Goal: Task Accomplishment & Management: Manage account settings

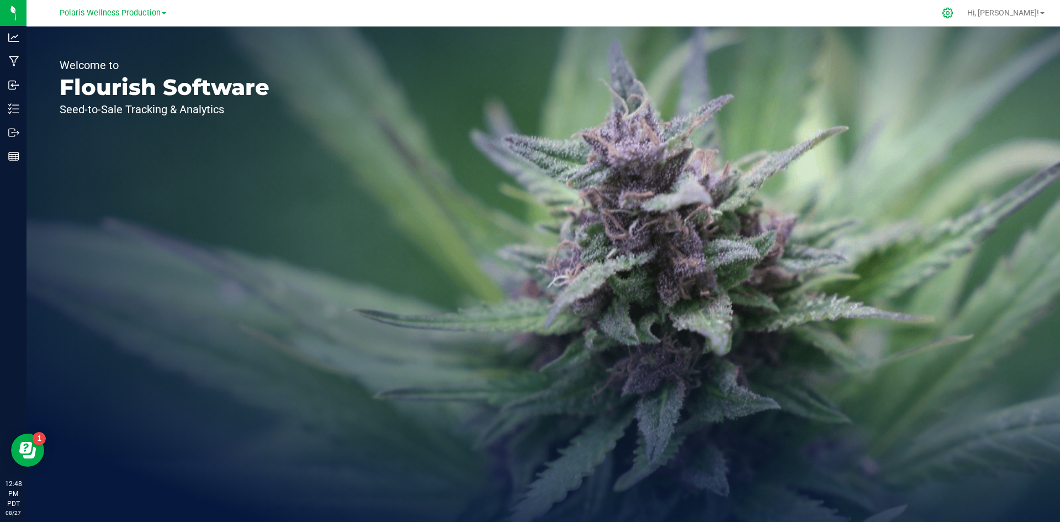
click at [956, 9] on div at bounding box center [947, 13] width 15 height 12
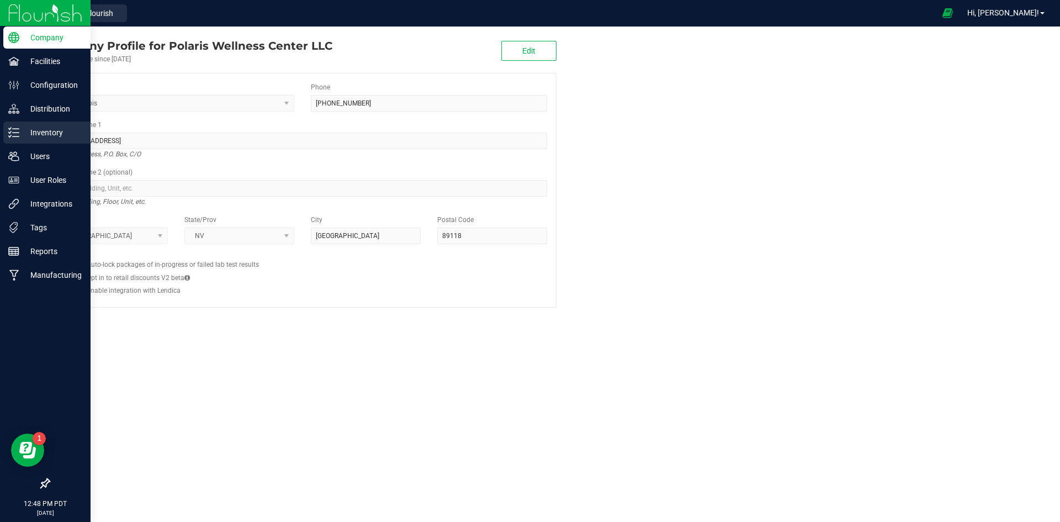
click at [48, 126] on p "Inventory" at bounding box center [52, 132] width 66 height 13
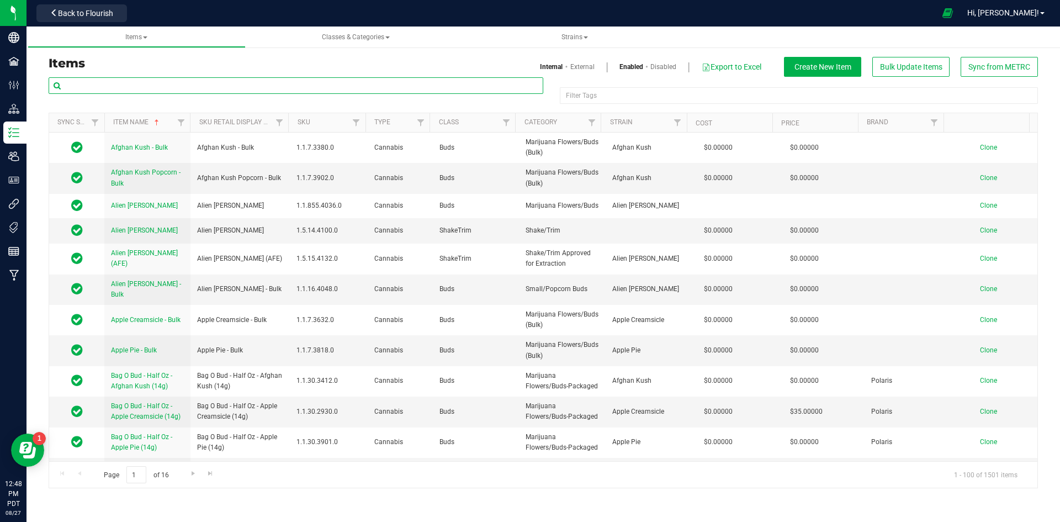
click at [378, 92] on input "text" at bounding box center [296, 85] width 495 height 17
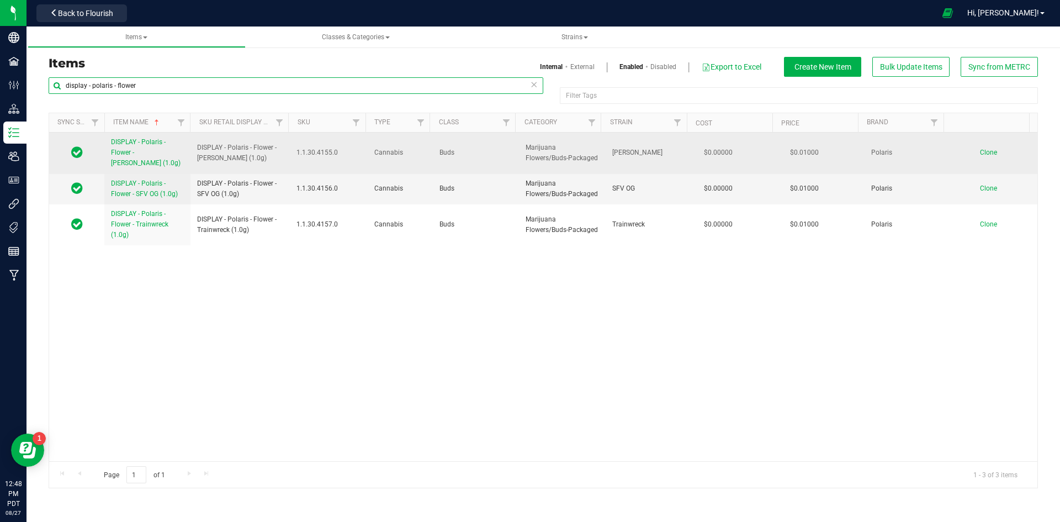
type input "display - polaris - flower"
drag, startPoint x: 256, startPoint y: 158, endPoint x: 191, endPoint y: 151, distance: 64.9
click at [191, 151] on td "DISPLAY - Polaris - Flower - Bubba Kush (1.0g)" at bounding box center [239, 153] width 99 height 41
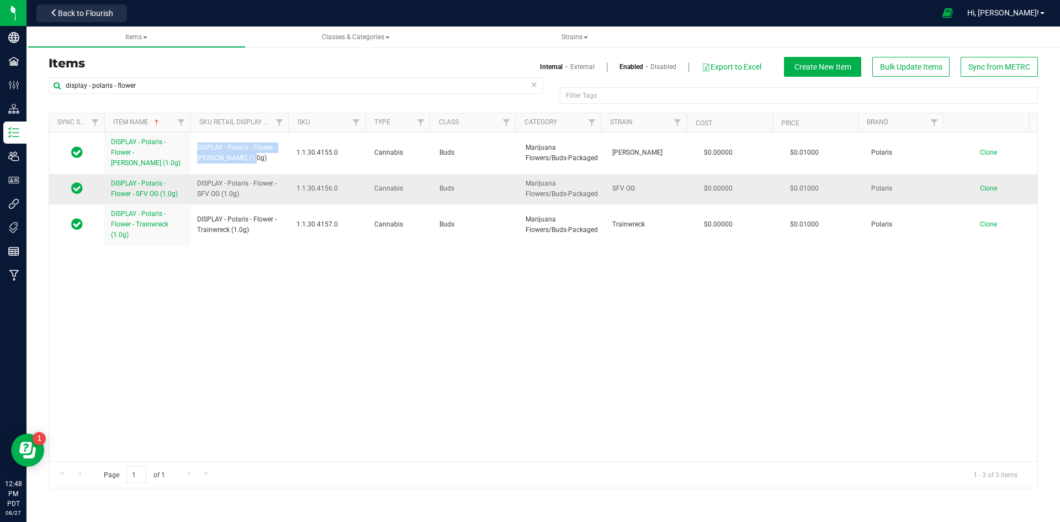
copy span "DISPLAY - Polaris - Flower - Bubba Kush (1.0g)"
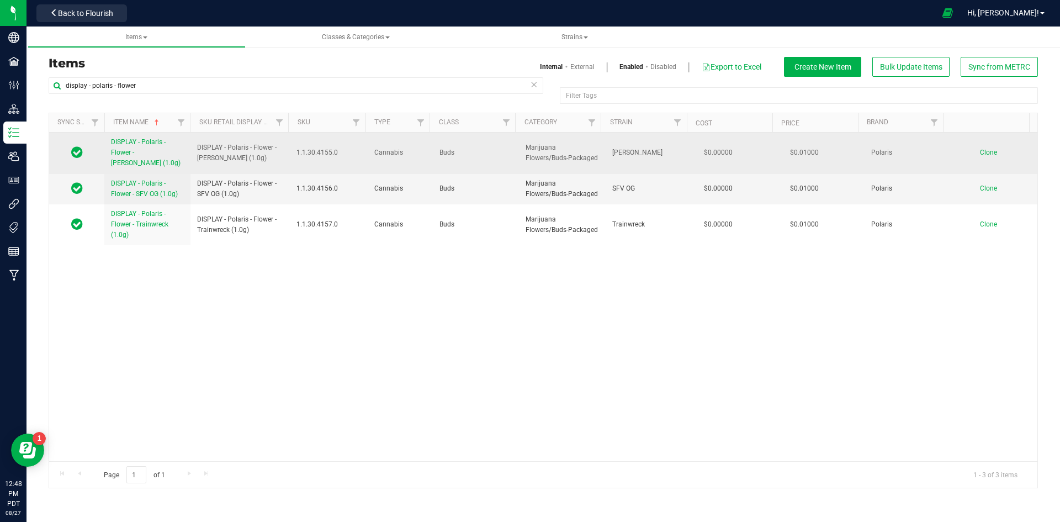
click at [970, 152] on td "Clone" at bounding box center [994, 153] width 87 height 41
click at [980, 152] on span "Clone" at bounding box center [988, 153] width 17 height 8
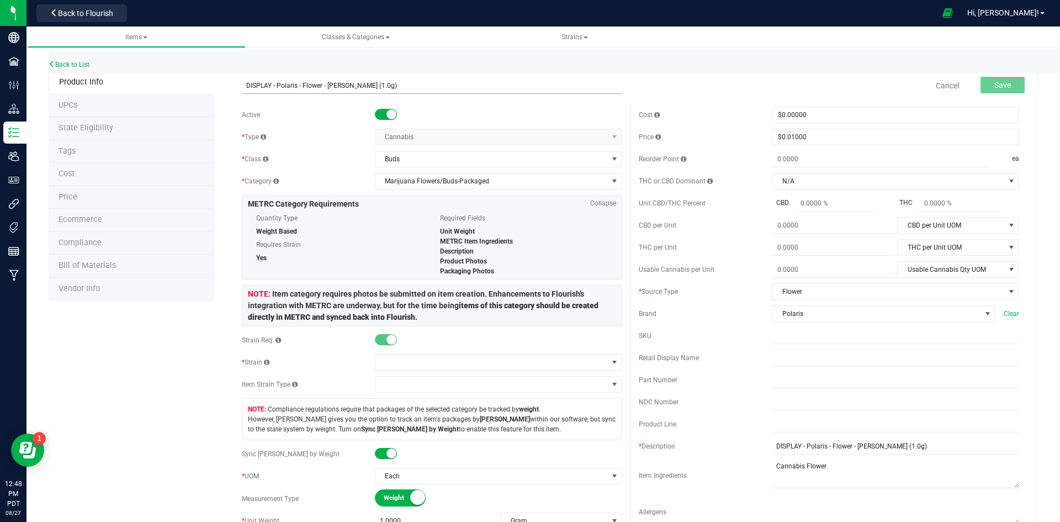
click at [244, 86] on input "DISPLAY - Polaris - Flower - Bubba Kush (1.0g)" at bounding box center [432, 85] width 380 height 17
click at [369, 86] on input "DISPLAY - Polaris - Flower - Bubba Kush (1.0g)" at bounding box center [432, 85] width 380 height 17
type input "DISPLAY - Polaris - Flower - [PERSON_NAME] (3.0g)"
click at [405, 360] on span at bounding box center [491, 361] width 232 height 15
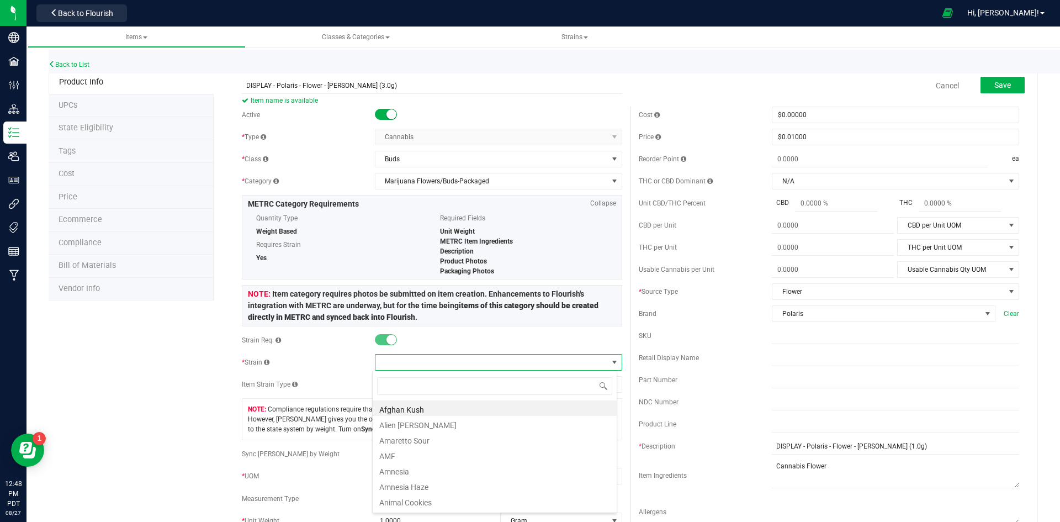
scroll to position [17, 245]
type input "bu"
click at [415, 421] on li "[PERSON_NAME]" at bounding box center [495, 423] width 244 height 15
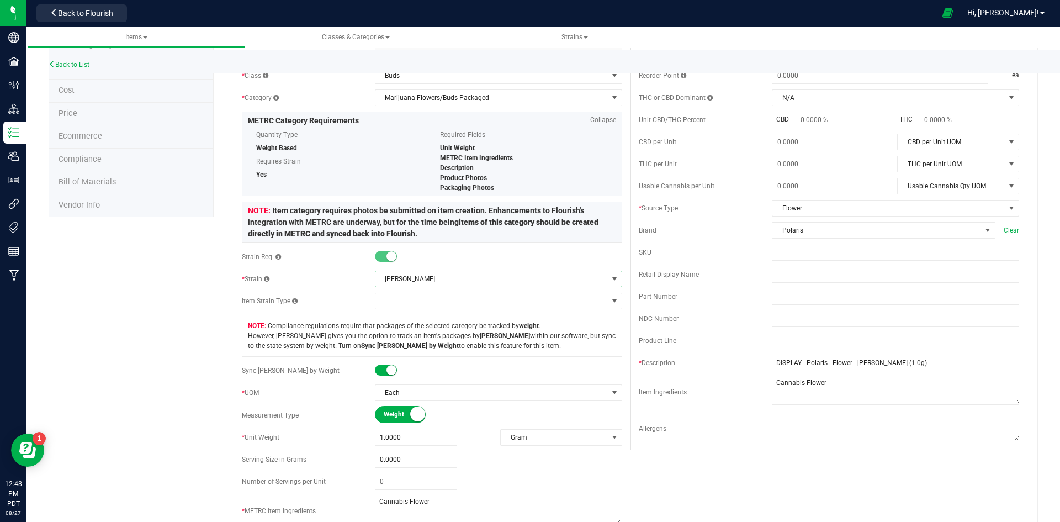
scroll to position [221, 0]
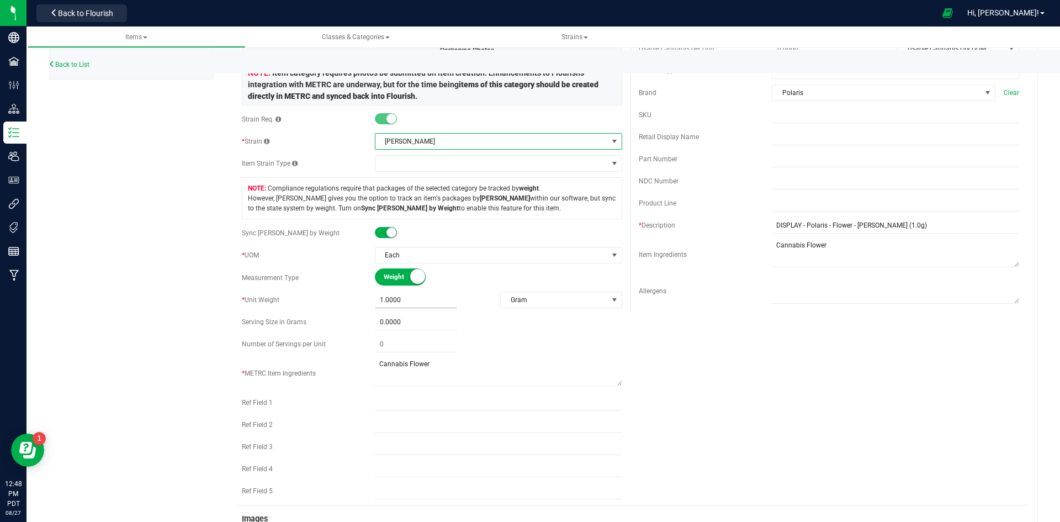
click at [382, 301] on span "1.0000 1" at bounding box center [416, 300] width 82 height 16
type input "3"
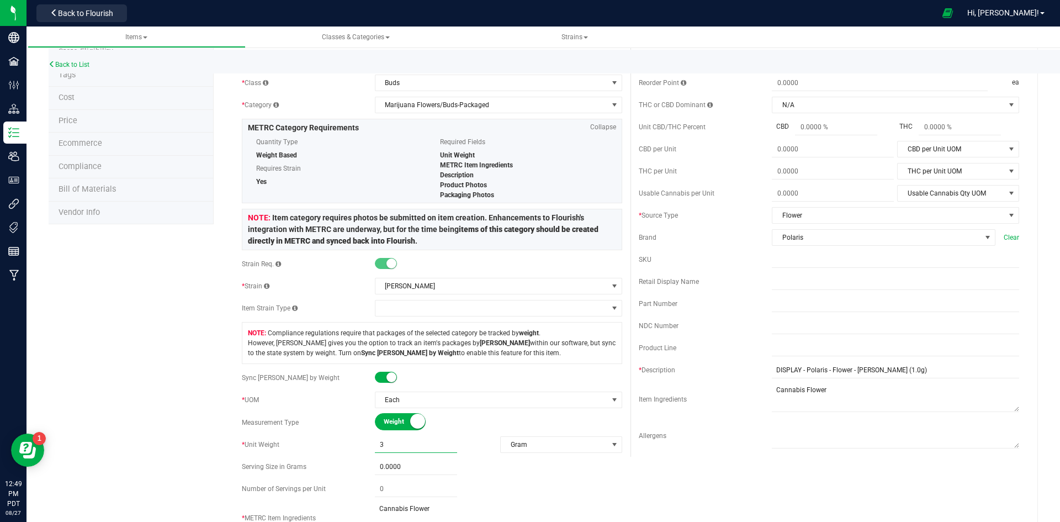
scroll to position [0, 0]
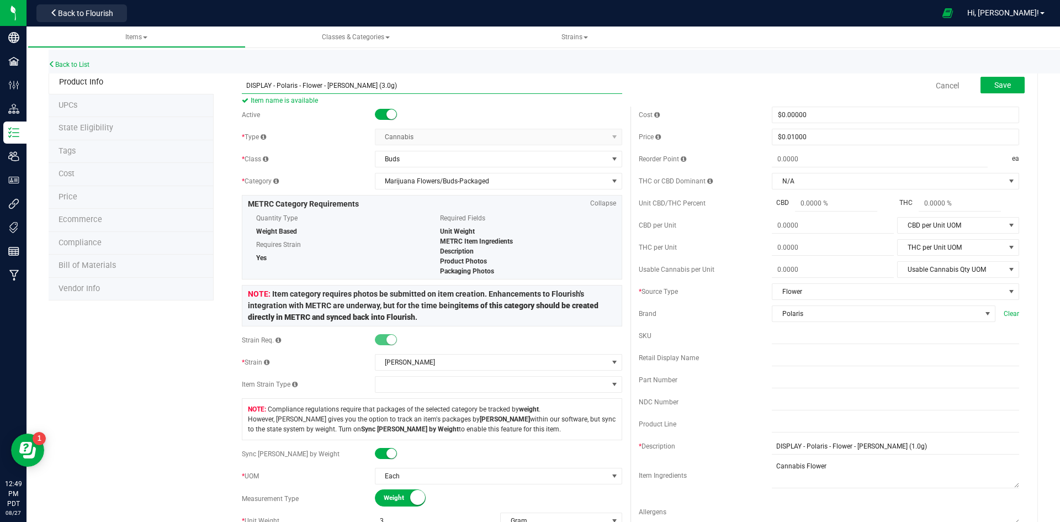
type input "3.0000"
drag, startPoint x: 400, startPoint y: 87, endPoint x: 195, endPoint y: 89, distance: 204.3
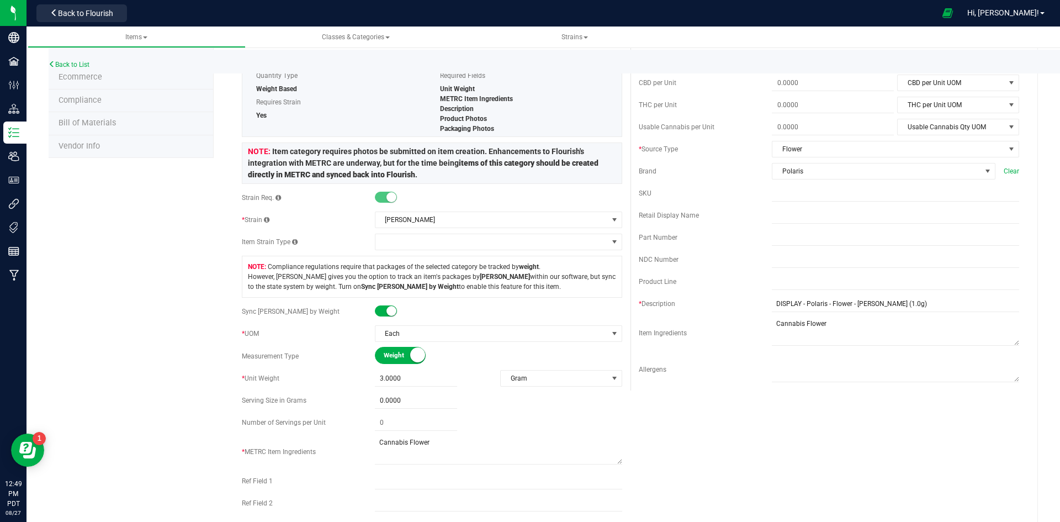
scroll to position [221, 0]
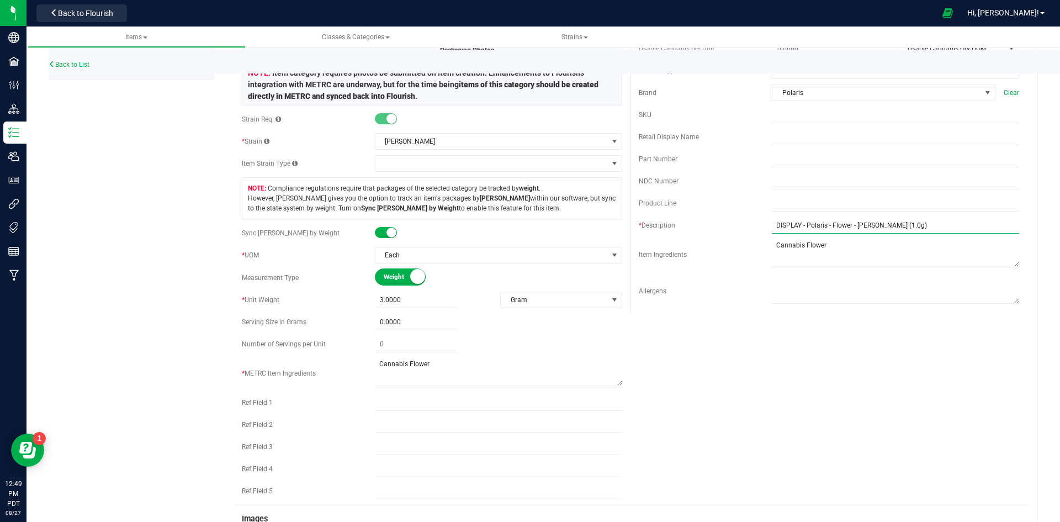
drag, startPoint x: 915, startPoint y: 225, endPoint x: 646, endPoint y: 227, distance: 268.9
click at [646, 227] on div "* Description DISPLAY - Polaris - Flower - Bubba Kush (1.0g)" at bounding box center [829, 225] width 380 height 17
paste input "3"
type input "DISPLAY - Polaris - Flower - [PERSON_NAME] (3.0g)"
click at [825, 417] on div "Active * Type Cannabis Select type Cannabis Non-Inventory Raw Materials Supplie…" at bounding box center [631, 195] width 794 height 619
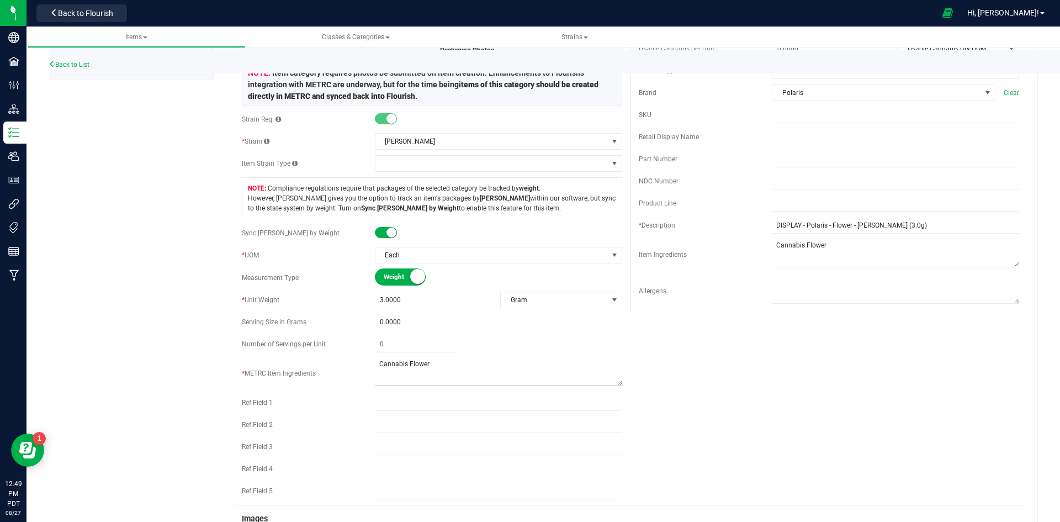
scroll to position [497, 0]
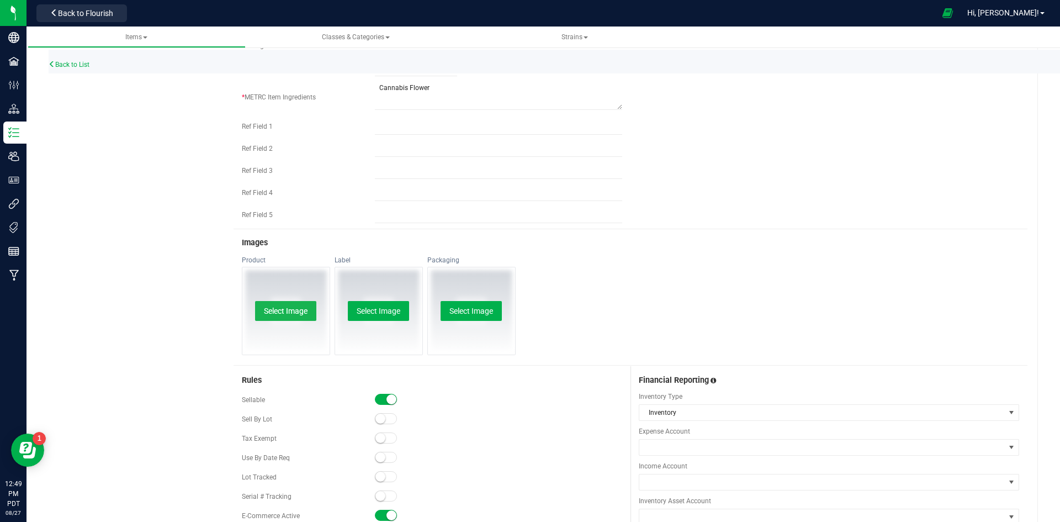
click at [297, 304] on button "Select Image" at bounding box center [285, 311] width 61 height 20
click at [390, 310] on button "Select Image" at bounding box center [378, 311] width 61 height 20
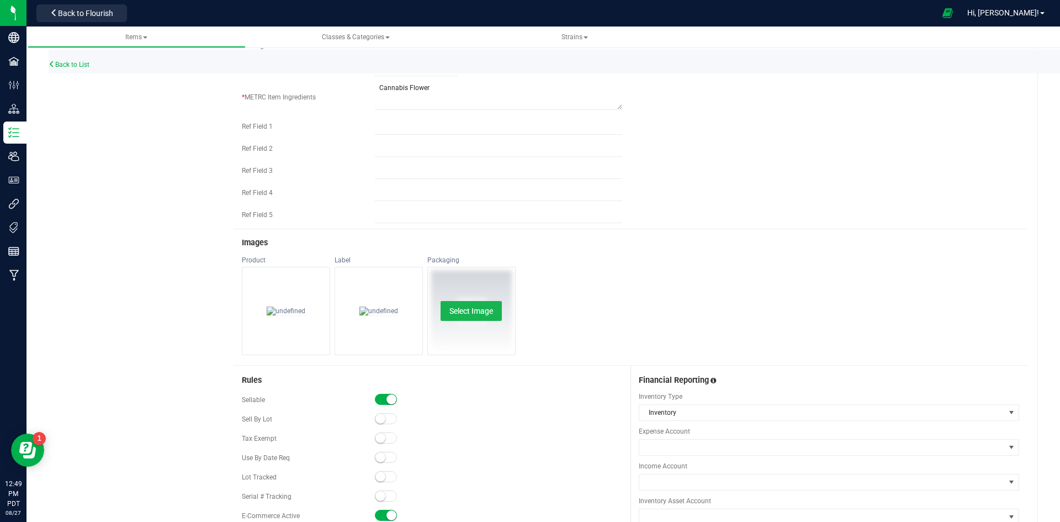
click at [456, 307] on button "Select Image" at bounding box center [471, 311] width 61 height 20
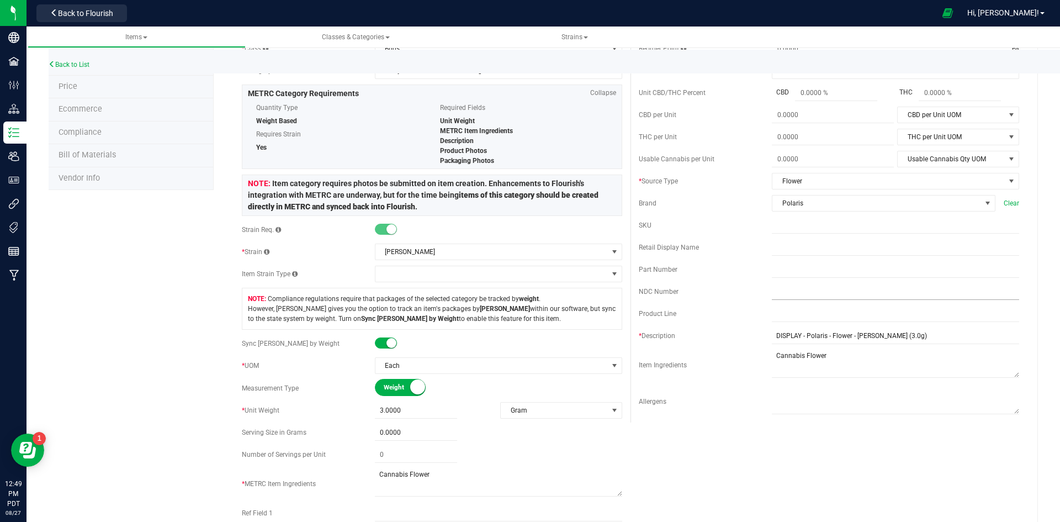
scroll to position [0, 0]
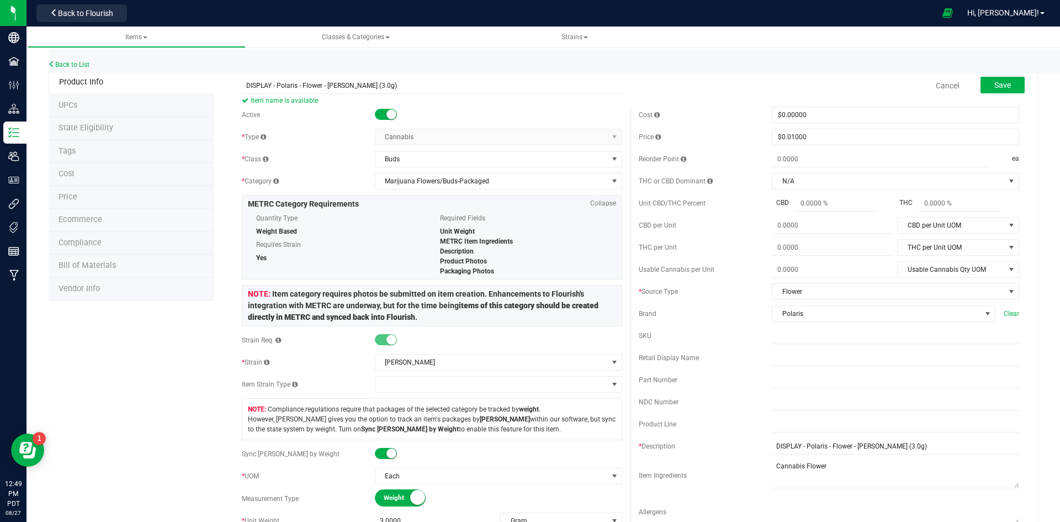
click at [994, 94] on div "Save" at bounding box center [994, 86] width 61 height 23
click at [1008, 84] on button "Save" at bounding box center [1003, 85] width 44 height 17
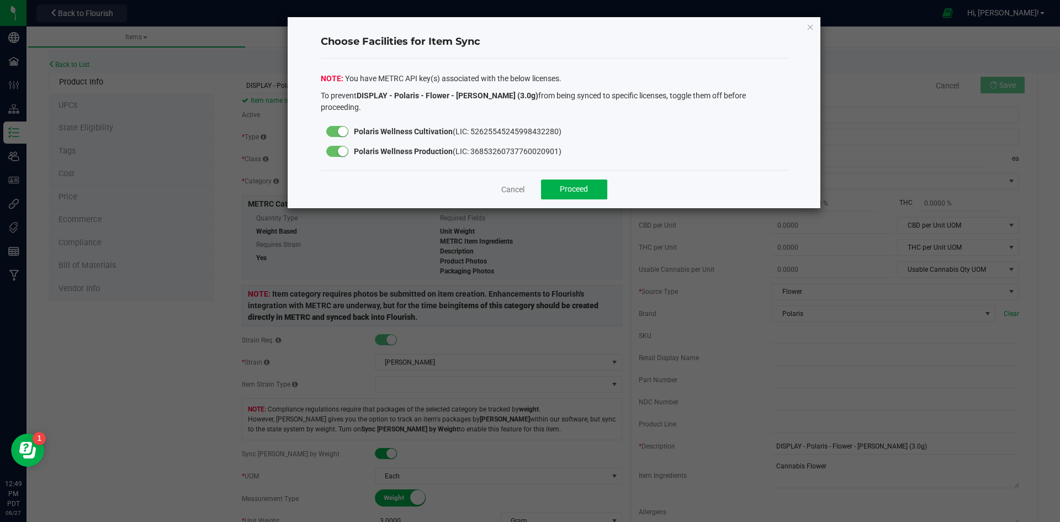
click at [333, 146] on div at bounding box center [337, 151] width 22 height 11
click at [582, 184] on span "Proceed" at bounding box center [574, 188] width 28 height 9
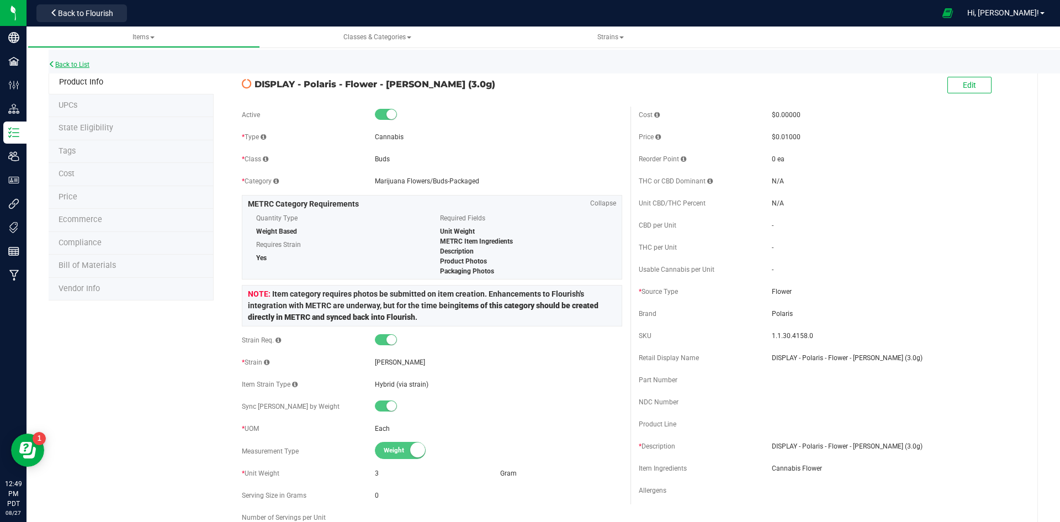
click at [66, 63] on link "Back to List" at bounding box center [69, 65] width 41 height 8
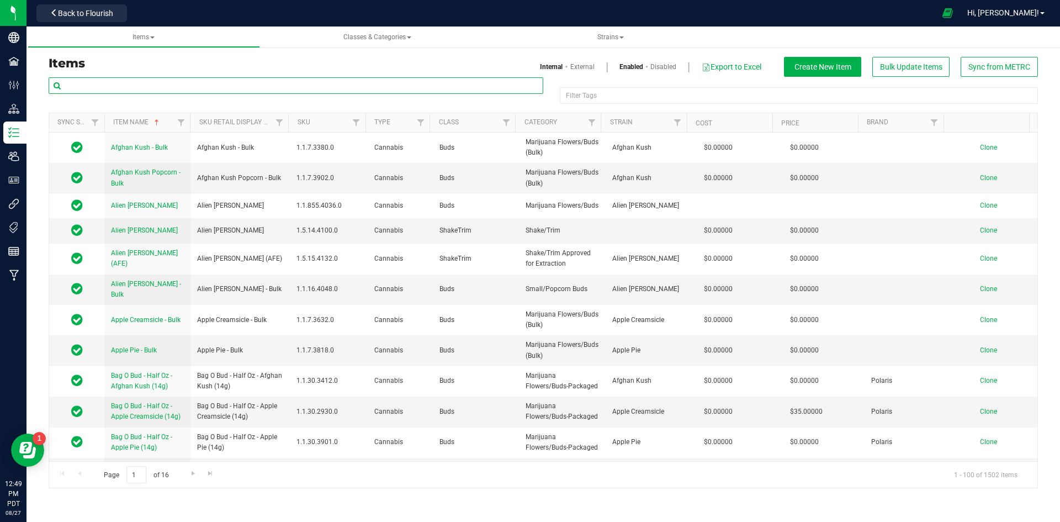
click at [165, 88] on input "text" at bounding box center [296, 85] width 495 height 17
paste input "DISPLAY - Polaris - Flower - [PERSON_NAME] (3.0g)"
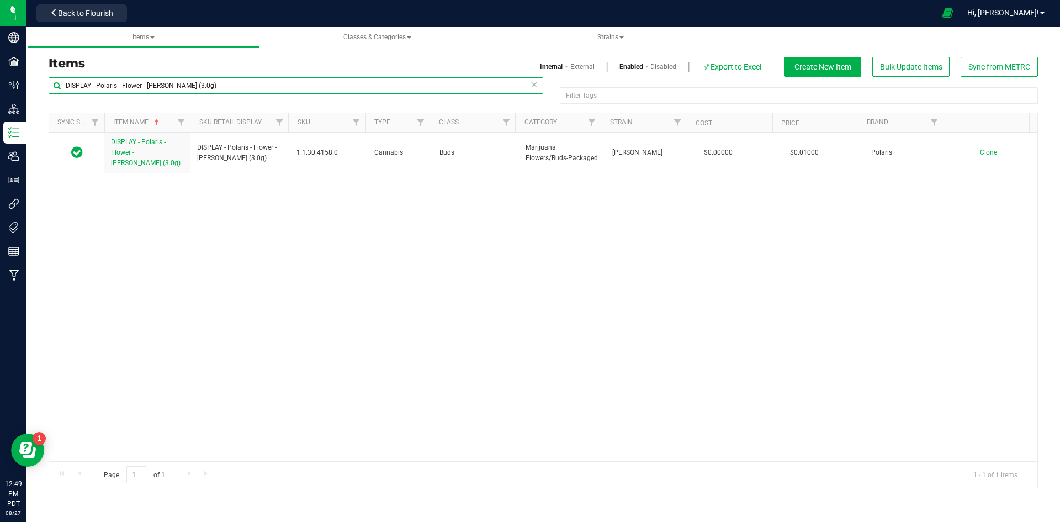
click at [193, 83] on input "DISPLAY - Polaris - Flower - [PERSON_NAME] (3.0g)" at bounding box center [296, 85] width 495 height 17
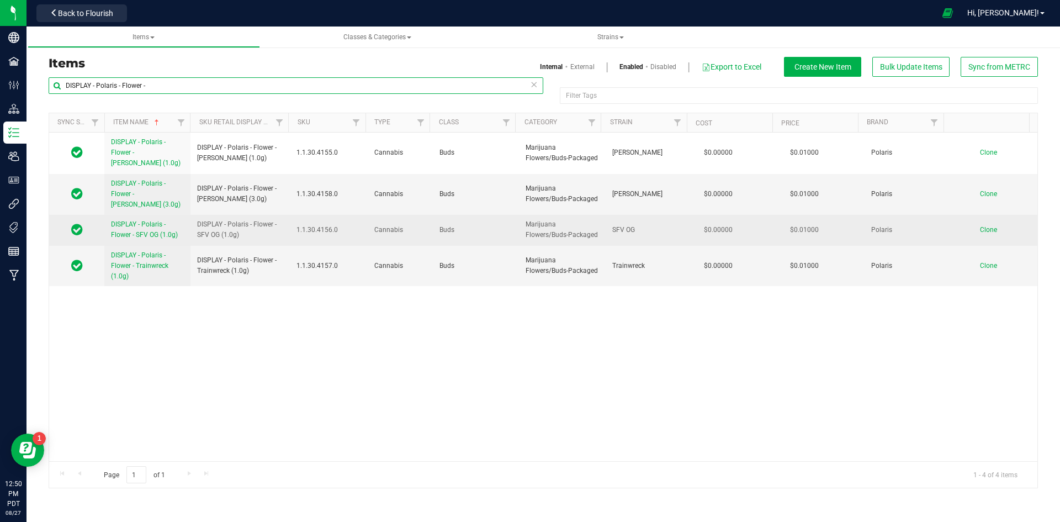
type input "DISPLAY - Polaris - Flower -"
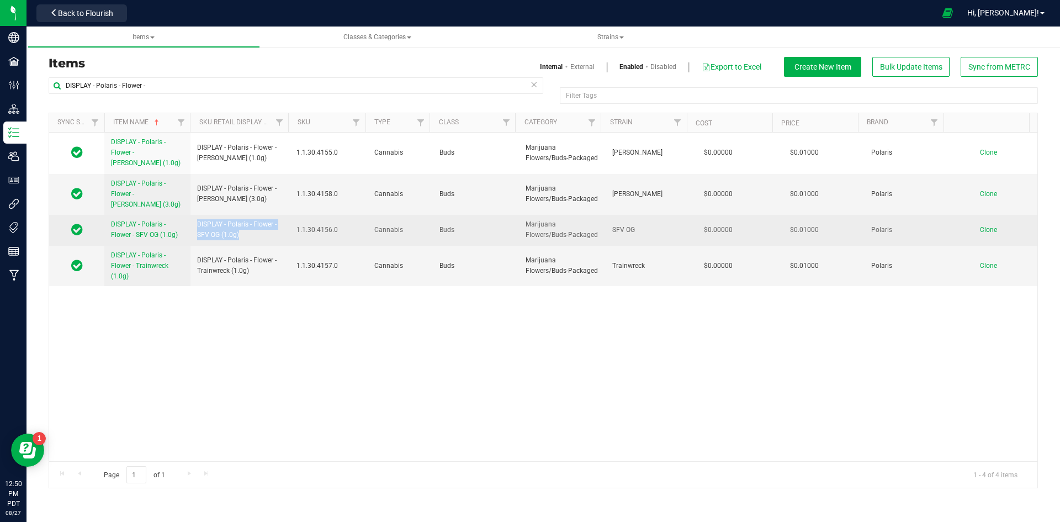
drag, startPoint x: 242, startPoint y: 234, endPoint x: 190, endPoint y: 216, distance: 54.1
click at [190, 216] on td "DISPLAY - Polaris - Flower - SFV OG (1.0g)" at bounding box center [239, 230] width 99 height 30
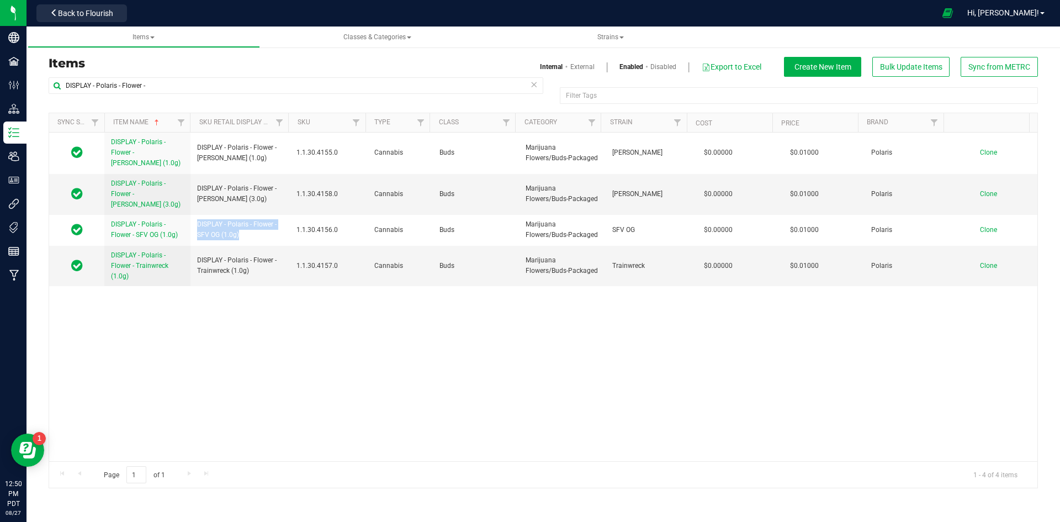
copy span "DISPLAY - Polaris - Flower - SFV OG (1.0g)"
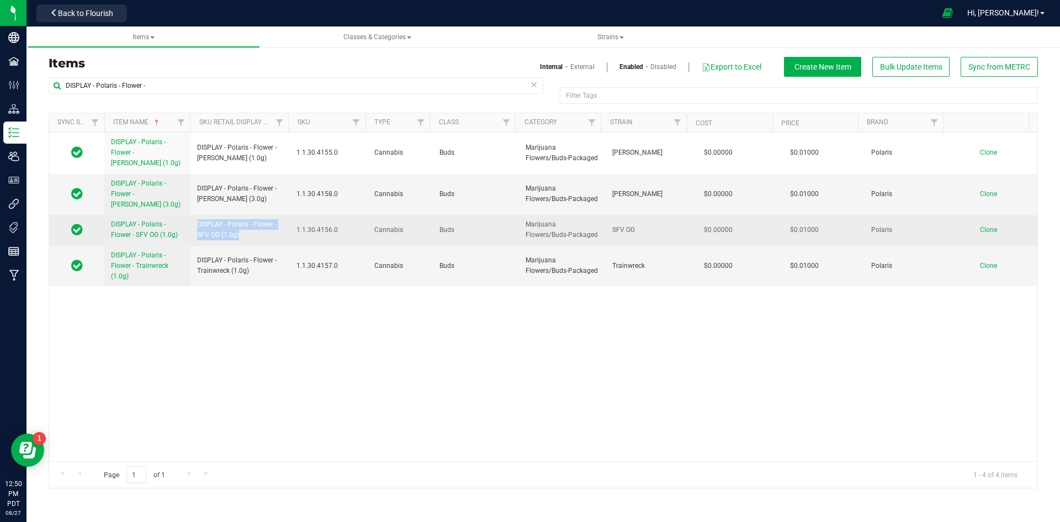
click at [980, 229] on span "Clone" at bounding box center [988, 230] width 17 height 8
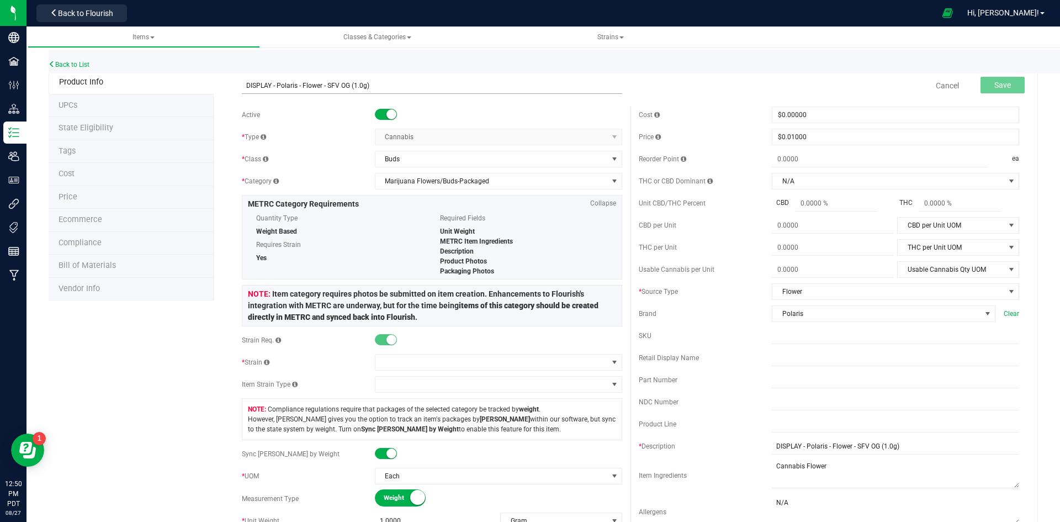
click at [245, 86] on input "DISPLAY - Polaris - Flower - SFV OG (1.0g)" at bounding box center [432, 85] width 380 height 17
click at [357, 88] on input "DISPLAY - Polaris - Flower - SFV OG (1.0g)" at bounding box center [432, 85] width 380 height 17
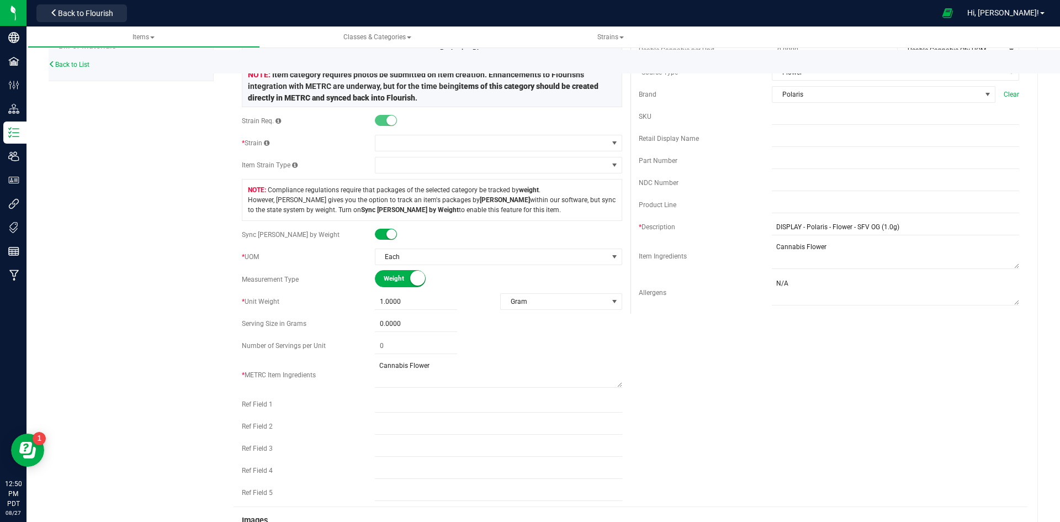
scroll to position [221, 0]
type input "DISPLAY - Polaris - Flower - SFV OG (3.0g)"
click at [389, 297] on span "1.0000 1" at bounding box center [416, 300] width 82 height 16
type input "3"
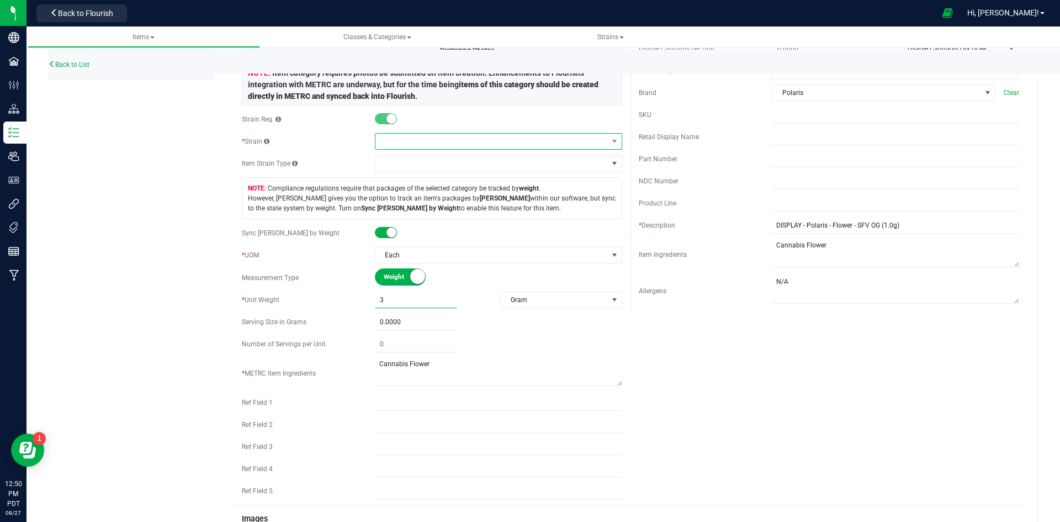
type input "3.0000"
click at [466, 140] on span at bounding box center [491, 141] width 232 height 15
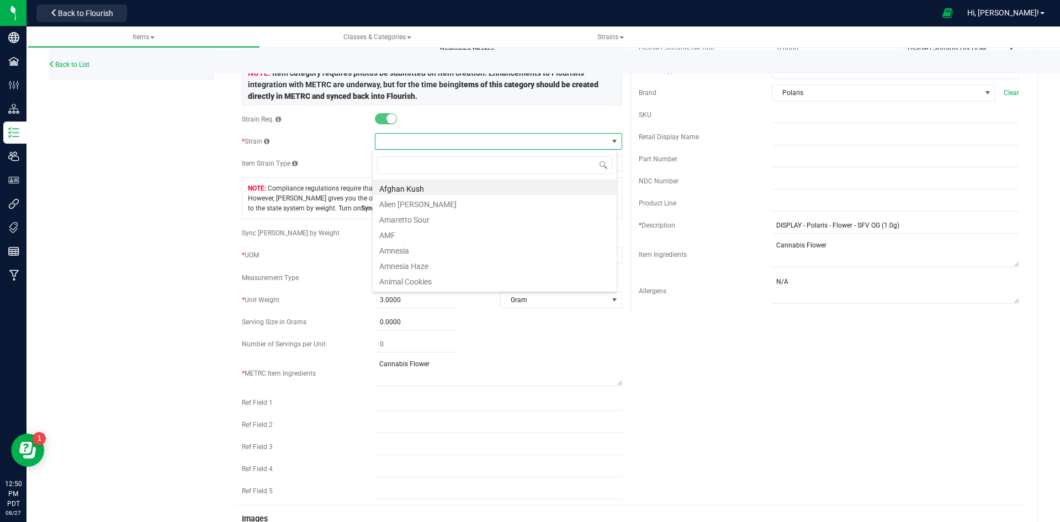
scroll to position [17, 245]
type input "sfv"
click at [429, 194] on li "SFV OG" at bounding box center [495, 186] width 244 height 15
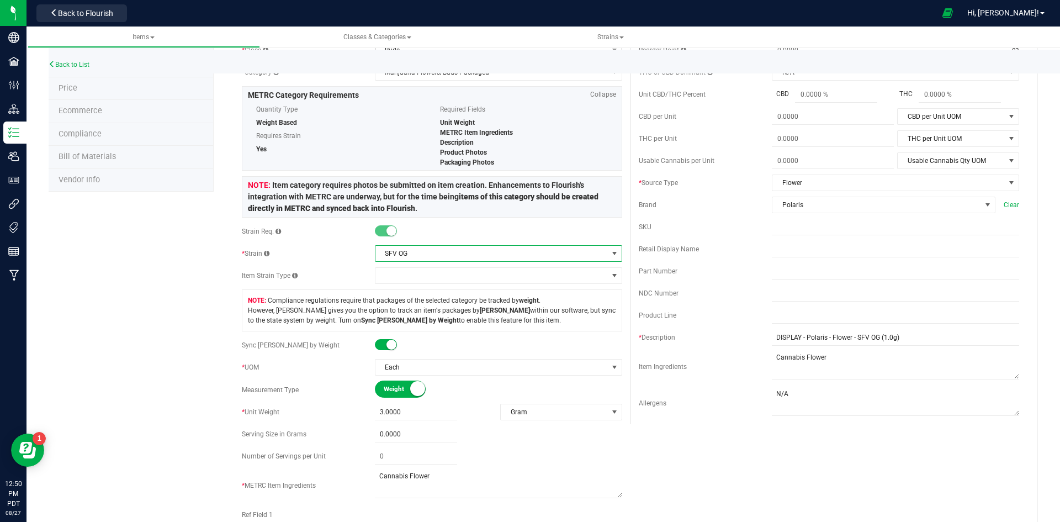
scroll to position [0, 0]
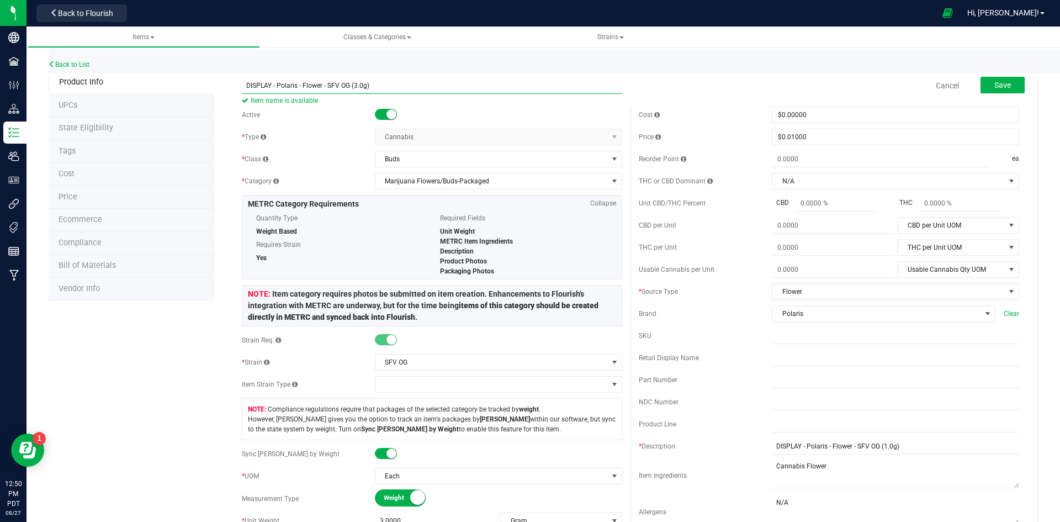
drag, startPoint x: 375, startPoint y: 87, endPoint x: 177, endPoint y: 98, distance: 198.0
drag, startPoint x: 912, startPoint y: 437, endPoint x: 660, endPoint y: 467, distance: 253.5
click at [660, 467] on div "Cost $0.00000 0 Price $0.01000 0.01 Reorder Point ea THC or CBD Dominant N/A N/A" at bounding box center [829, 320] width 397 height 426
click at [938, 442] on input "DISPLAY - Polaris - Flower - SFV OG (1.0g)" at bounding box center [895, 446] width 247 height 17
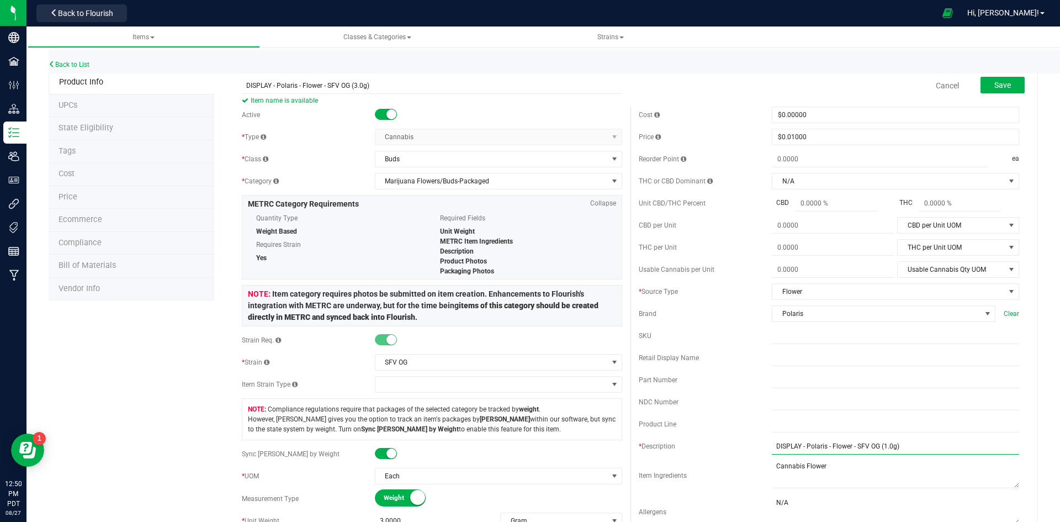
drag, startPoint x: 938, startPoint y: 442, endPoint x: 734, endPoint y: 442, distance: 203.7
click at [734, 442] on div "* Description DISPLAY - Polaris - Flower - SFV OG (1.0g)" at bounding box center [829, 446] width 380 height 17
paste input "3"
type input "DISPLAY - Polaris - Flower - SFV OG (3.0g)"
click at [735, 453] on div "* Description DISPLAY - Polaris - Flower - SFV OG (3.0g)" at bounding box center [829, 446] width 380 height 17
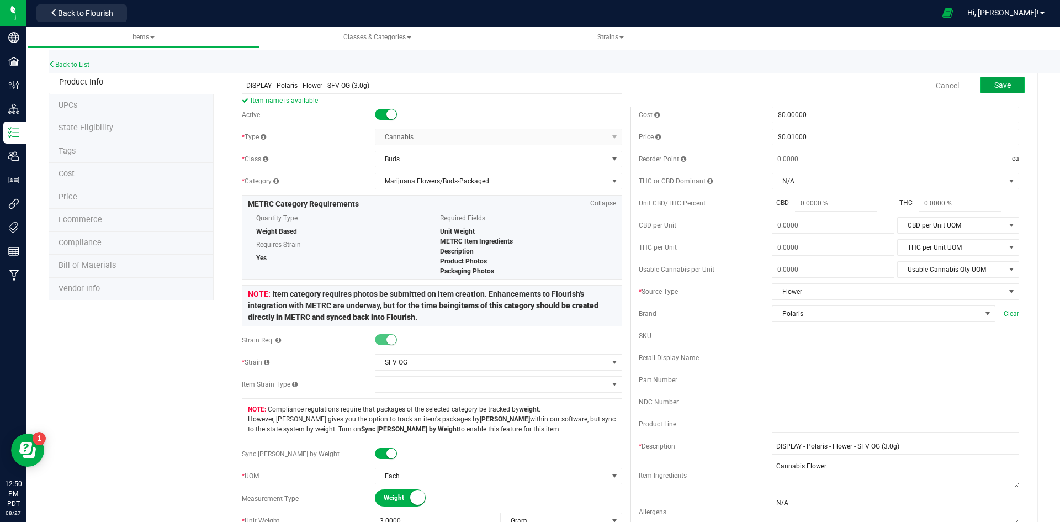
click at [998, 89] on span "Save" at bounding box center [1002, 85] width 17 height 9
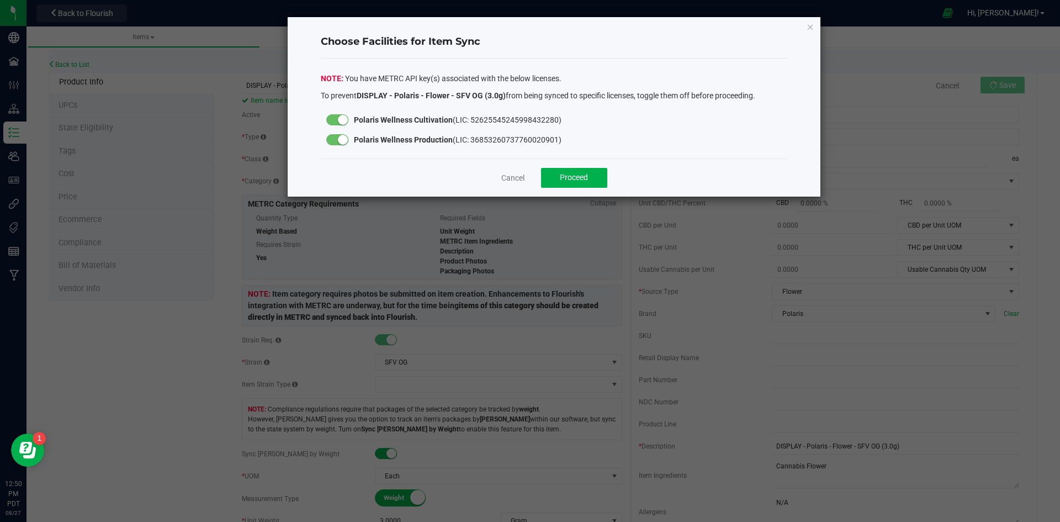
click at [336, 140] on div at bounding box center [337, 139] width 22 height 11
click at [600, 192] on div "Cancel Proceed" at bounding box center [554, 177] width 467 height 38
click at [599, 188] on div "Cancel Proceed" at bounding box center [554, 177] width 467 height 38
click at [592, 180] on button "Proceed" at bounding box center [574, 178] width 66 height 20
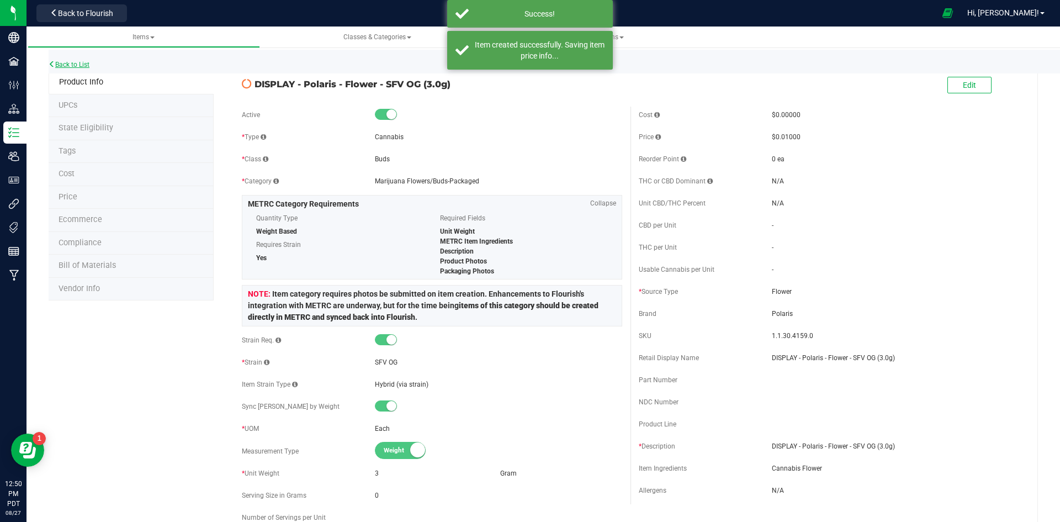
click at [73, 64] on link "Back to List" at bounding box center [69, 65] width 41 height 8
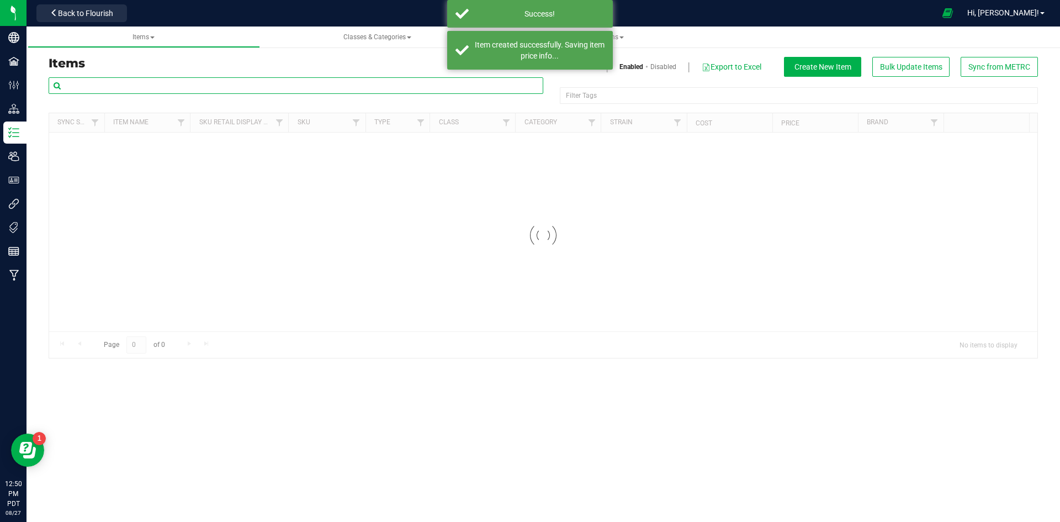
click at [229, 88] on input "text" at bounding box center [296, 85] width 495 height 17
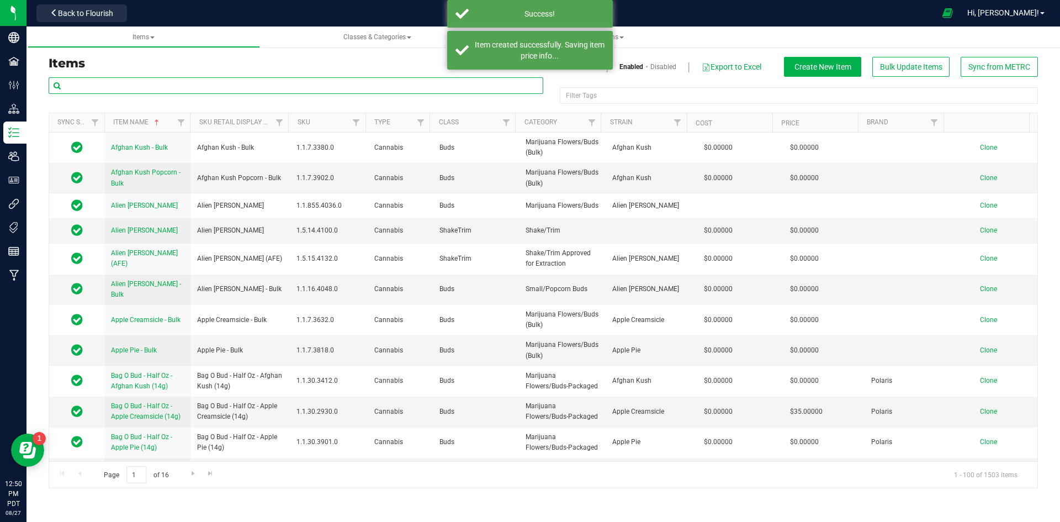
paste input "DISPLAY - Polaris - Flower - SFV OG (3.0g)"
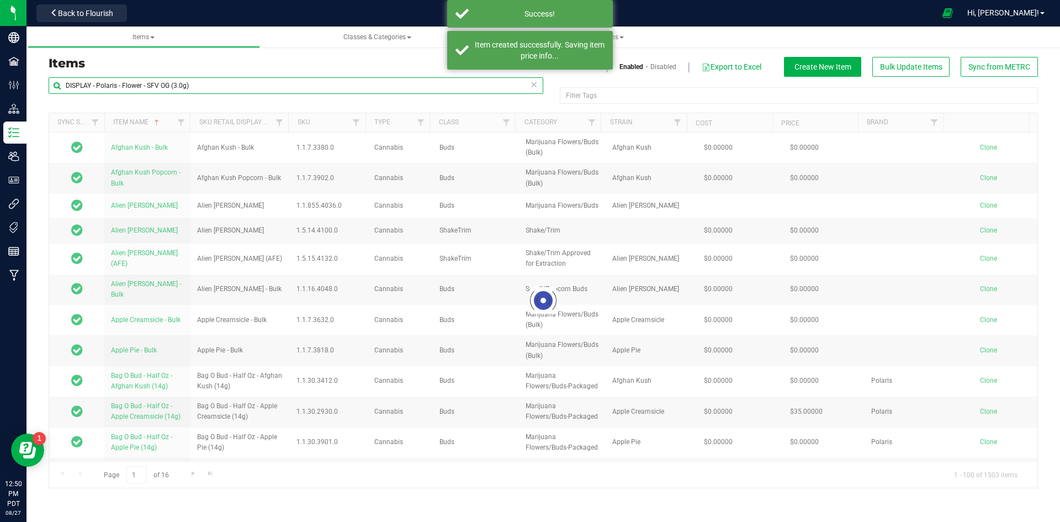
drag, startPoint x: 210, startPoint y: 86, endPoint x: 204, endPoint y: 87, distance: 6.2
click at [153, 86] on input "DISPLAY - Polaris - Flower - SFV OG (3.0g)" at bounding box center [296, 85] width 495 height 17
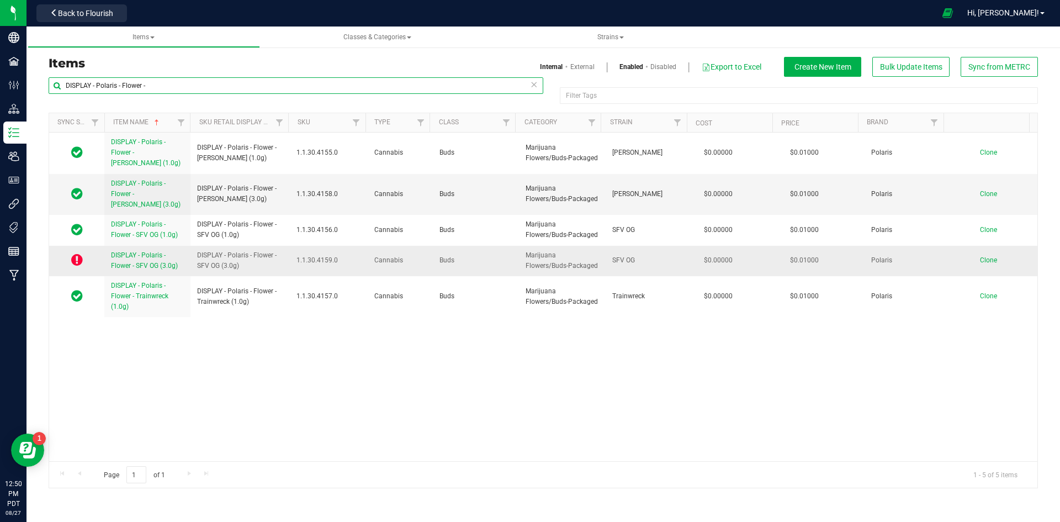
type input "DISPLAY - Polaris - Flower -"
click at [155, 260] on link "DISPLAY - Polaris - Flower - SFV OG (3.0g)" at bounding box center [147, 260] width 73 height 21
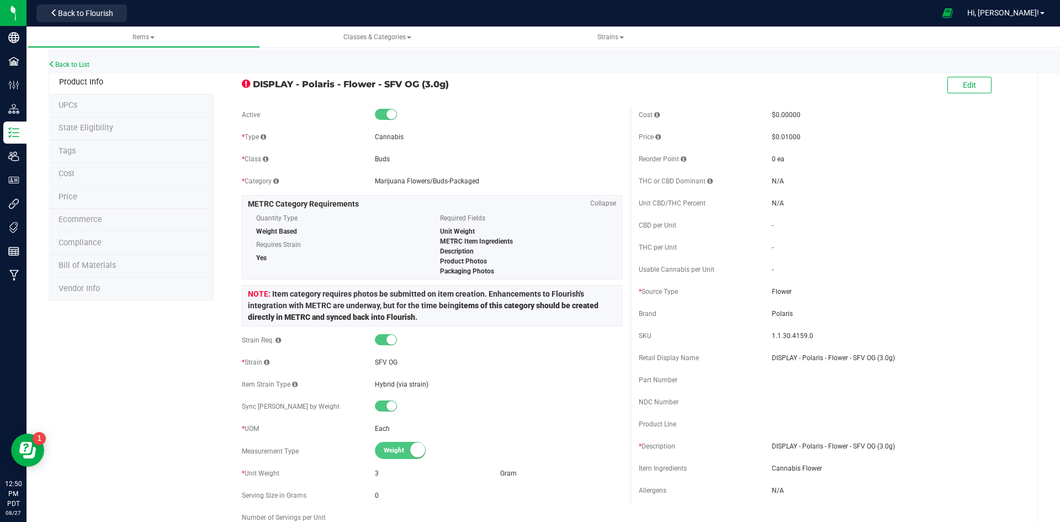
click at [96, 126] on span "State Eligibility" at bounding box center [86, 127] width 55 height 9
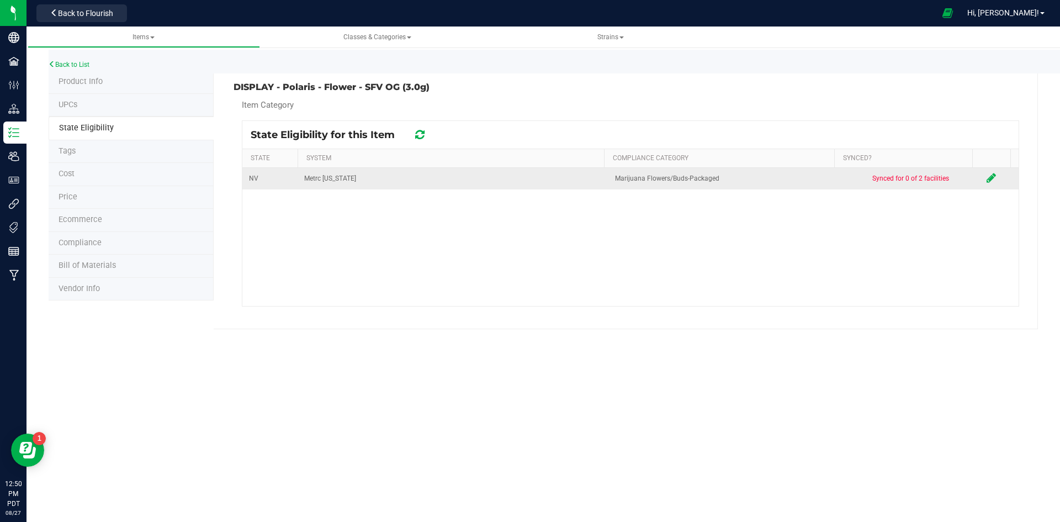
click at [987, 181] on icon at bounding box center [991, 177] width 9 height 11
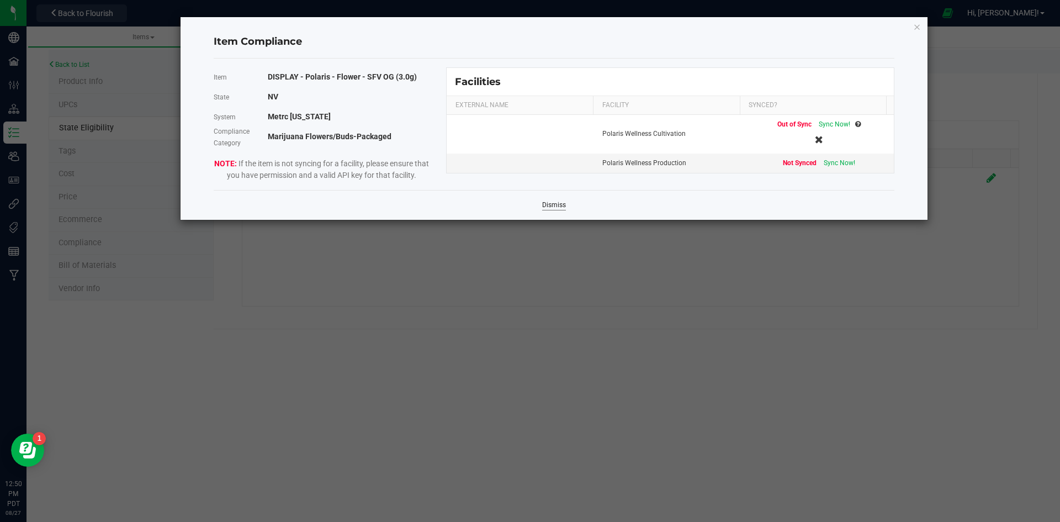
click at [555, 208] on link "Dismiss" at bounding box center [554, 204] width 24 height 9
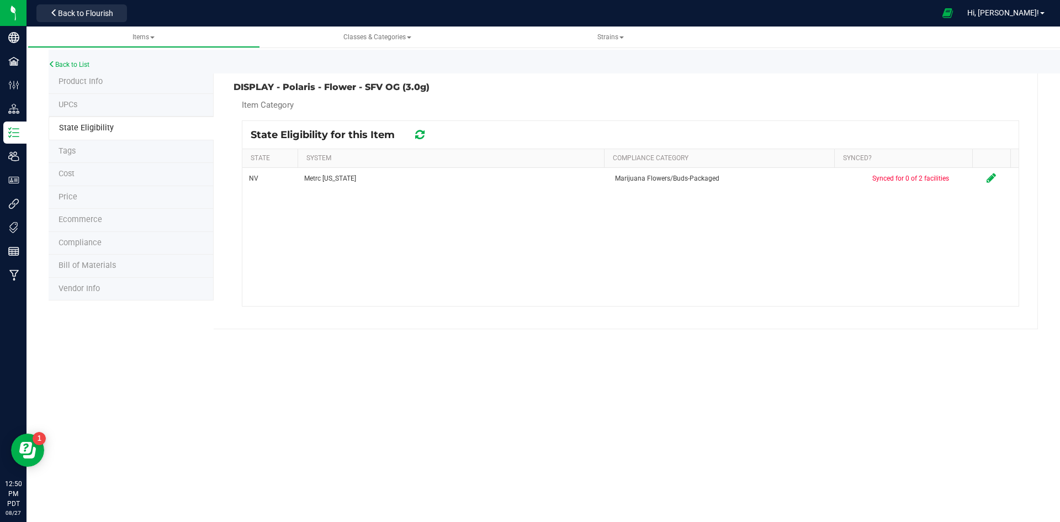
click at [78, 243] on span "Compliance" at bounding box center [80, 242] width 43 height 9
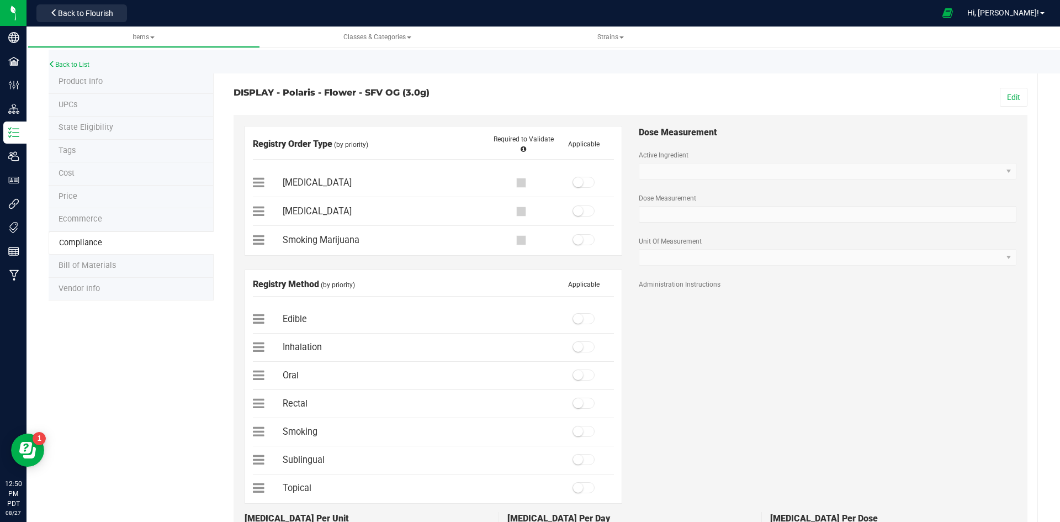
click at [76, 152] on li "Tags" at bounding box center [131, 151] width 165 height 23
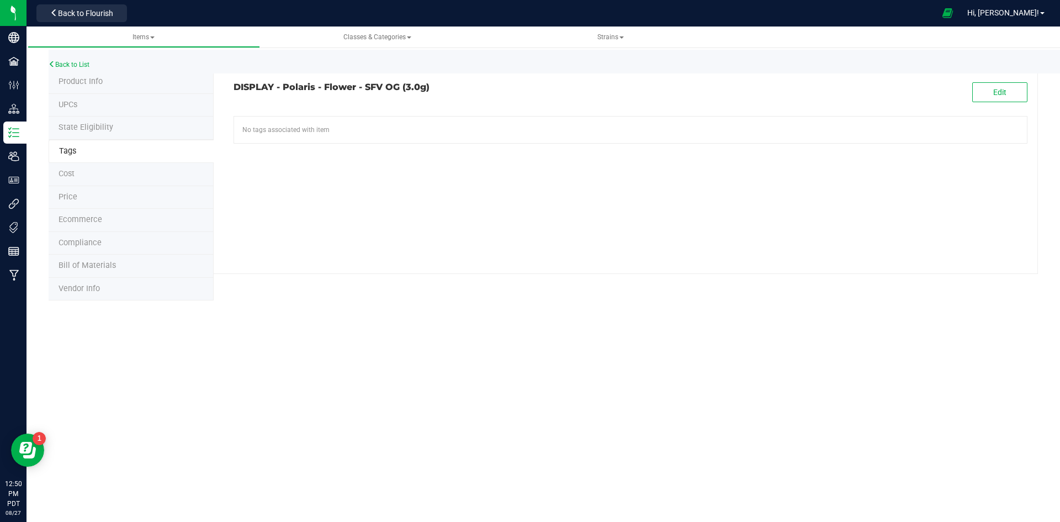
click at [102, 88] on li "Product Info" at bounding box center [131, 82] width 165 height 23
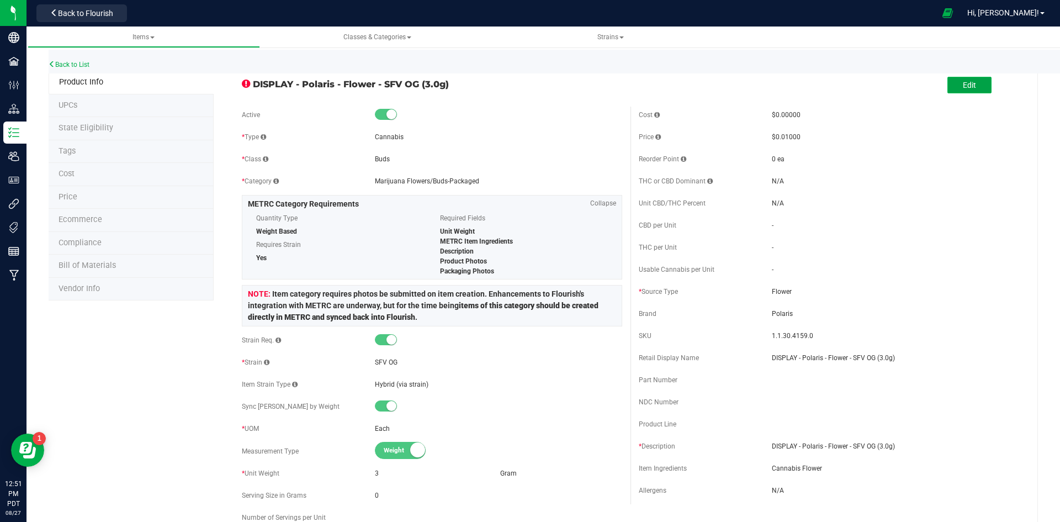
click at [949, 84] on button "Edit" at bounding box center [970, 85] width 44 height 17
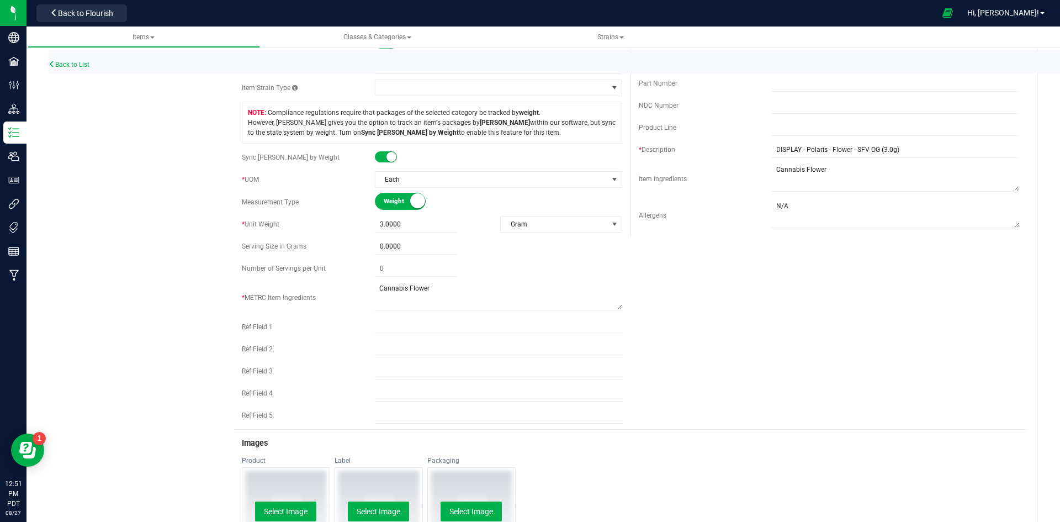
scroll to position [492, 0]
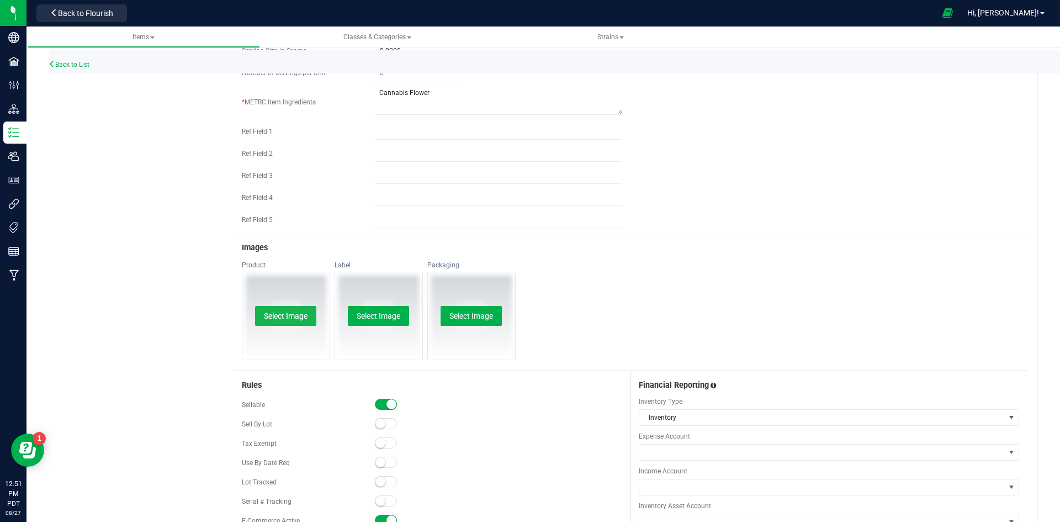
click at [282, 312] on button "Select Image" at bounding box center [285, 316] width 61 height 20
click at [373, 317] on button "Select Image" at bounding box center [378, 316] width 61 height 20
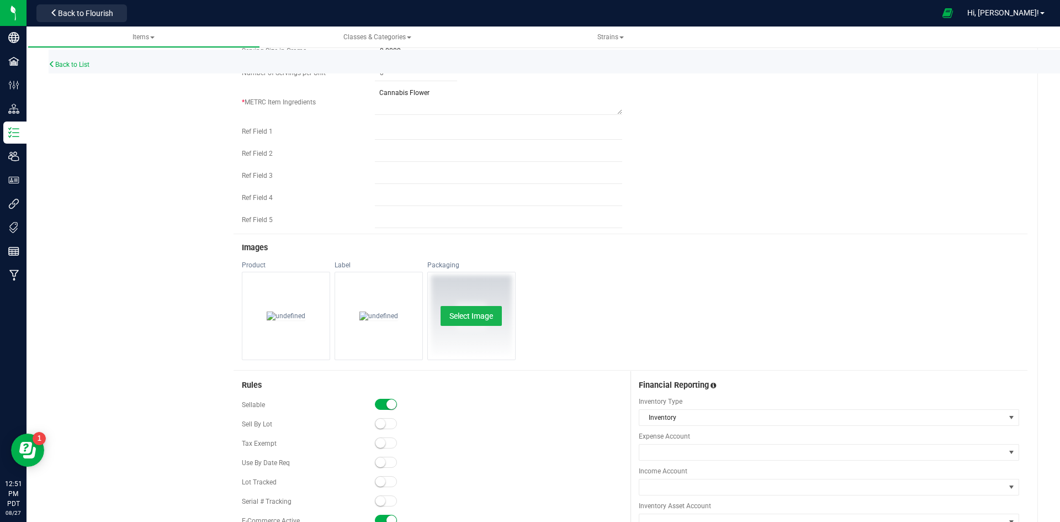
click at [466, 320] on button "Select Image" at bounding box center [471, 316] width 61 height 20
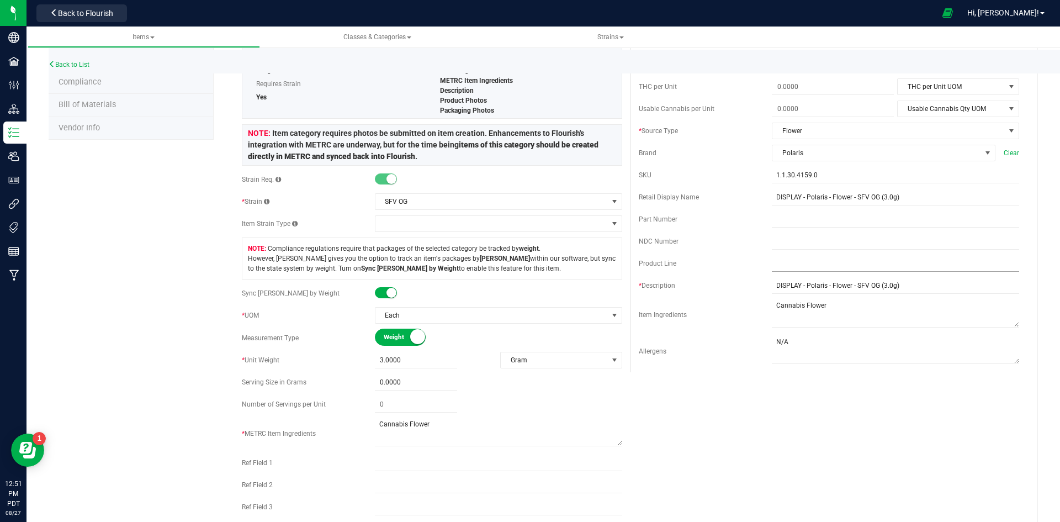
scroll to position [0, 0]
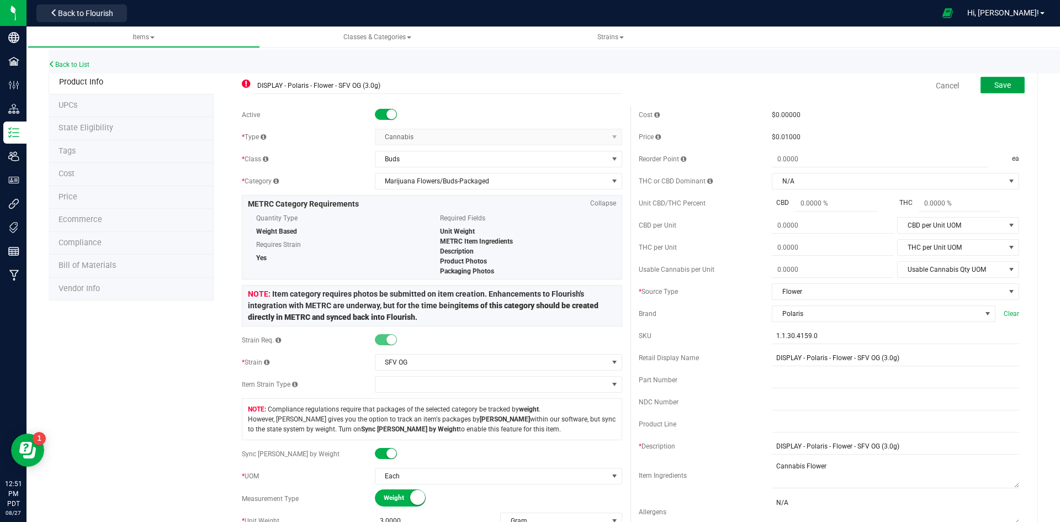
click at [994, 83] on span "Save" at bounding box center [1002, 85] width 17 height 9
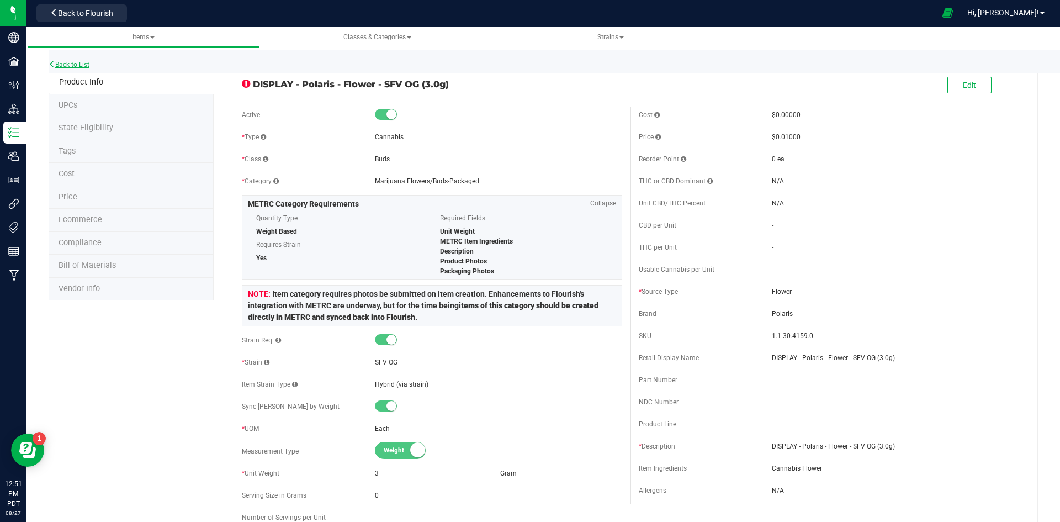
click at [84, 61] on link "Back to List" at bounding box center [69, 65] width 41 height 8
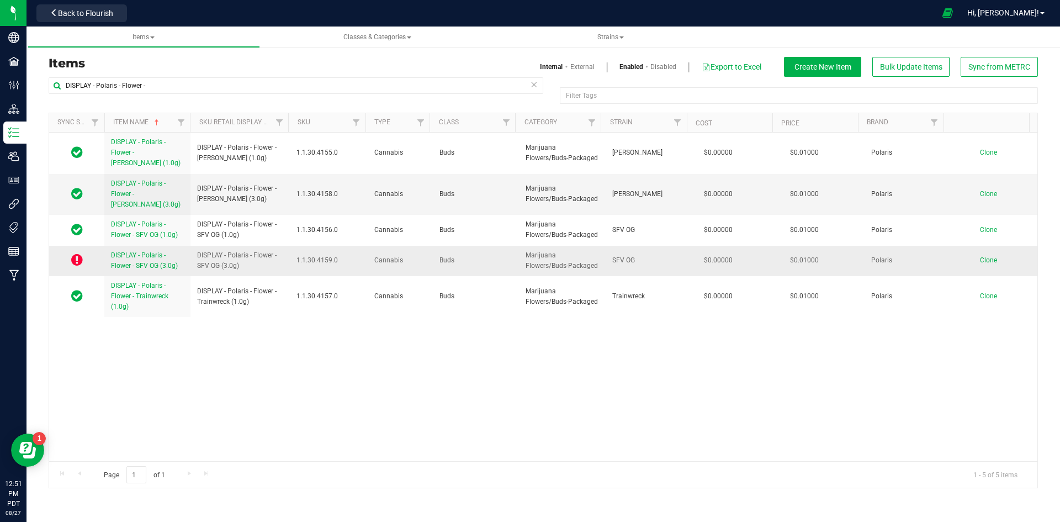
click at [137, 262] on span "DISPLAY - Polaris - Flower - SFV OG (3.0g)" at bounding box center [144, 260] width 67 height 18
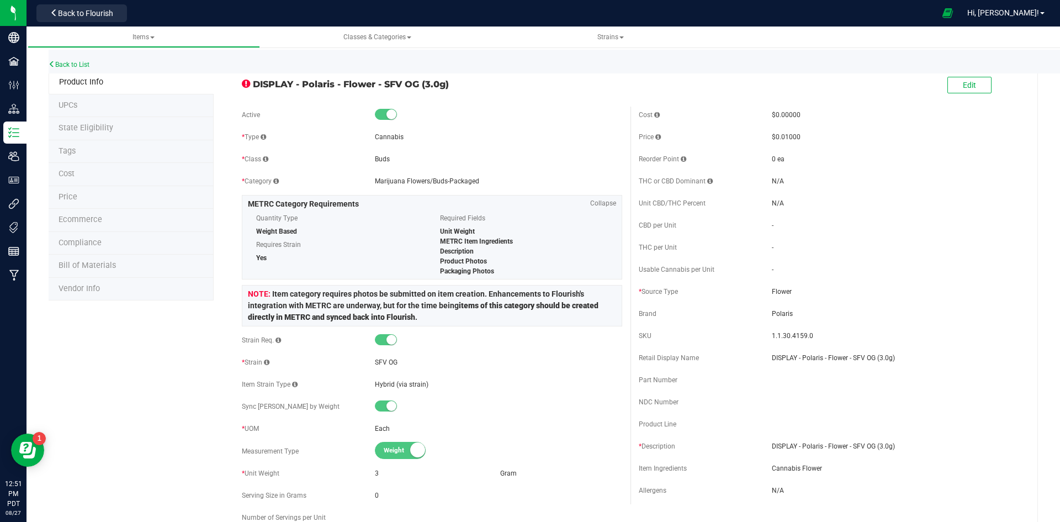
drag, startPoint x: 251, startPoint y: 83, endPoint x: 225, endPoint y: 84, distance: 25.4
click at [239, 84] on div "DISPLAY - Polaris - Flower - SFV OG (3.0g)" at bounding box center [432, 81] width 397 height 19
click at [96, 131] on span "State Eligibility" at bounding box center [86, 127] width 55 height 9
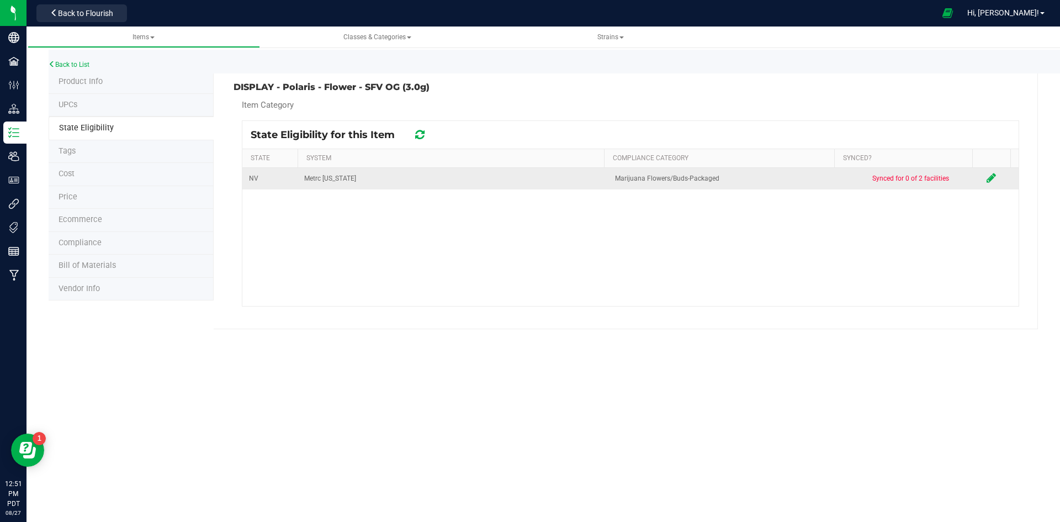
click at [987, 176] on icon at bounding box center [991, 177] width 9 height 11
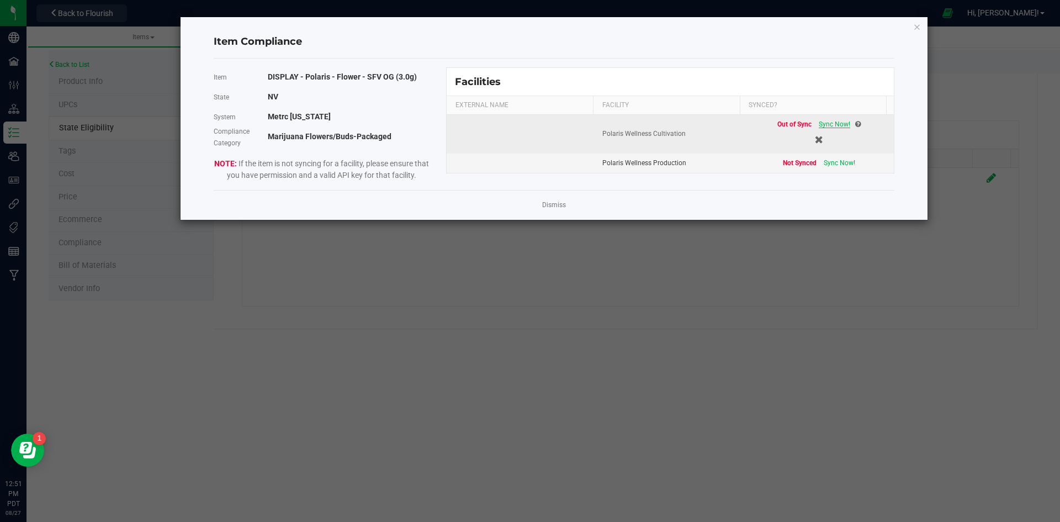
click at [839, 126] on span "Sync Now!" at bounding box center [834, 124] width 31 height 8
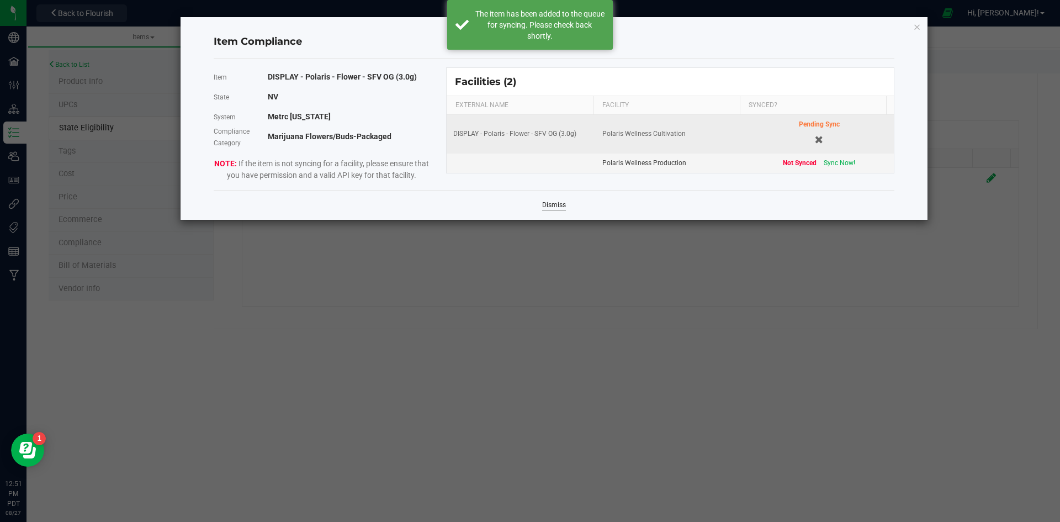
click at [564, 207] on link "Dismiss" at bounding box center [554, 204] width 24 height 9
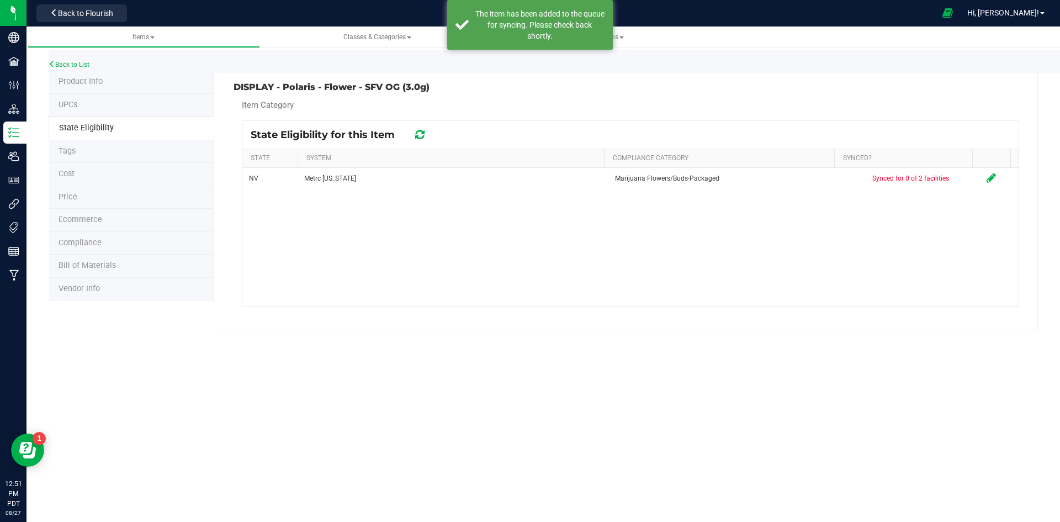
click at [890, 351] on div "Items Classes & Categories Strains Back to List Product Info UPCs State Eligibi…" at bounding box center [544, 274] width 1034 height 495
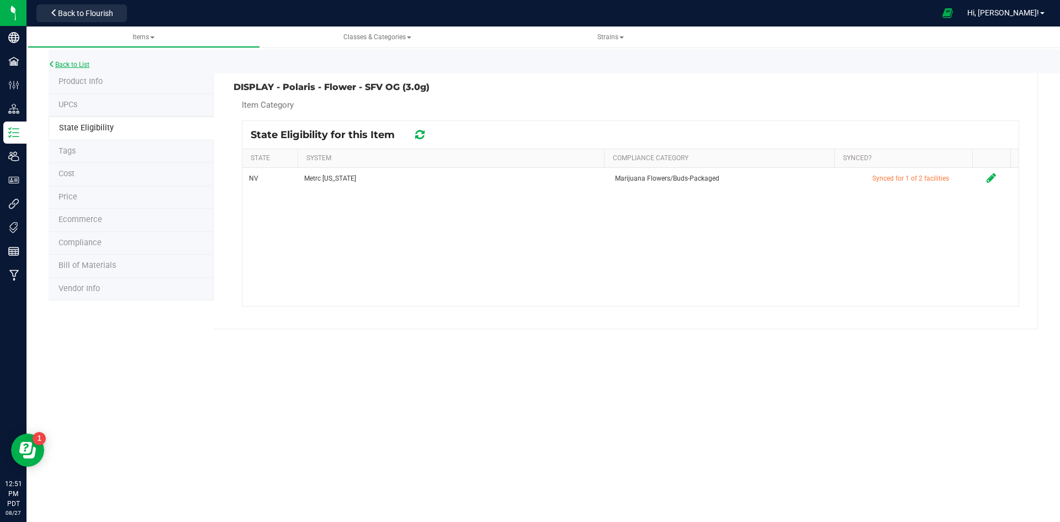
click at [69, 67] on link "Back to List" at bounding box center [69, 65] width 41 height 8
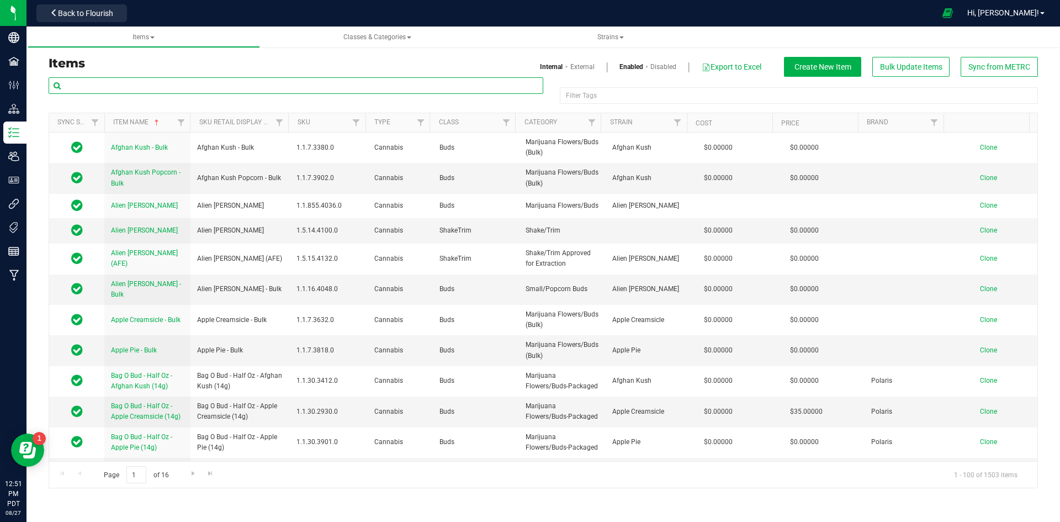
click at [262, 84] on input "text" at bounding box center [296, 85] width 495 height 17
paste input "DISPLAY - Polaris - Flower - SFV OG (3.0g)"
click at [262, 84] on input "DISPLAY - Polaris - Flower - SFV OG (3.0g)" at bounding box center [296, 85] width 495 height 17
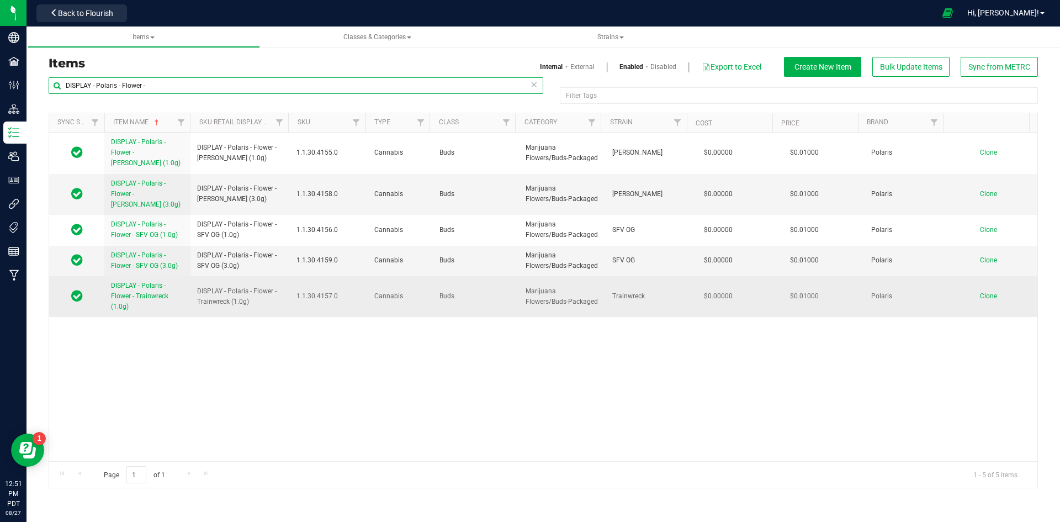
type input "DISPLAY - Polaris - Flower -"
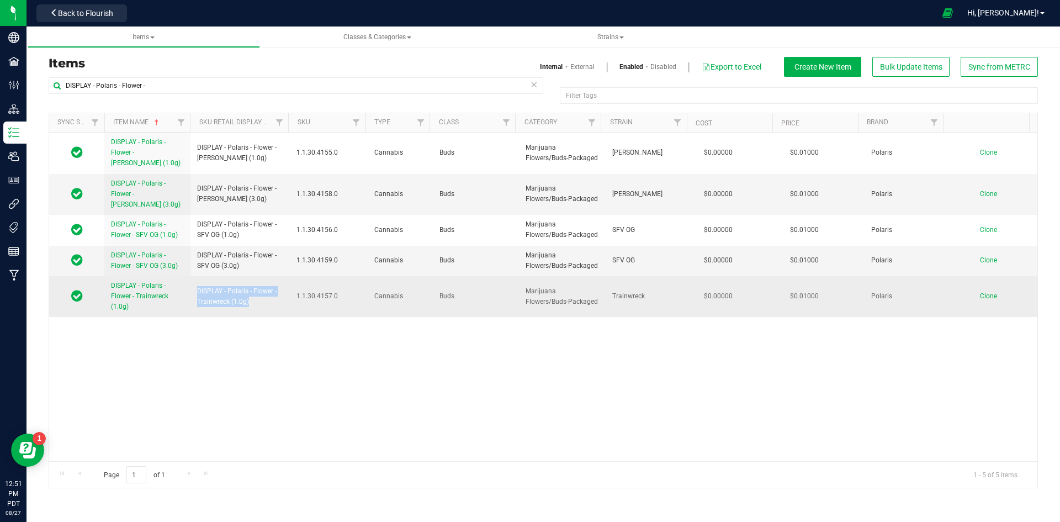
drag, startPoint x: 252, startPoint y: 310, endPoint x: 195, endPoint y: 305, distance: 57.6
click at [195, 305] on td "DISPLAY - Polaris - Flower - Trainwreck (1.0g)" at bounding box center [239, 296] width 99 height 41
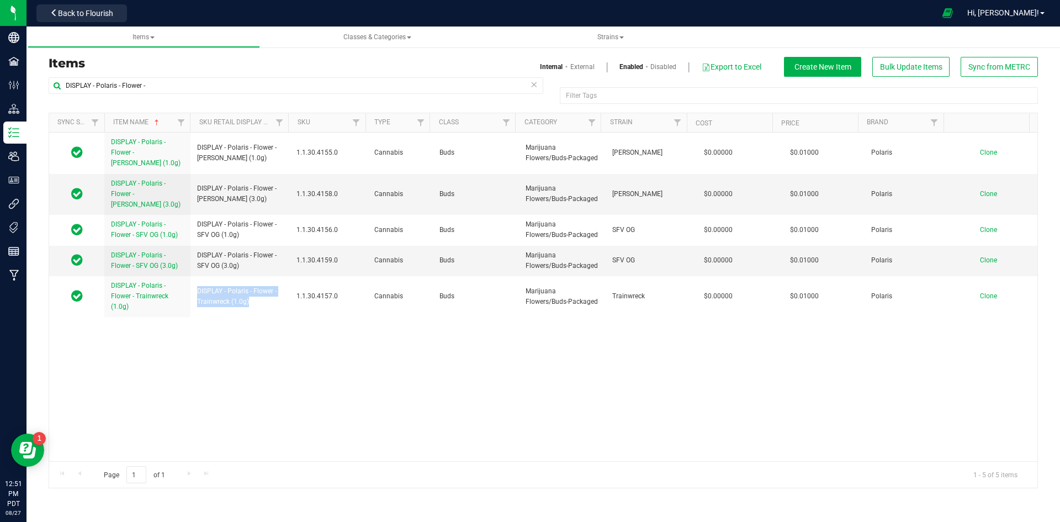
copy span "DISPLAY - Polaris - Flower - Trainwreck (1.0g)"
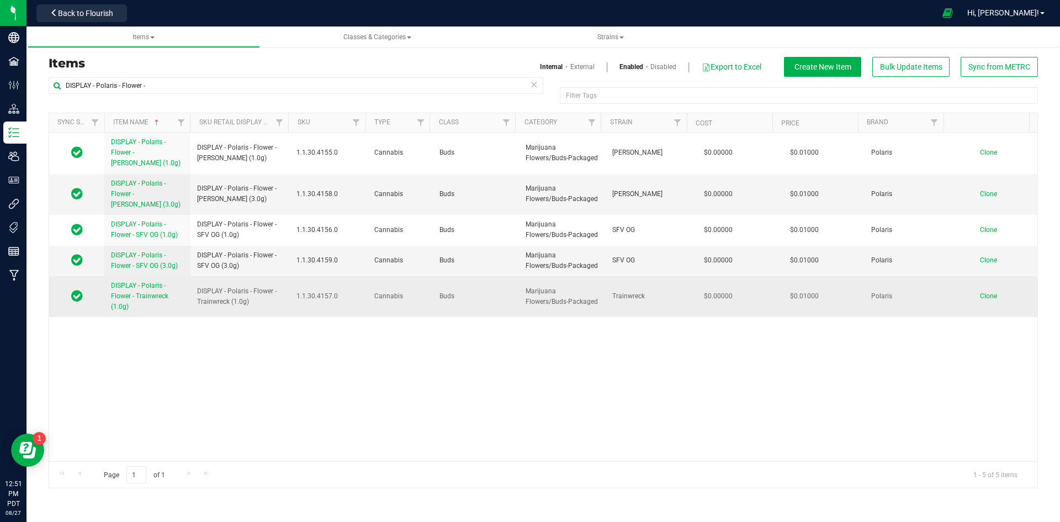
click at [983, 289] on td "Clone" at bounding box center [994, 296] width 87 height 41
click at [981, 292] on td "Clone" at bounding box center [994, 296] width 87 height 41
click at [980, 297] on span "Clone" at bounding box center [988, 296] width 17 height 8
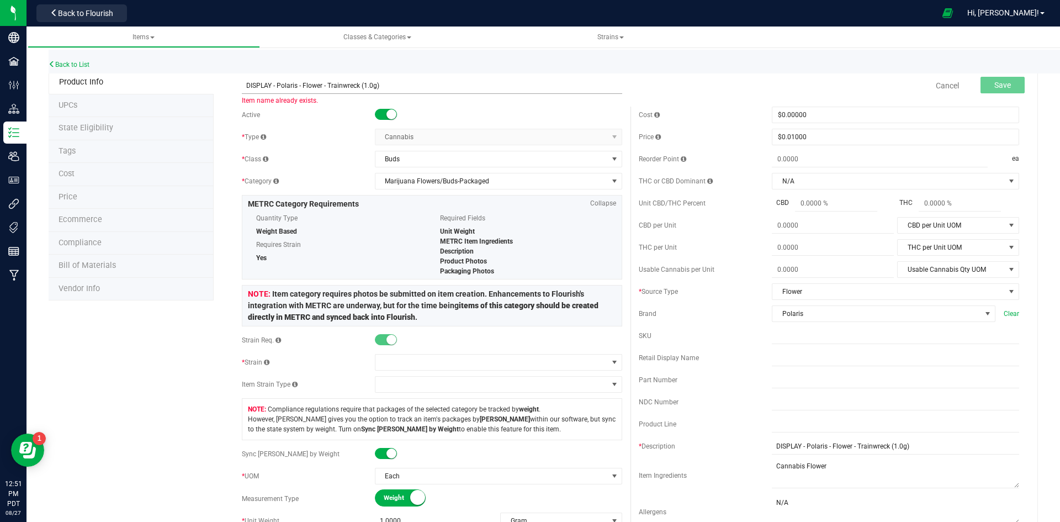
click at [365, 84] on input "DISPLAY - Polaris - Flower - Trainwreck (1.0g)" at bounding box center [432, 85] width 380 height 17
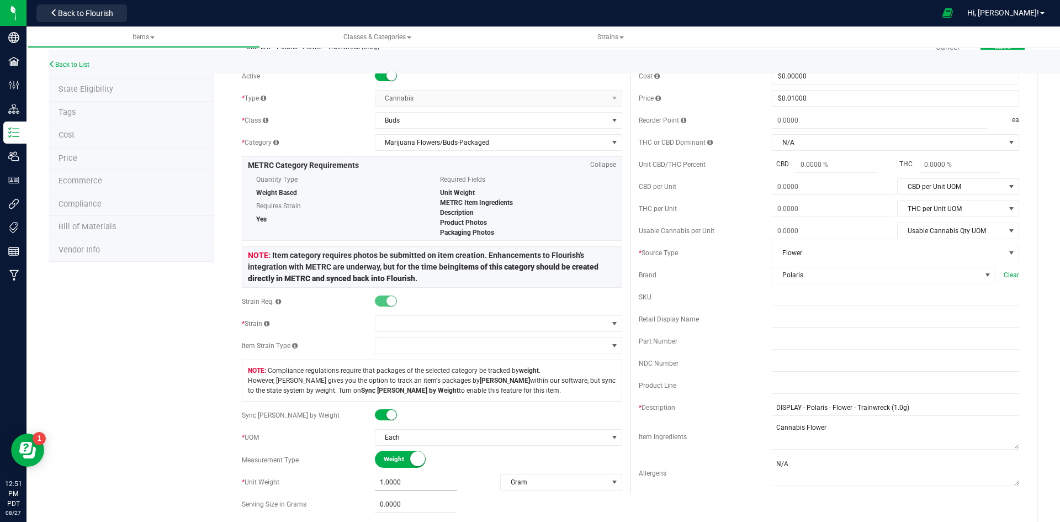
scroll to position [55, 0]
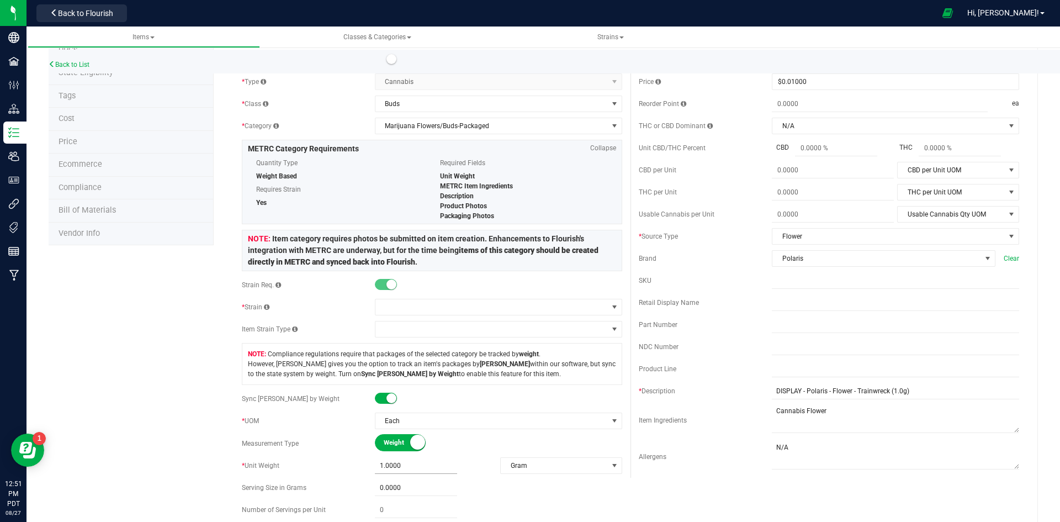
type input "DISPLAY - Polaris - Flower - Trainwreck (3.0g)"
click at [380, 465] on span "1.0000 1" at bounding box center [416, 466] width 82 height 16
type input "3"
type input "3.0000"
click at [426, 312] on span at bounding box center [491, 306] width 232 height 15
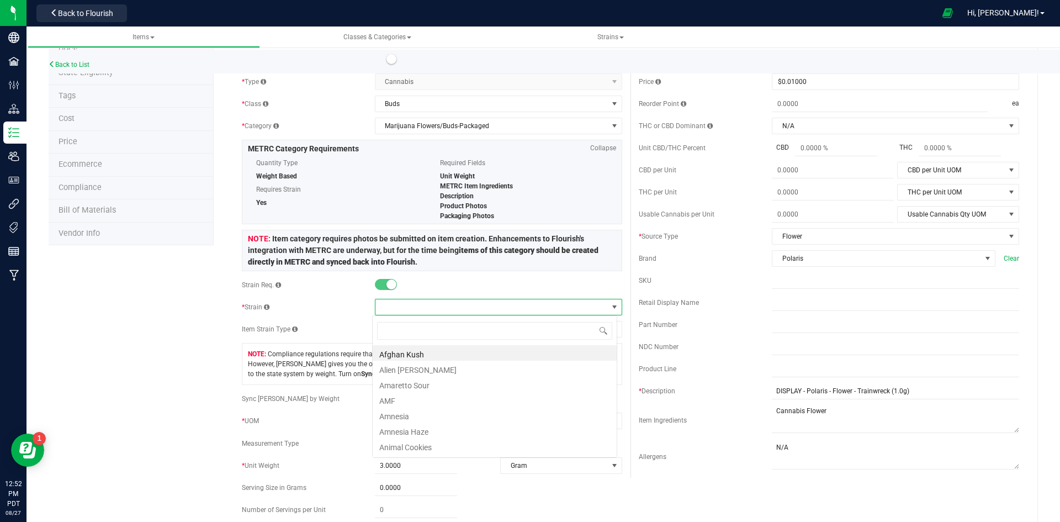
scroll to position [17, 245]
type input "train"
click at [398, 356] on li "Trainwreck" at bounding box center [495, 352] width 244 height 15
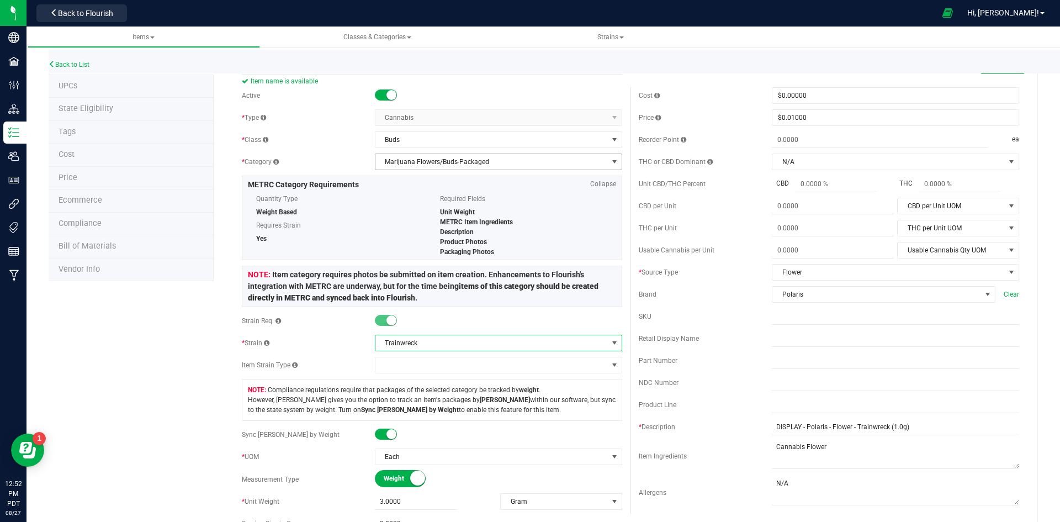
scroll to position [0, 0]
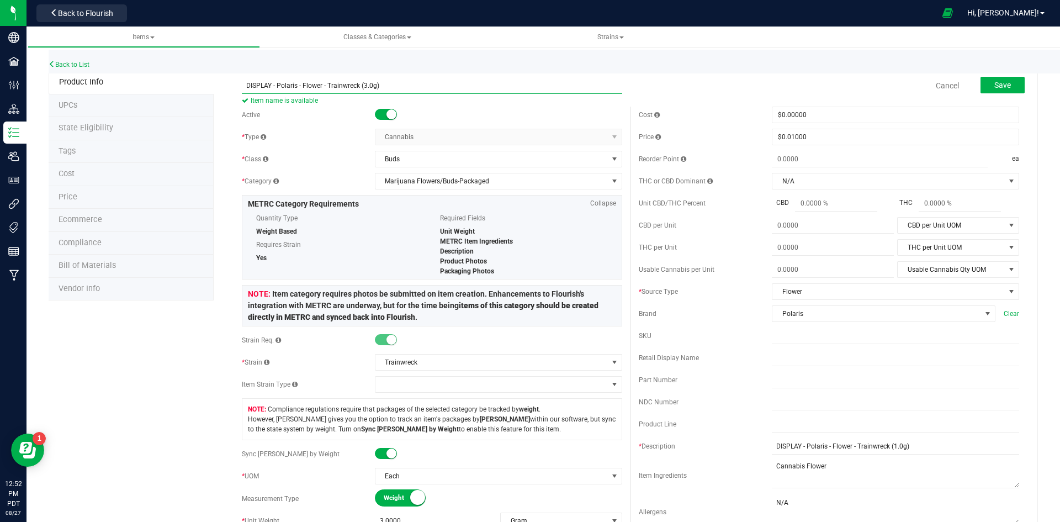
drag, startPoint x: 382, startPoint y: 83, endPoint x: 192, endPoint y: 94, distance: 190.3
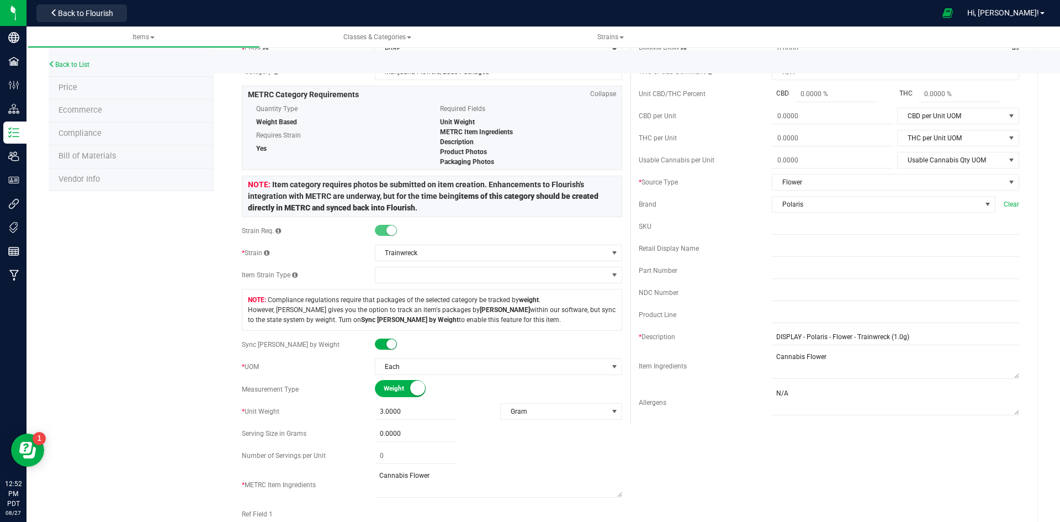
scroll to position [110, 0]
drag, startPoint x: 917, startPoint y: 332, endPoint x: 564, endPoint y: 406, distance: 360.1
click at [568, 404] on div "Active * Type Cannabis Select type Cannabis Non-Inventory Raw Materials Supplie…" at bounding box center [631, 305] width 794 height 619
paste input "3"
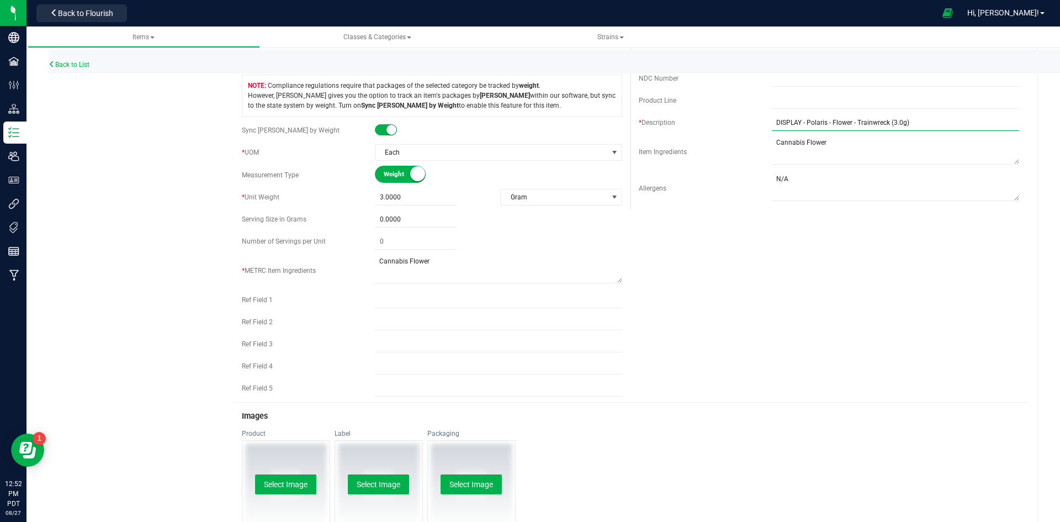
scroll to position [331, 0]
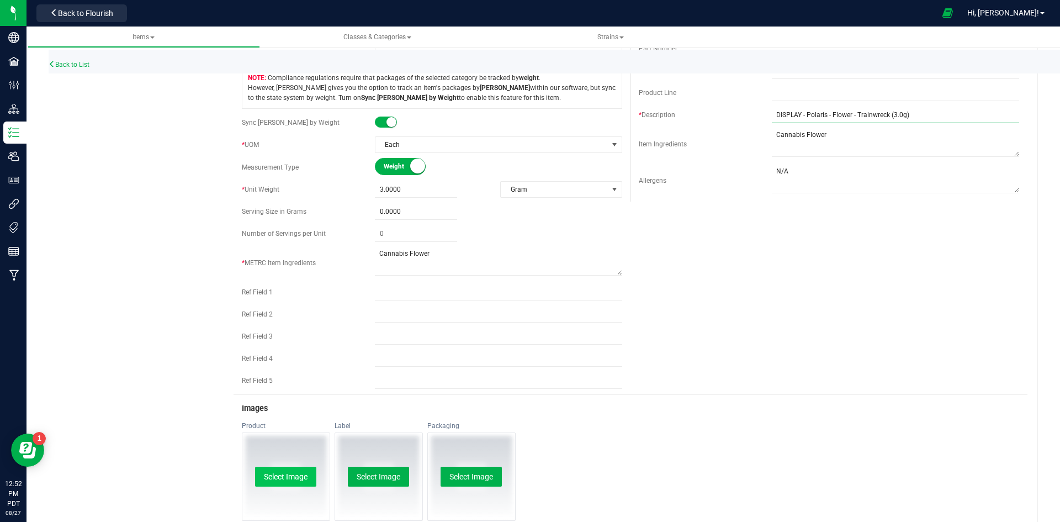
type input "DISPLAY - Polaris - Flower - Trainwreck (3.0g)"
click at [264, 469] on button "Select Image" at bounding box center [285, 477] width 61 height 20
click at [395, 478] on button "Select Image" at bounding box center [378, 477] width 61 height 20
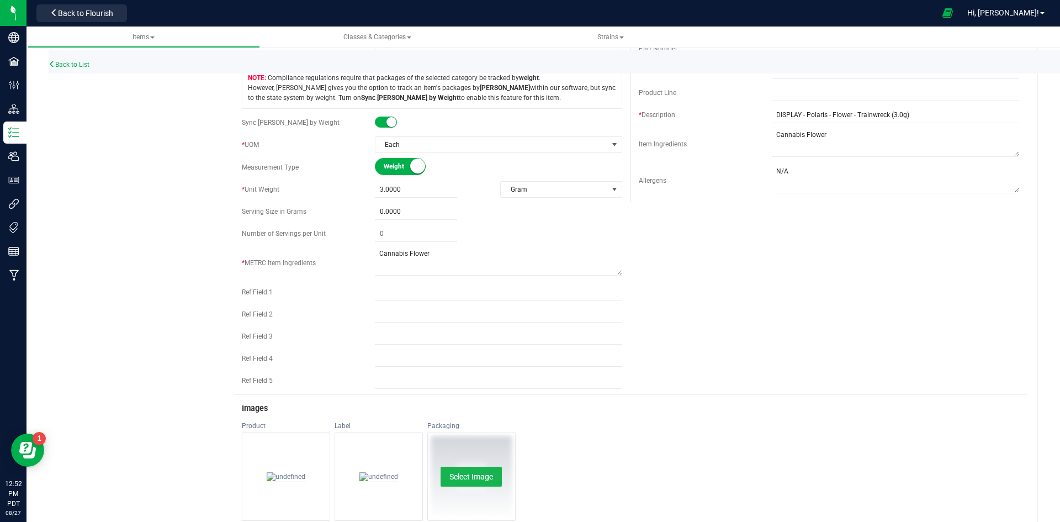
click at [477, 481] on button "Select Image" at bounding box center [471, 477] width 61 height 20
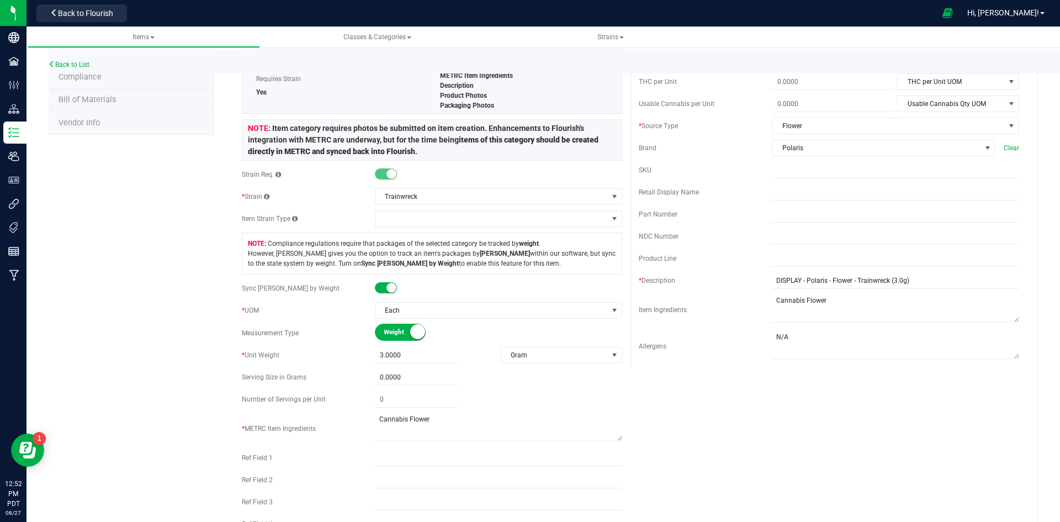
scroll to position [0, 0]
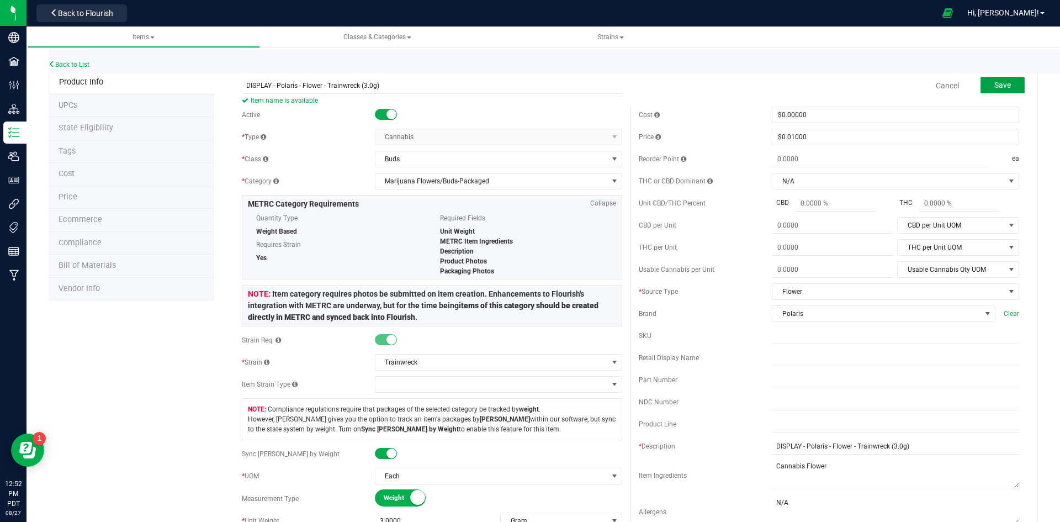
click at [994, 86] on span "Save" at bounding box center [1002, 85] width 17 height 9
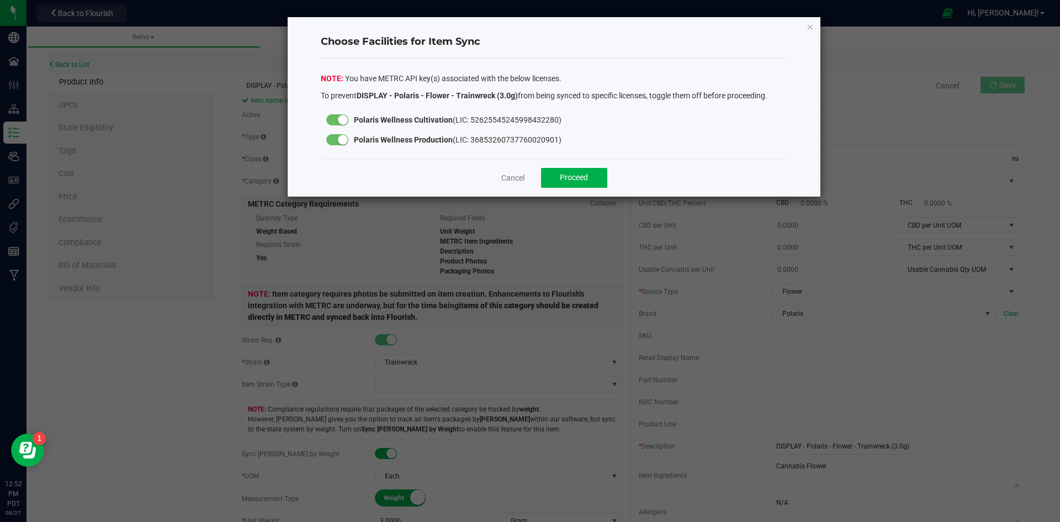
click at [334, 138] on div at bounding box center [337, 139] width 22 height 11
click at [573, 171] on button "Proceed" at bounding box center [574, 178] width 66 height 20
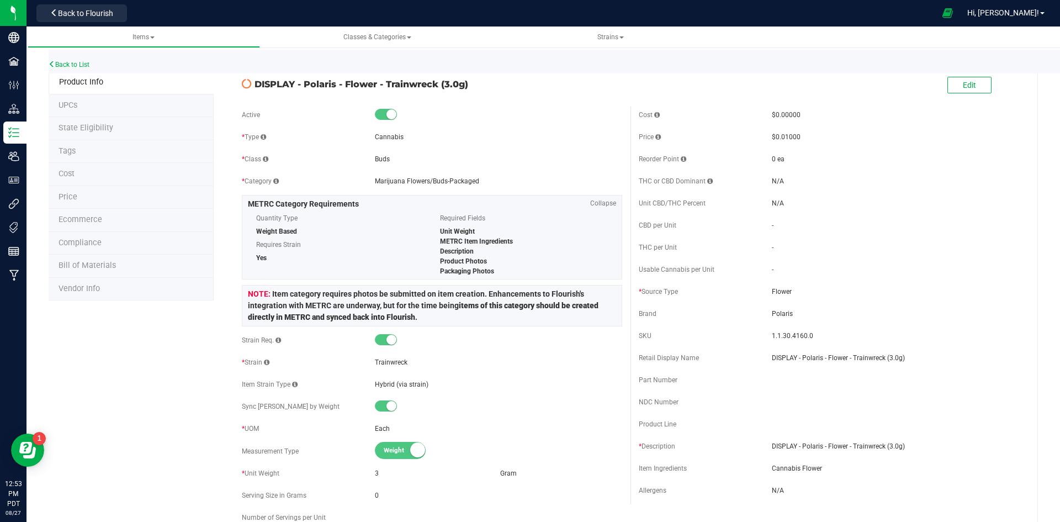
click at [82, 59] on div "Back to List" at bounding box center [579, 62] width 1060 height 24
click at [83, 64] on link "Back to List" at bounding box center [69, 65] width 41 height 8
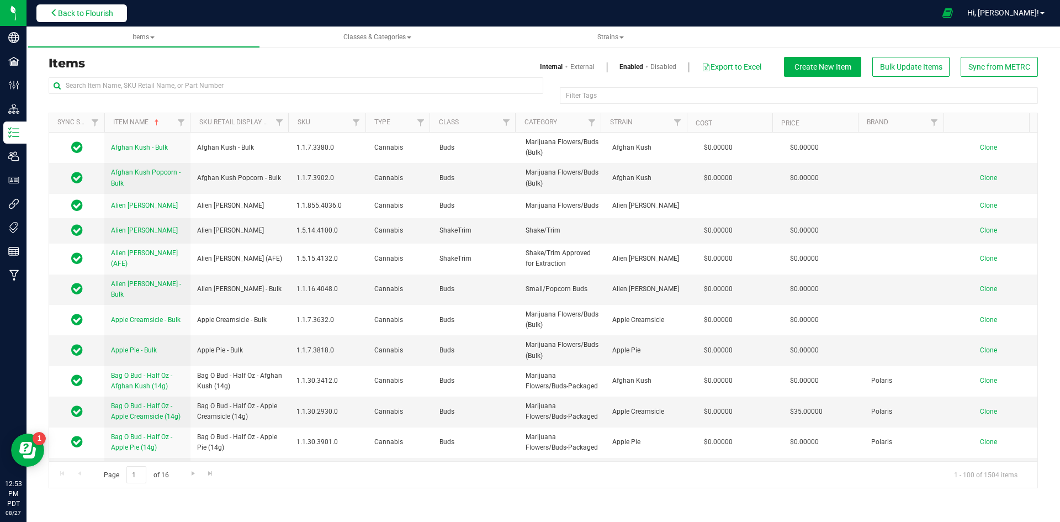
click at [103, 20] on button "Back to Flourish" at bounding box center [81, 13] width 91 height 18
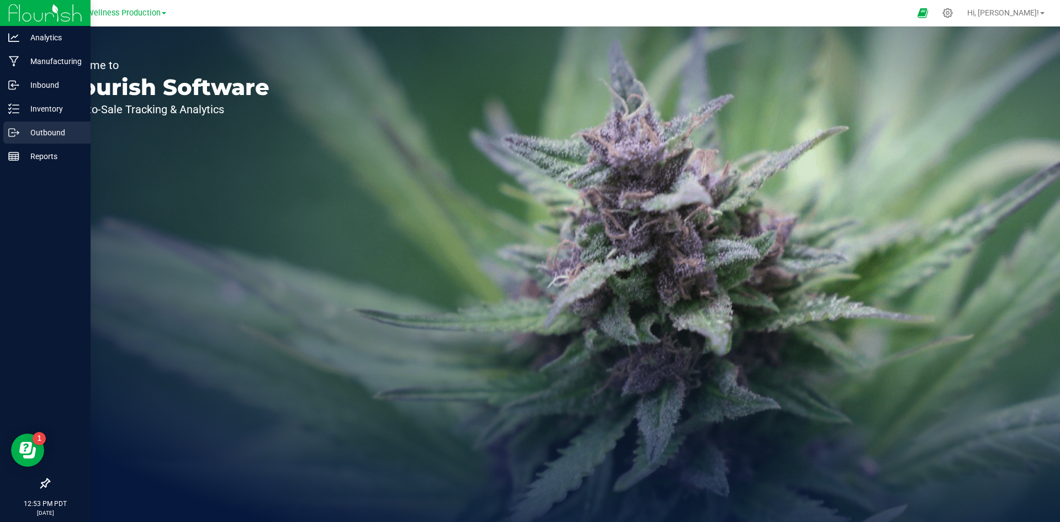
click at [47, 131] on p "Outbound" at bounding box center [52, 132] width 66 height 13
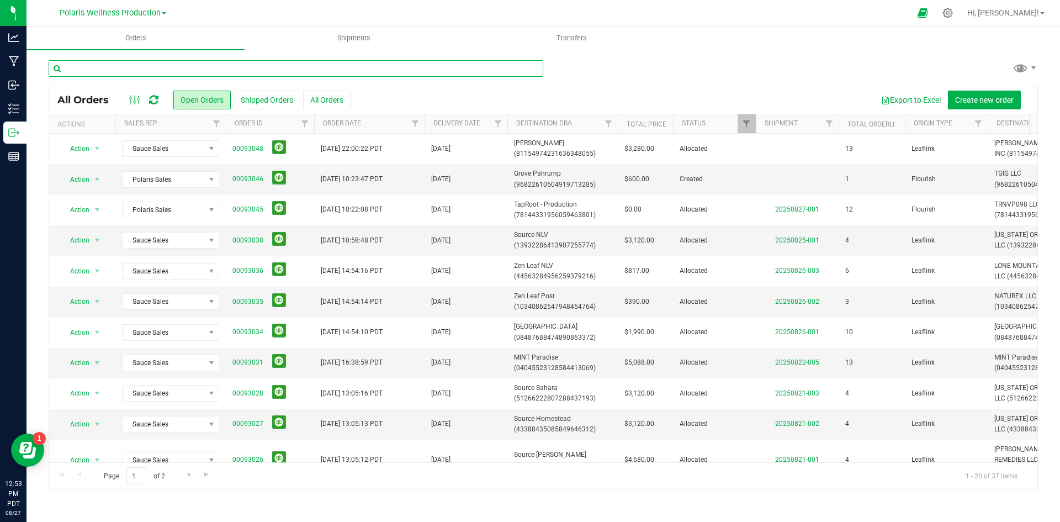
click at [193, 73] on input "text" at bounding box center [296, 68] width 495 height 17
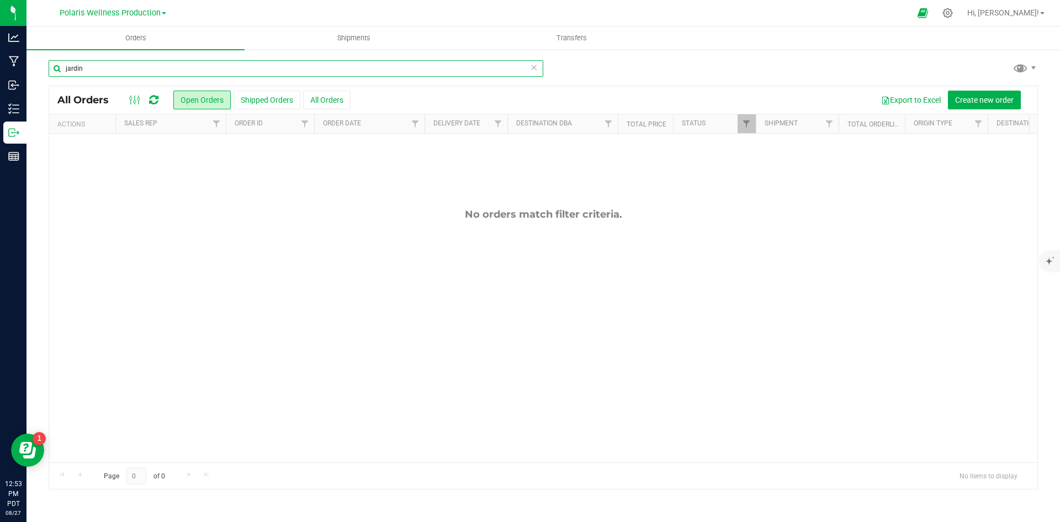
type input "jardin"
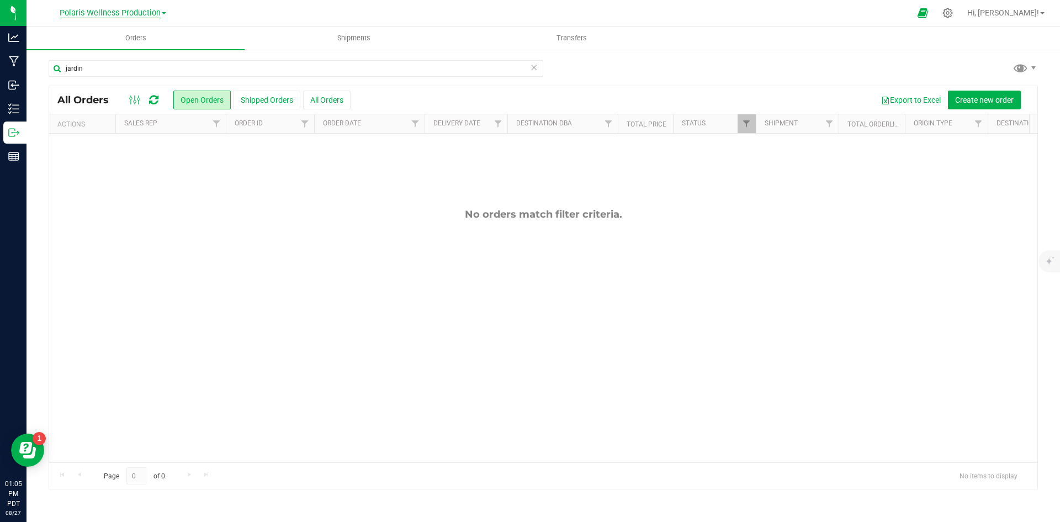
click at [149, 9] on span "Polaris Wellness Production" at bounding box center [110, 13] width 101 height 10
click at [141, 38] on link "Polaris Wellness Cultivation" at bounding box center [112, 38] width 161 height 15
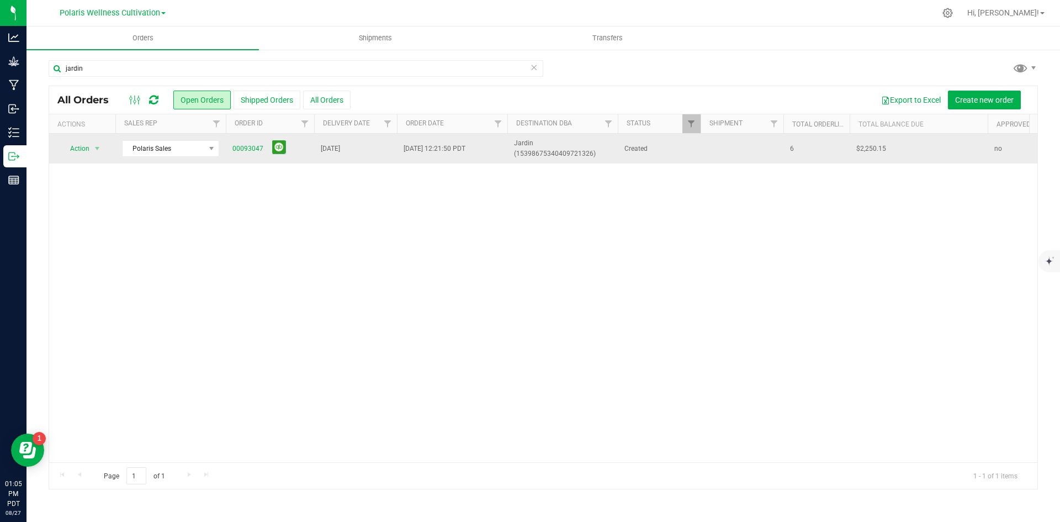
click at [241, 156] on span "00093047" at bounding box center [269, 148] width 75 height 17
click at [254, 145] on link "00093047" at bounding box center [247, 149] width 31 height 10
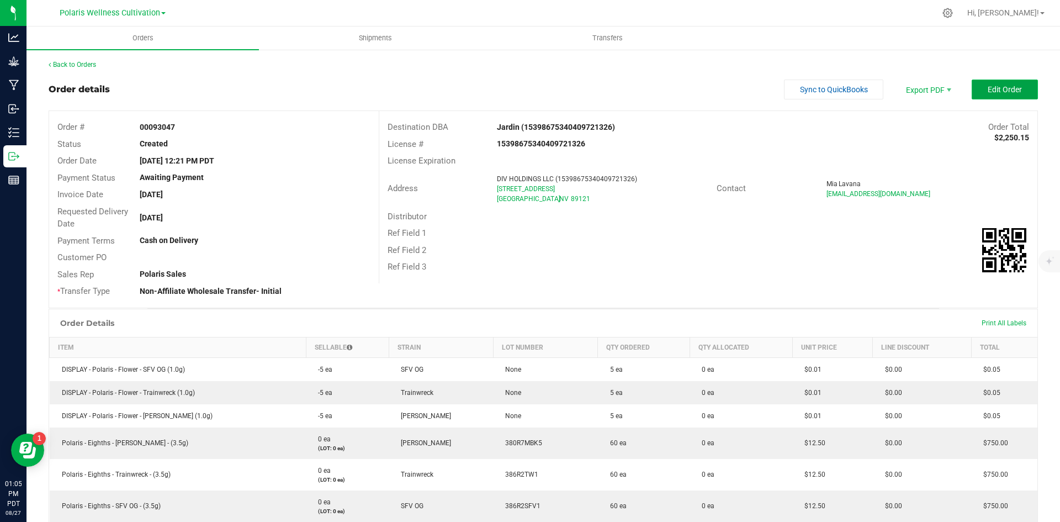
click at [989, 87] on span "Edit Order" at bounding box center [1005, 89] width 34 height 9
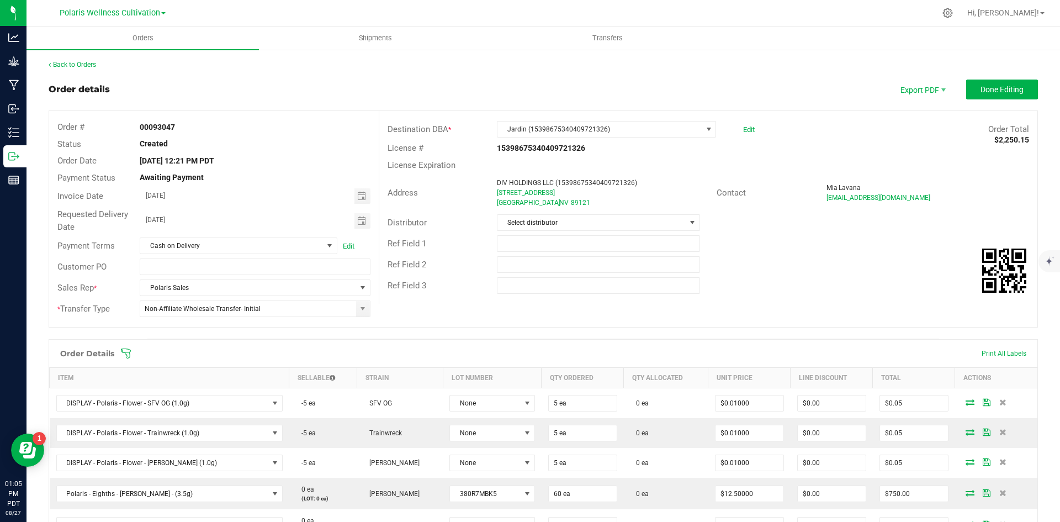
scroll to position [110, 0]
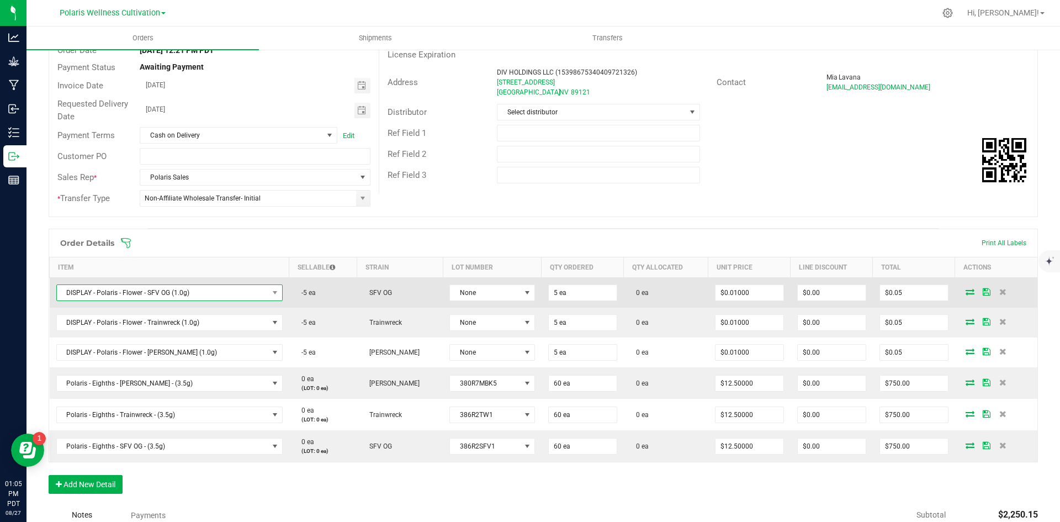
click at [234, 290] on span "DISPLAY - Polaris - Flower - SFV OG (1.0g)" at bounding box center [162, 292] width 211 height 15
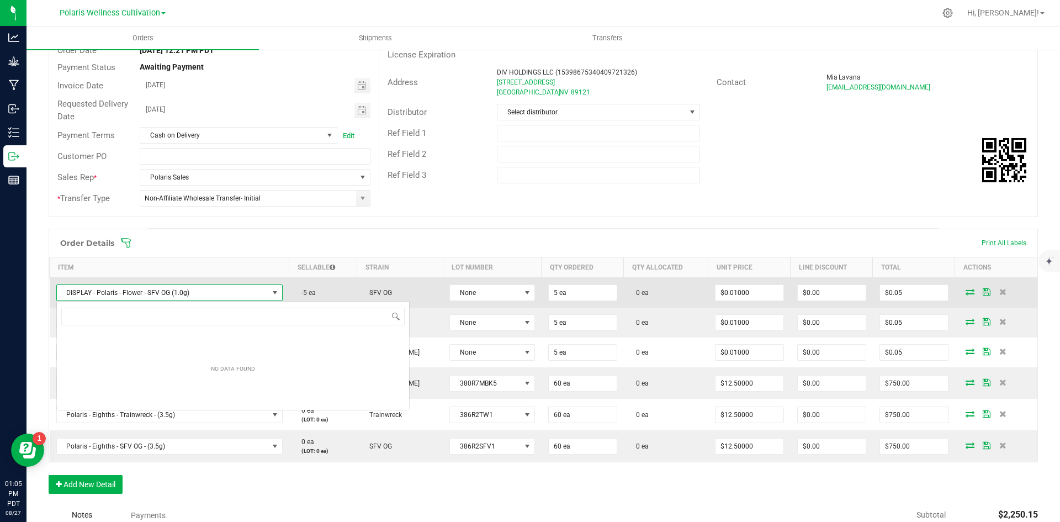
scroll to position [17, 210]
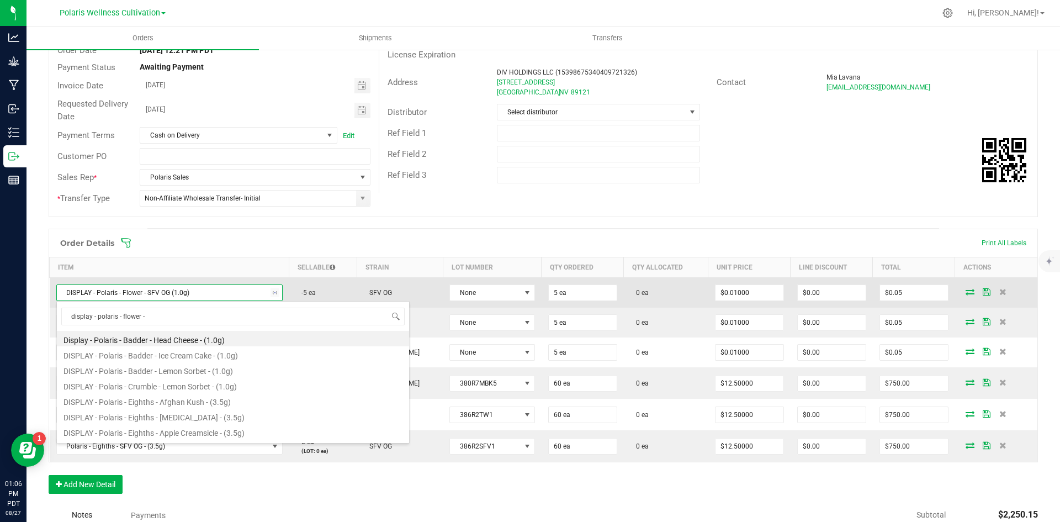
type input "display - polaris - flower -"
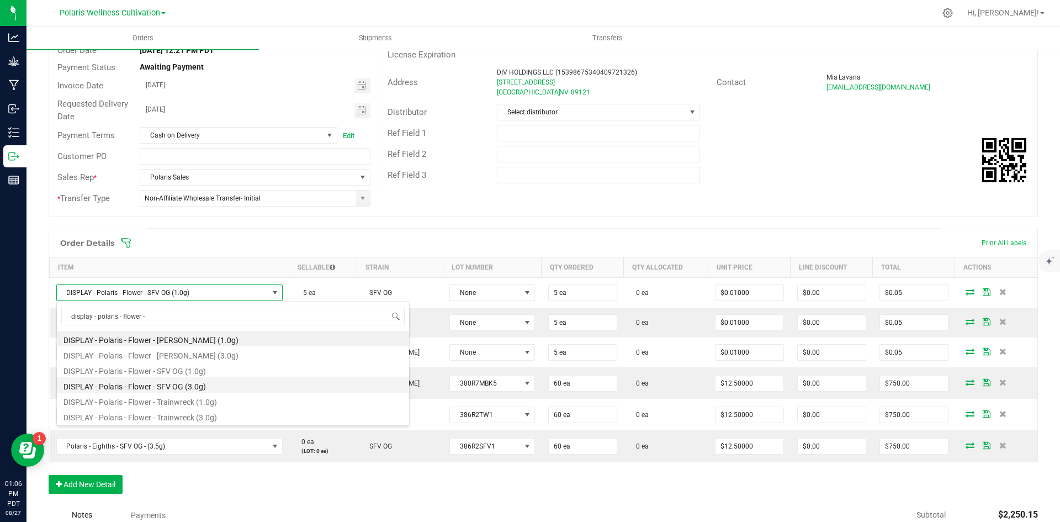
click at [194, 387] on li "DISPLAY - Polaris - Flower - SFV OG (3.0g)" at bounding box center [233, 384] width 352 height 15
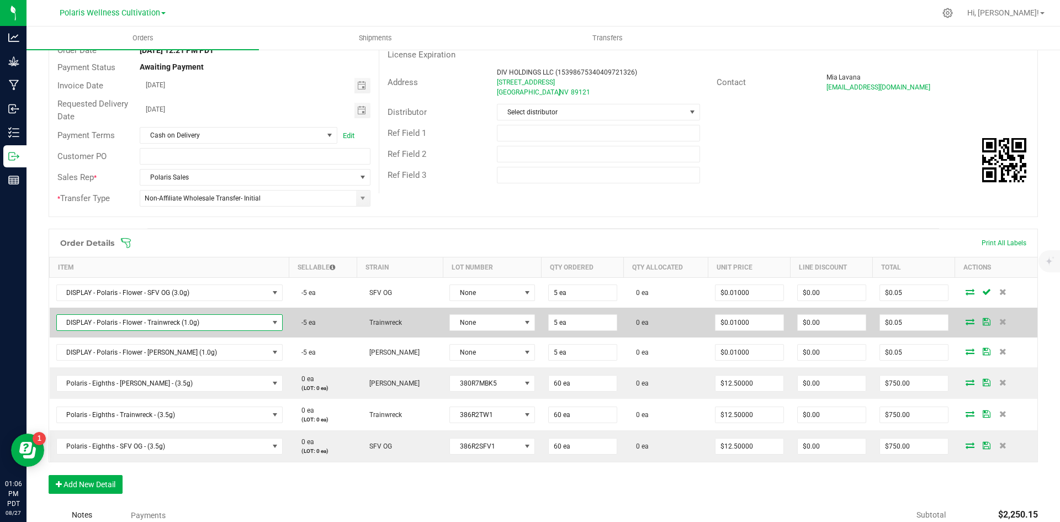
click at [207, 323] on span "DISPLAY - Polaris - Flower - Trainwreck (1.0g)" at bounding box center [162, 322] width 211 height 15
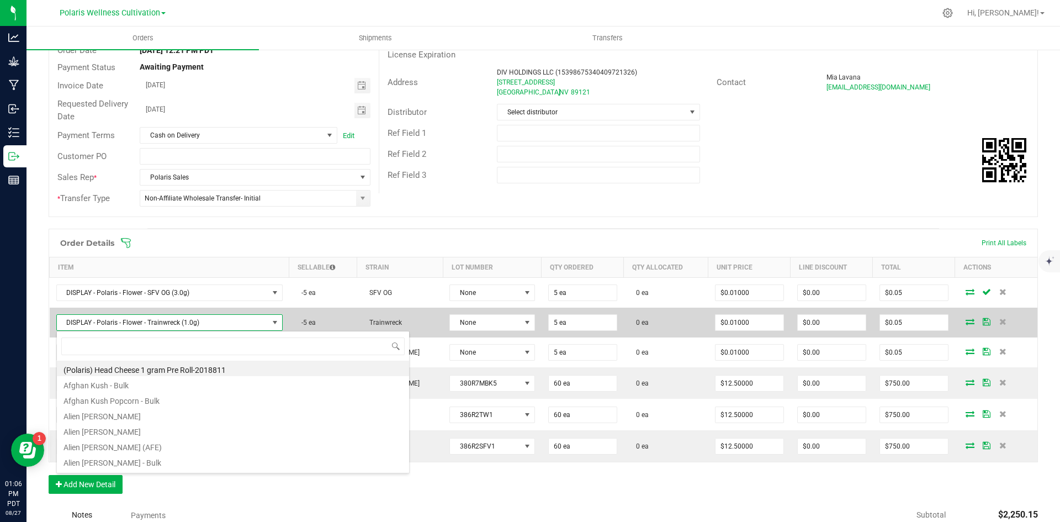
scroll to position [17, 209]
drag, startPoint x: 204, startPoint y: 322, endPoint x: 67, endPoint y: 327, distance: 137.0
click at [67, 327] on span "DISPLAY - Polaris - Flower - Trainwreck (1.0g)" at bounding box center [162, 322] width 211 height 15
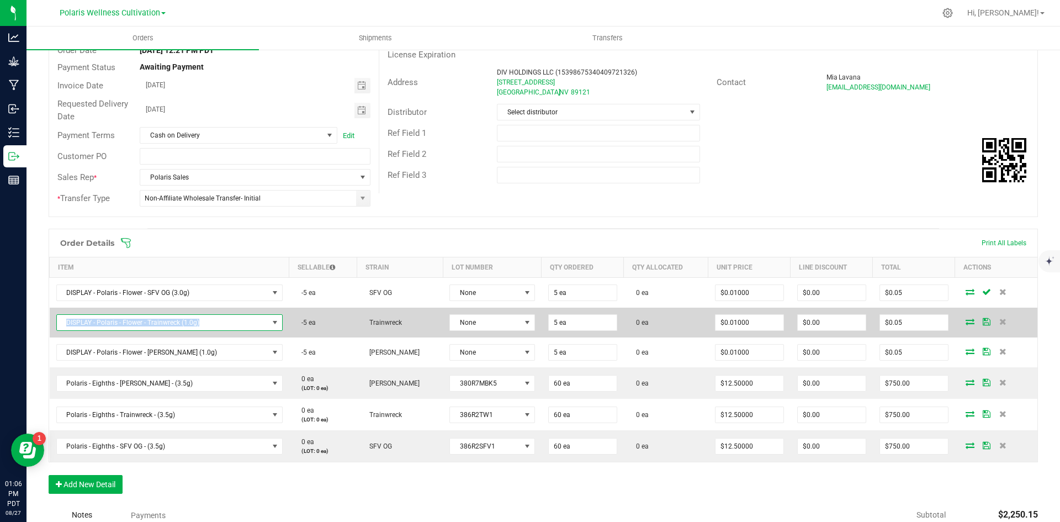
copy span "DISPLAY - Polaris - Flower - Trainwreck (1.0g)"
click at [205, 324] on span "DISPLAY - Polaris - Flower - Trainwreck (1.0g)" at bounding box center [162, 322] width 211 height 15
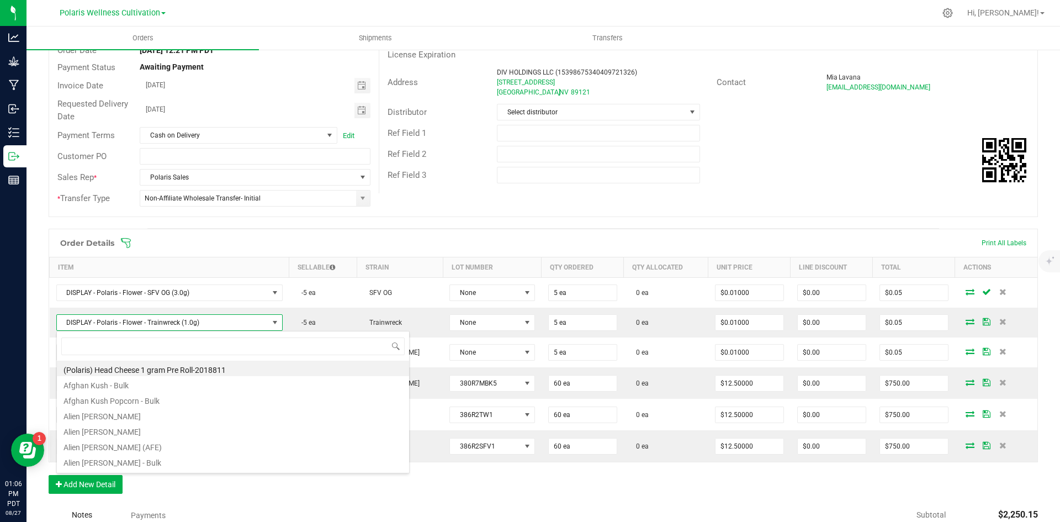
scroll to position [17, 210]
click at [194, 347] on input "DISPLAY - Polaris - Flower - Trainwreck (1.0g)" at bounding box center [232, 345] width 343 height 17
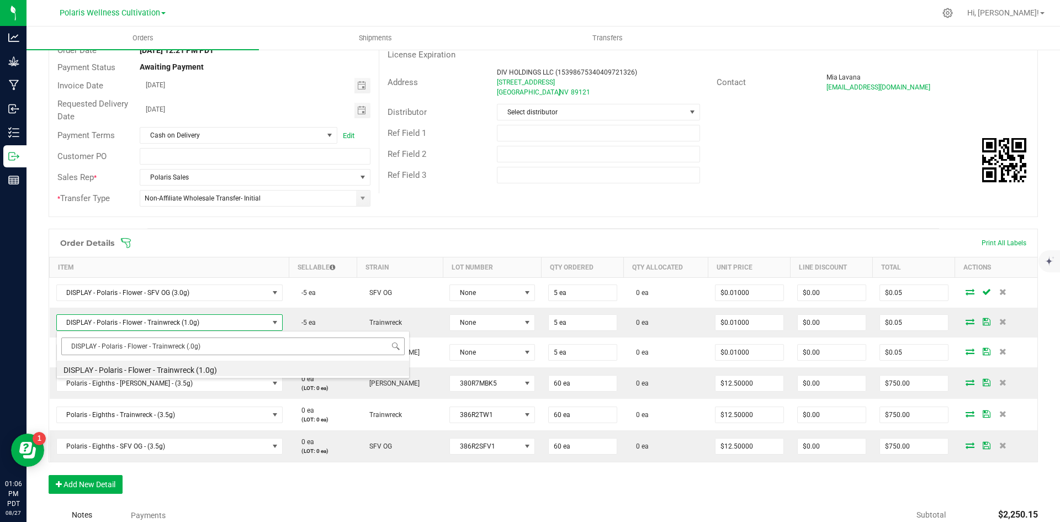
type input "DISPLAY - Polaris - Flower - Trainwreck (3.0g)"
click at [195, 367] on li "DISPLAY - Polaris - Flower - Trainwreck (3.0g)" at bounding box center [233, 368] width 352 height 15
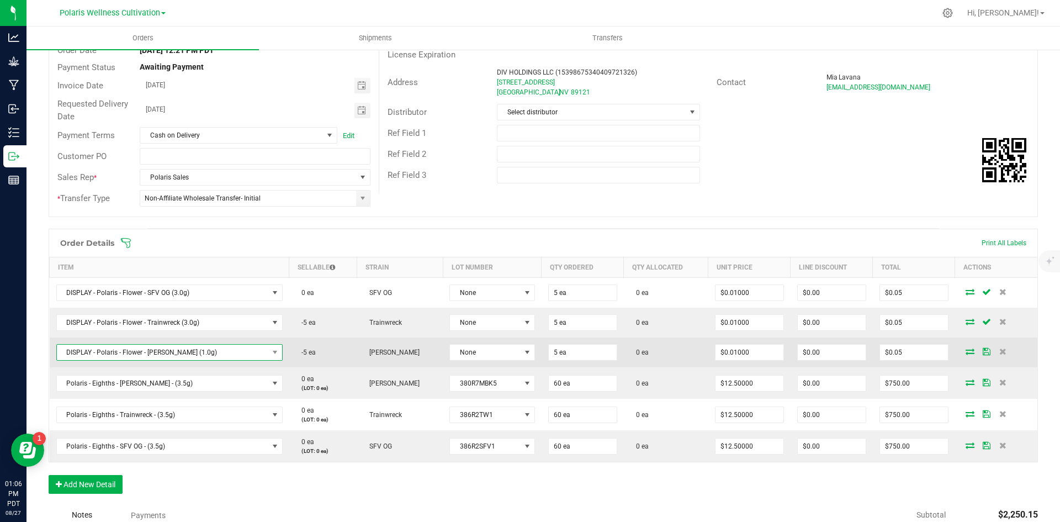
click at [201, 353] on span "DISPLAY - Polaris - Flower - Bubba Kush (1.0g)" at bounding box center [162, 352] width 211 height 15
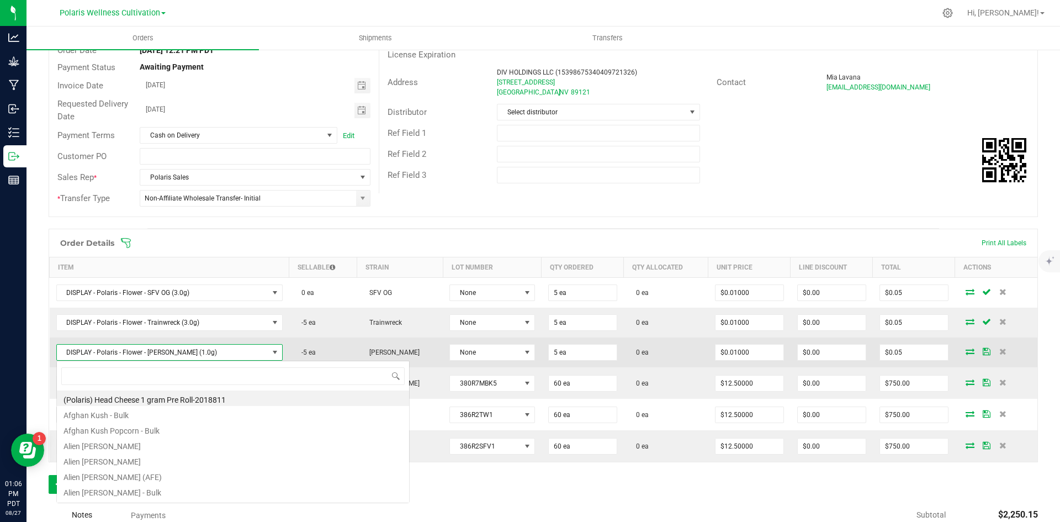
scroll to position [17, 209]
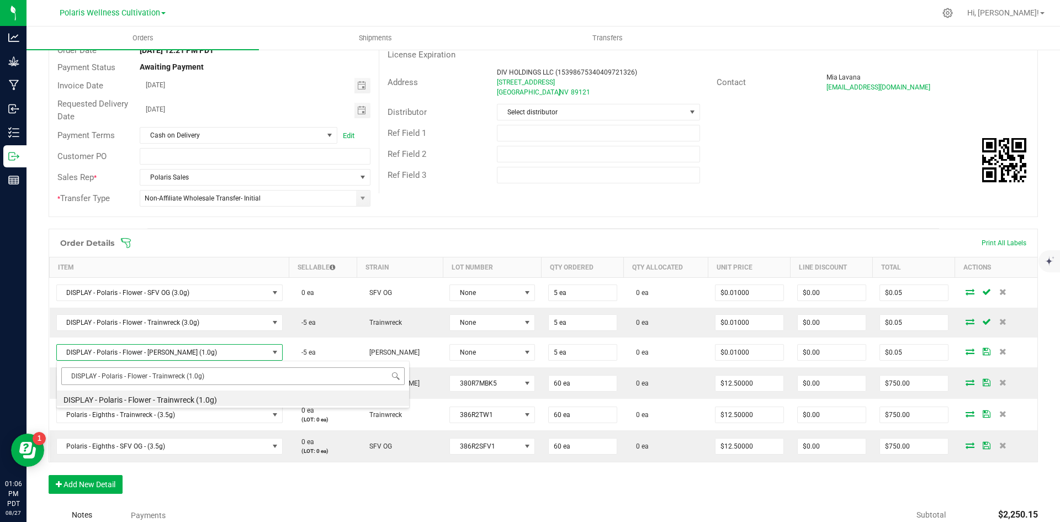
click at [192, 374] on input "DISPLAY - Polaris - Flower - Trainwreck (1.0g)" at bounding box center [232, 375] width 343 height 17
type input "DISPLAY - Polaris - Flower - Trainwreck (3.0g)"
click at [202, 475] on div "Order Details Print All Labels Item Sellable Strain Lot Number Qty Ordered Qty …" at bounding box center [543, 367] width 989 height 276
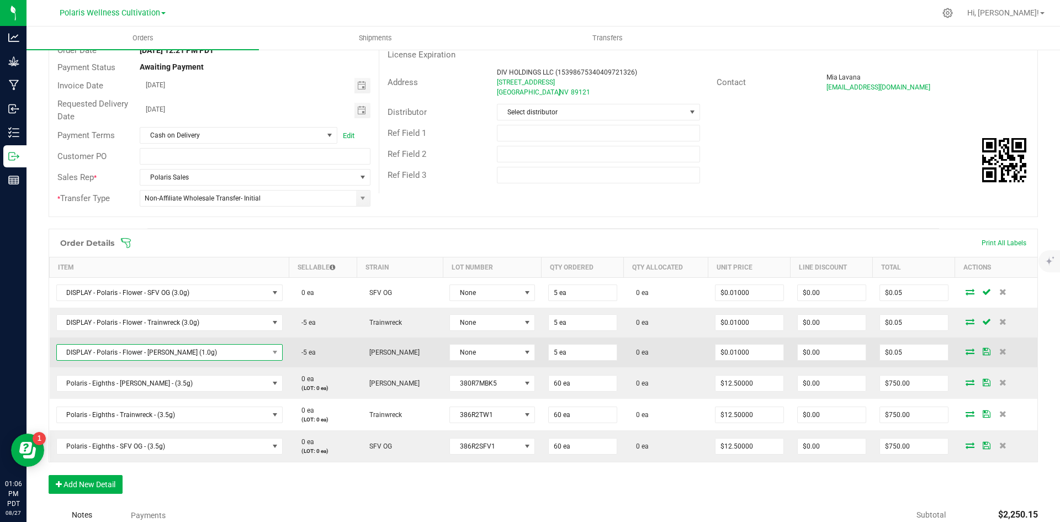
click at [195, 350] on span "DISPLAY - Polaris - Flower - Bubba Kush (1.0g)" at bounding box center [162, 352] width 211 height 15
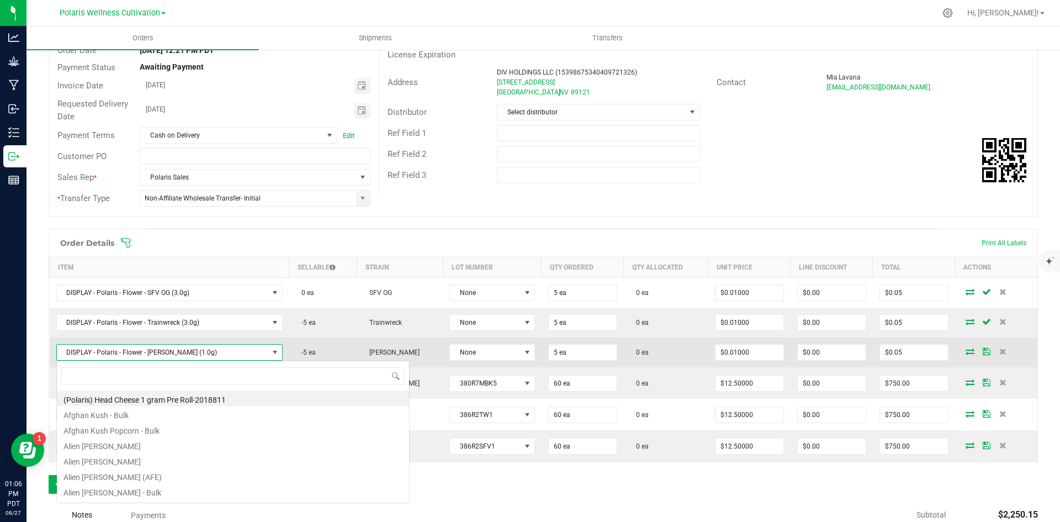
scroll to position [17, 210]
drag, startPoint x: 215, startPoint y: 351, endPoint x: 66, endPoint y: 358, distance: 149.3
click at [66, 358] on span "DISPLAY - Polaris - Flower - Bubba Kush (1.0g)" at bounding box center [162, 352] width 211 height 15
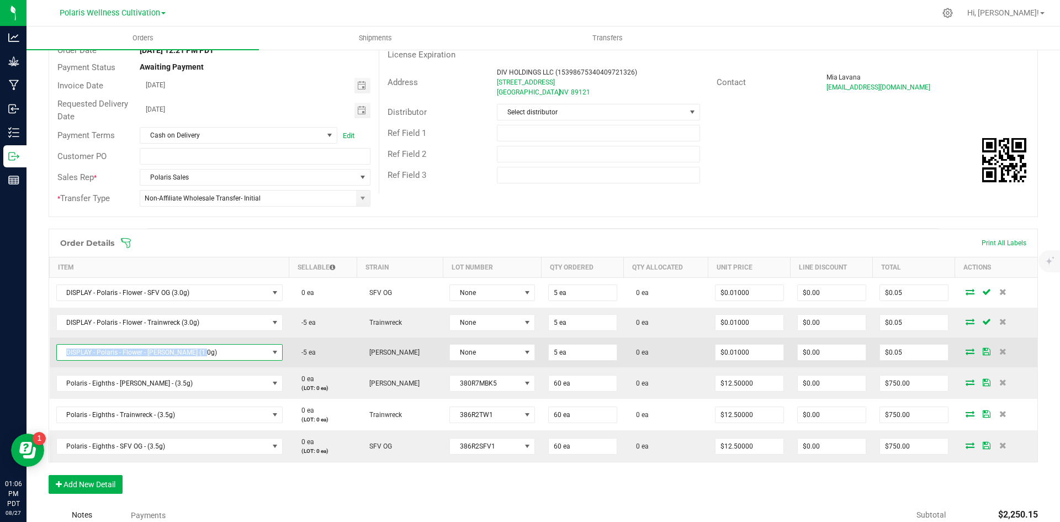
copy span "DISPLAY - Polaris - Flower - Bubba Kush (1.0g)"
click at [136, 352] on span "DISPLAY - Polaris - Flower - Bubba Kush (1.0g)" at bounding box center [162, 352] width 211 height 15
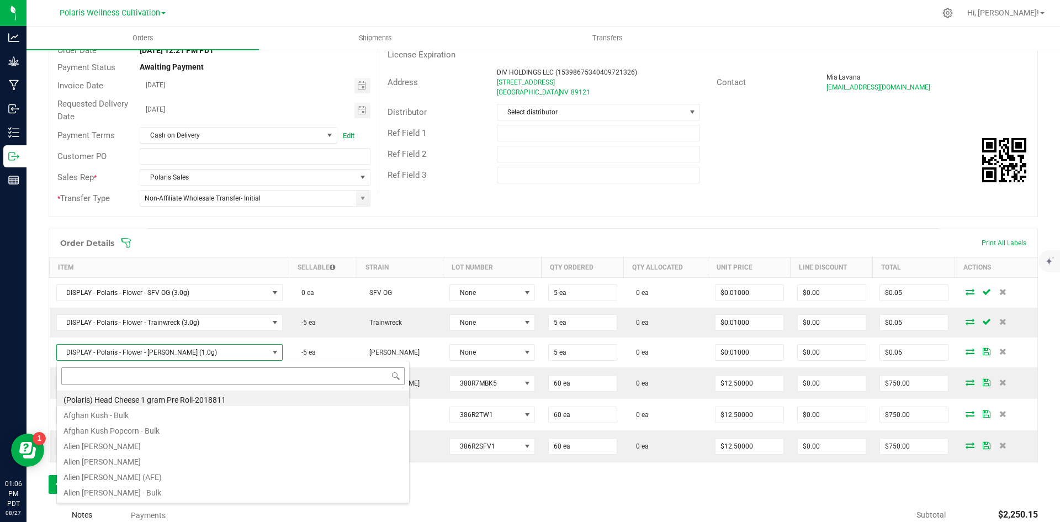
click at [135, 379] on input at bounding box center [232, 375] width 343 height 17
click at [195, 375] on input "DISPLAY - Polaris - Flower - Bubba Kush (1.0g)" at bounding box center [232, 375] width 343 height 17
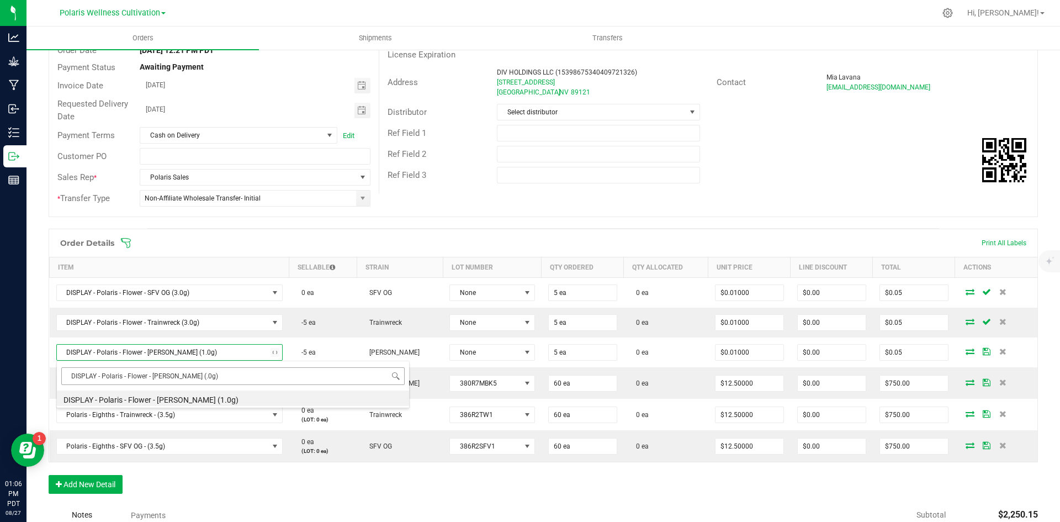
type input "DISPLAY - Polaris - Flower - [PERSON_NAME] (3.0g)"
click at [211, 399] on li "DISPLAY - Polaris - Flower - [PERSON_NAME] (3.0g)" at bounding box center [233, 397] width 352 height 15
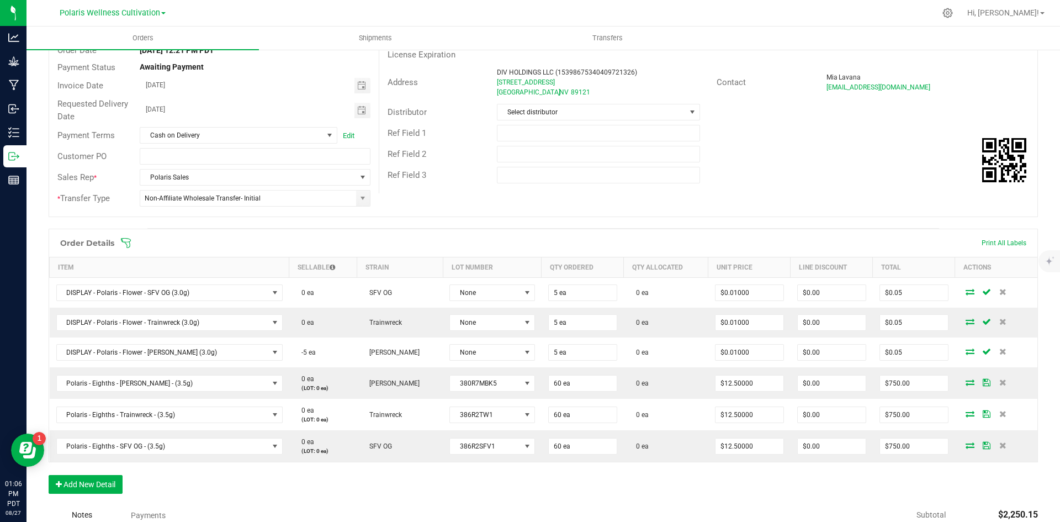
click at [273, 236] on div "Order Details Print All Labels" at bounding box center [543, 243] width 988 height 28
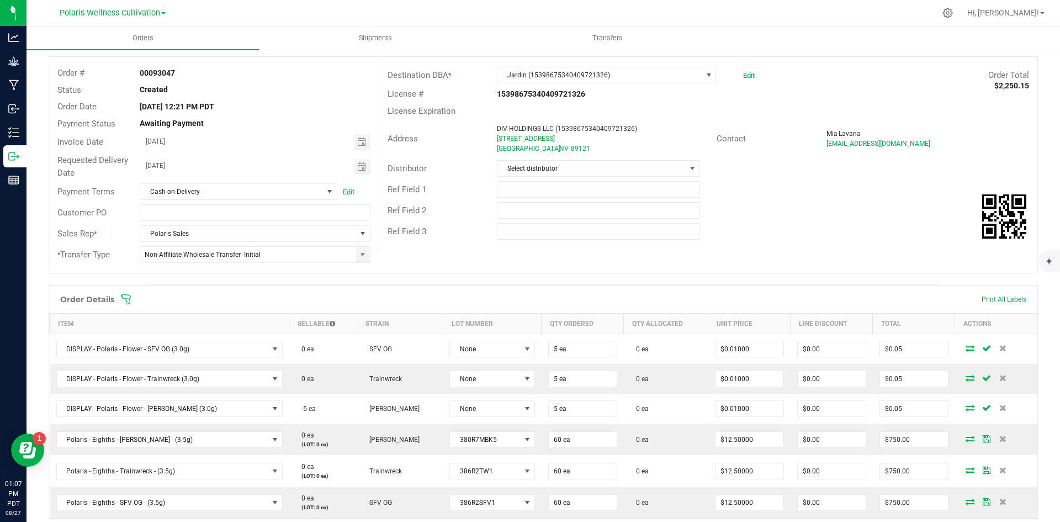
scroll to position [0, 0]
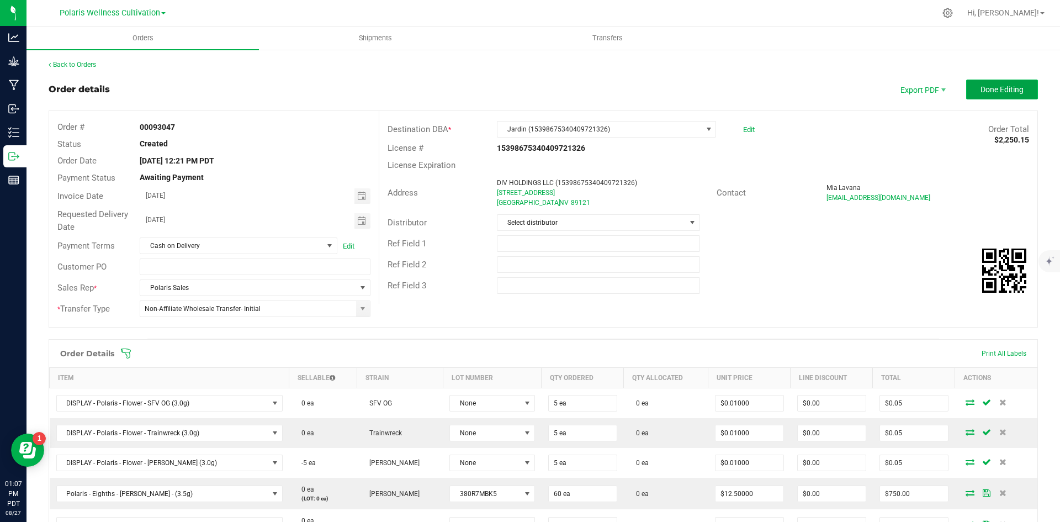
click at [999, 89] on span "Done Editing" at bounding box center [1002, 89] width 43 height 9
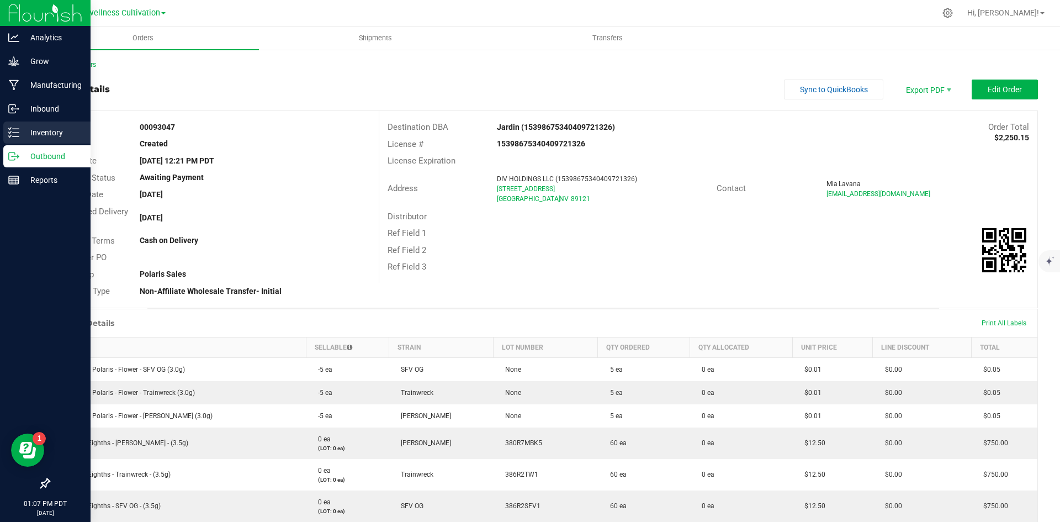
click at [29, 134] on p "Inventory" at bounding box center [52, 132] width 66 height 13
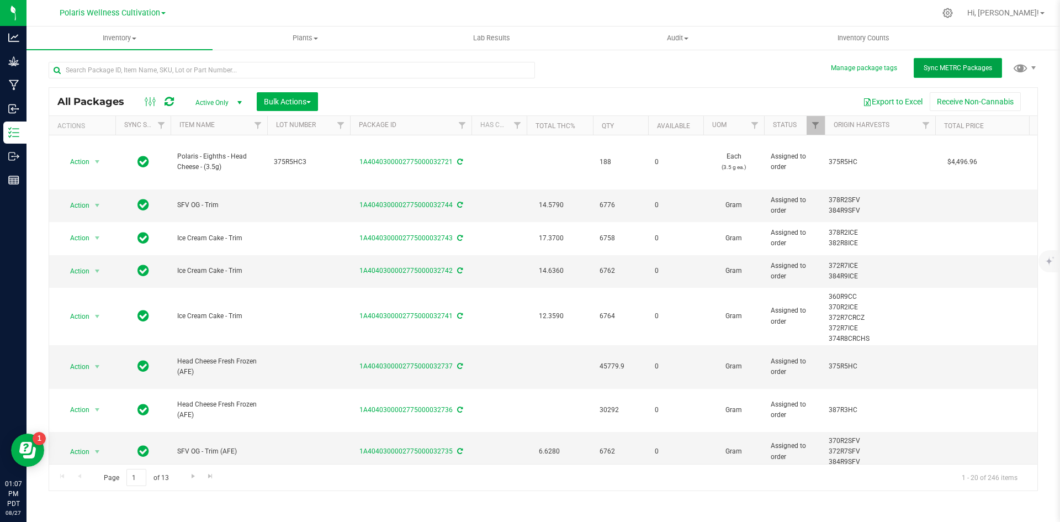
click at [962, 63] on button "Sync METRC Packages" at bounding box center [958, 68] width 88 height 20
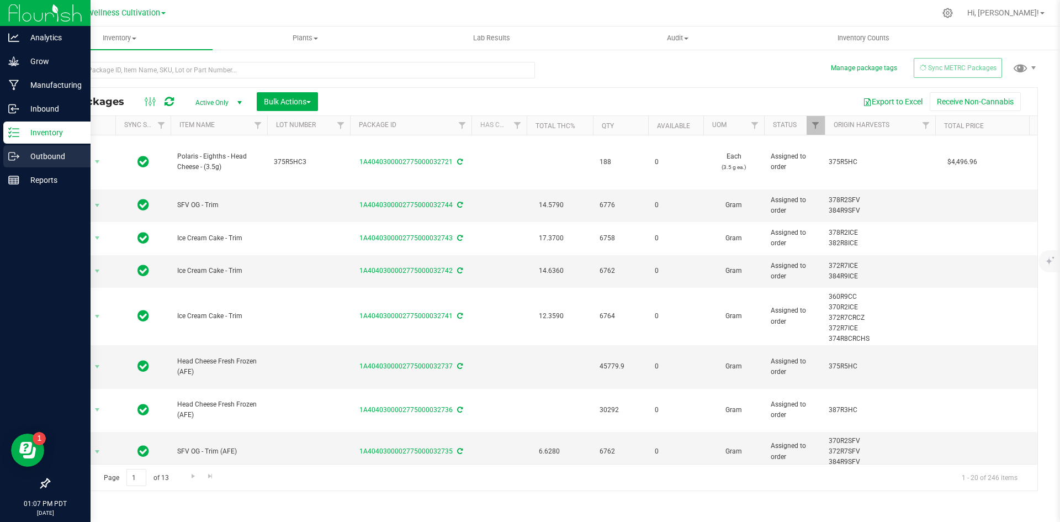
click at [40, 160] on p "Outbound" at bounding box center [52, 156] width 66 height 13
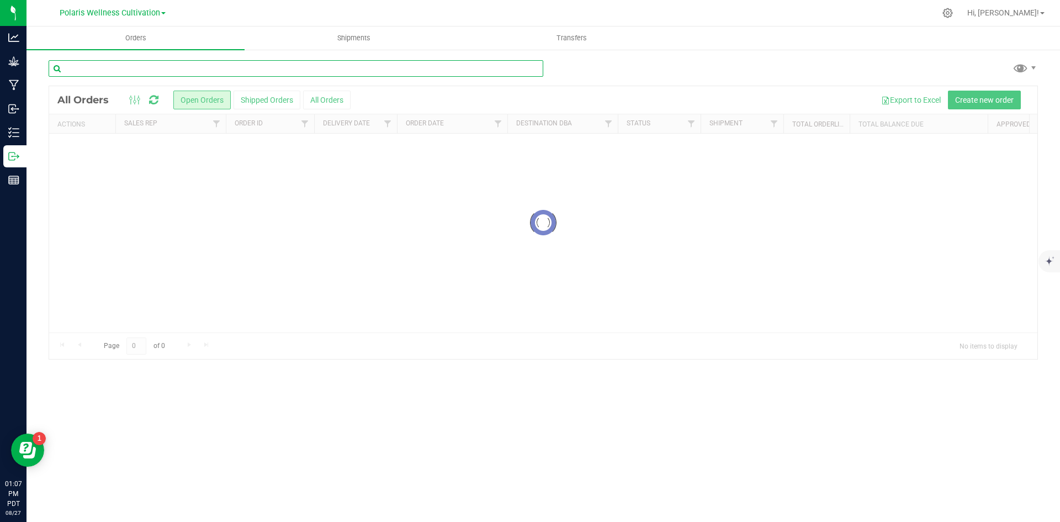
click at [125, 71] on input "text" at bounding box center [296, 68] width 495 height 17
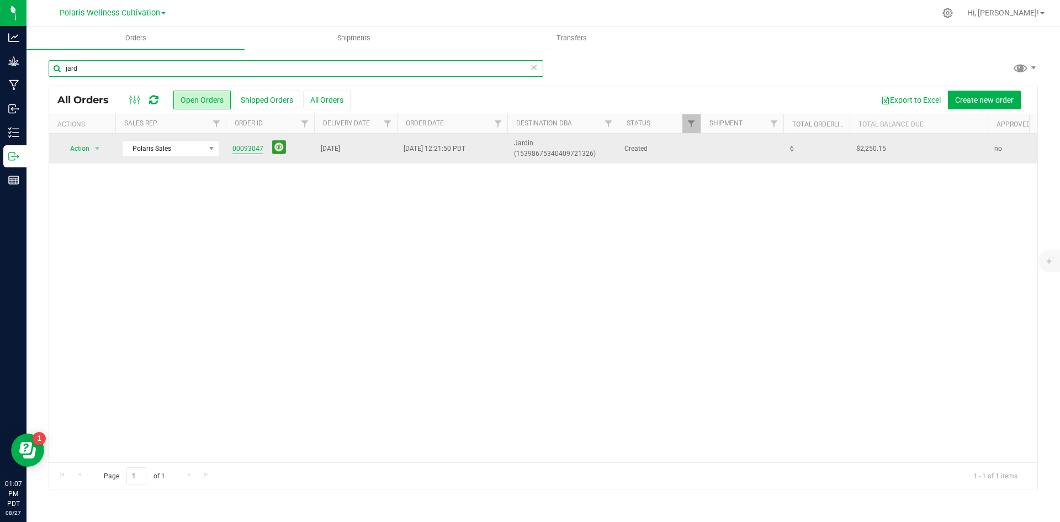
type input "jard"
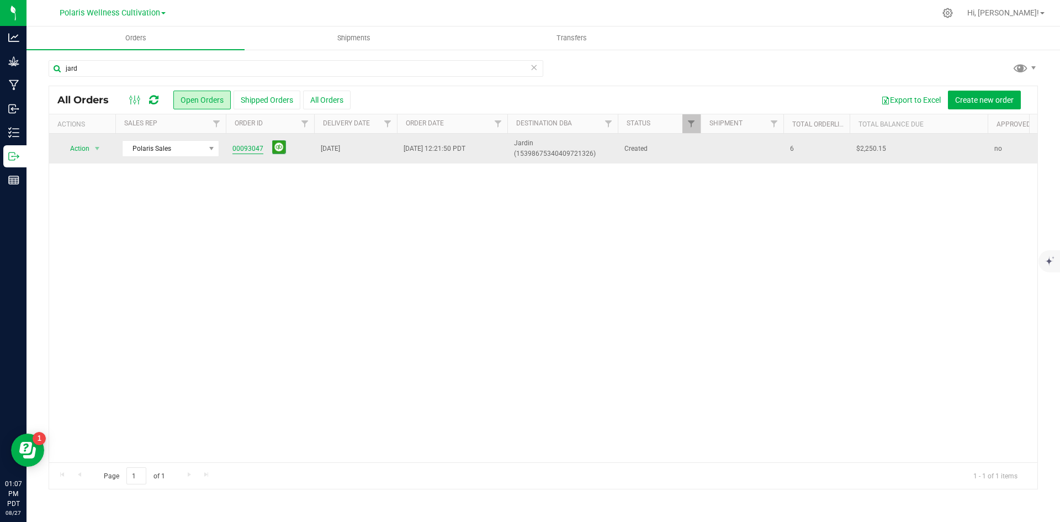
click at [251, 146] on link "00093047" at bounding box center [247, 149] width 31 height 10
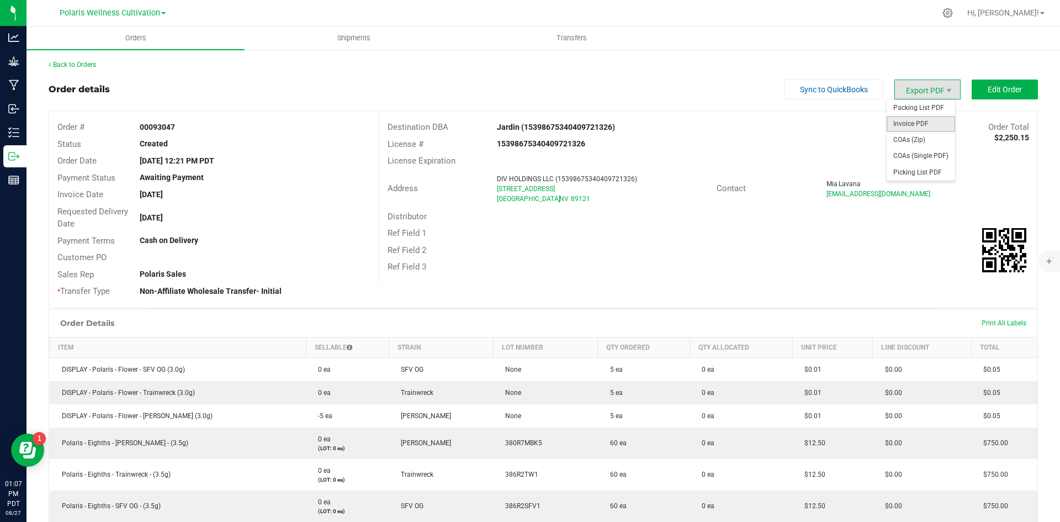
click at [905, 120] on span "Invoice PDF" at bounding box center [921, 124] width 68 height 16
click at [903, 118] on span "Invoice PDF" at bounding box center [921, 124] width 68 height 16
click at [77, 54] on div "Back to Orders Order details Sync to QuickBooks Export PDF Edit Order Order # 0…" at bounding box center [544, 530] width 1034 height 962
click at [75, 60] on div "Back to Orders" at bounding box center [543, 65] width 989 height 10
click at [82, 64] on link "Back to Orders" at bounding box center [72, 65] width 47 height 8
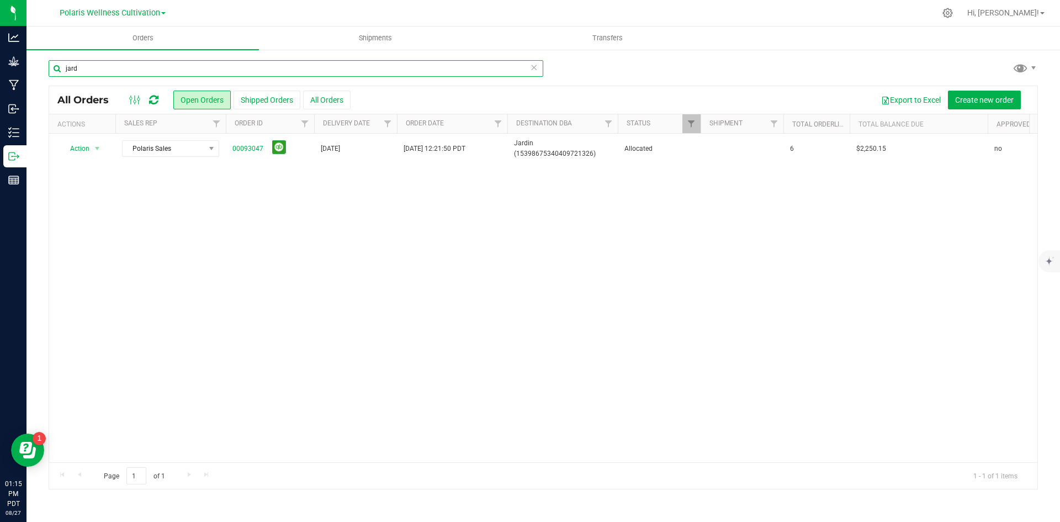
drag, startPoint x: 88, startPoint y: 72, endPoint x: 73, endPoint y: 70, distance: 15.2
click at [73, 70] on input "jard" at bounding box center [296, 68] width 495 height 17
type input "j"
type input "TAP"
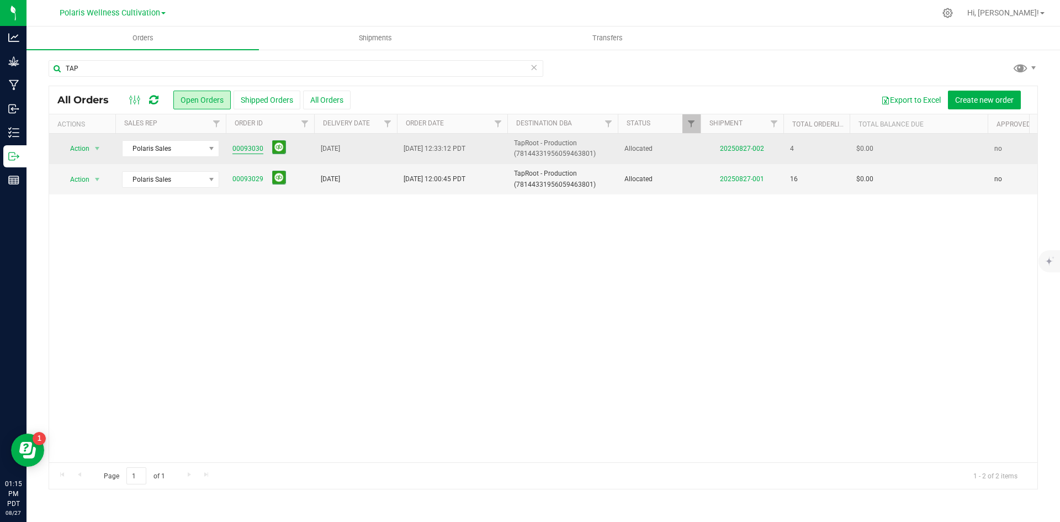
click at [233, 151] on link "00093030" at bounding box center [247, 149] width 31 height 10
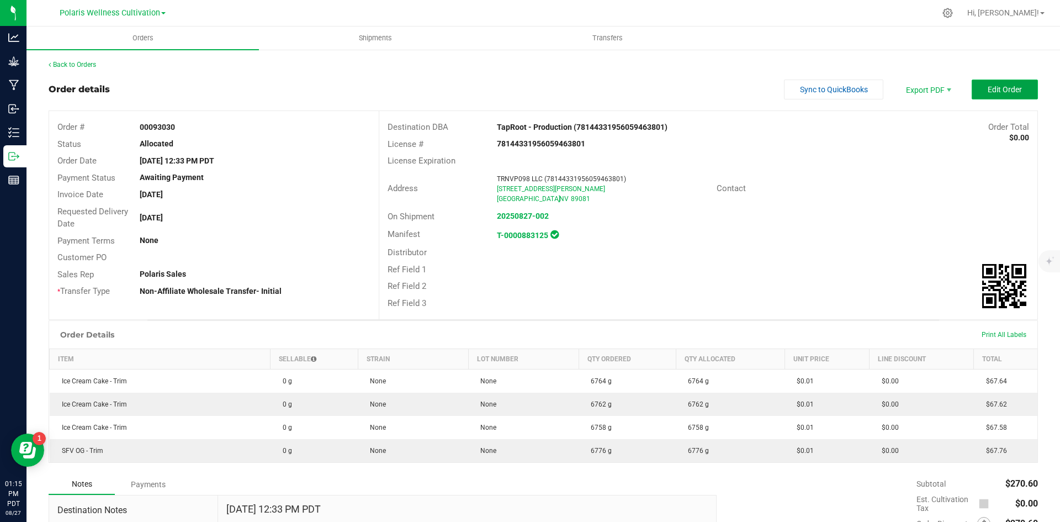
click at [1003, 91] on span "Edit Order" at bounding box center [1005, 89] width 34 height 9
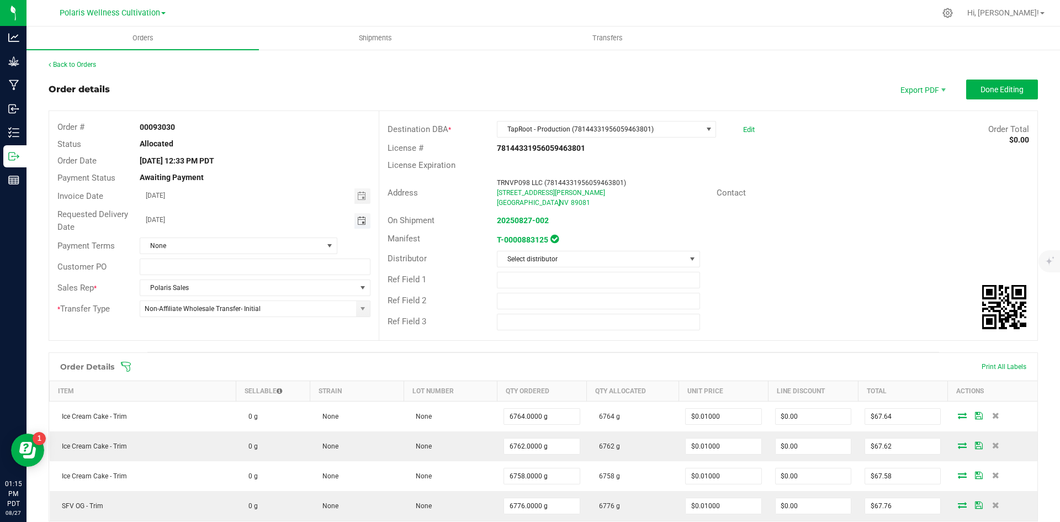
click at [357, 223] on span "Toggle calendar" at bounding box center [361, 220] width 9 height 9
click at [260, 348] on span "28" at bounding box center [254, 346] width 16 height 17
type input "08/28/2025"
click at [279, 80] on div "Order details Export PDF Done Editing" at bounding box center [543, 90] width 989 height 20
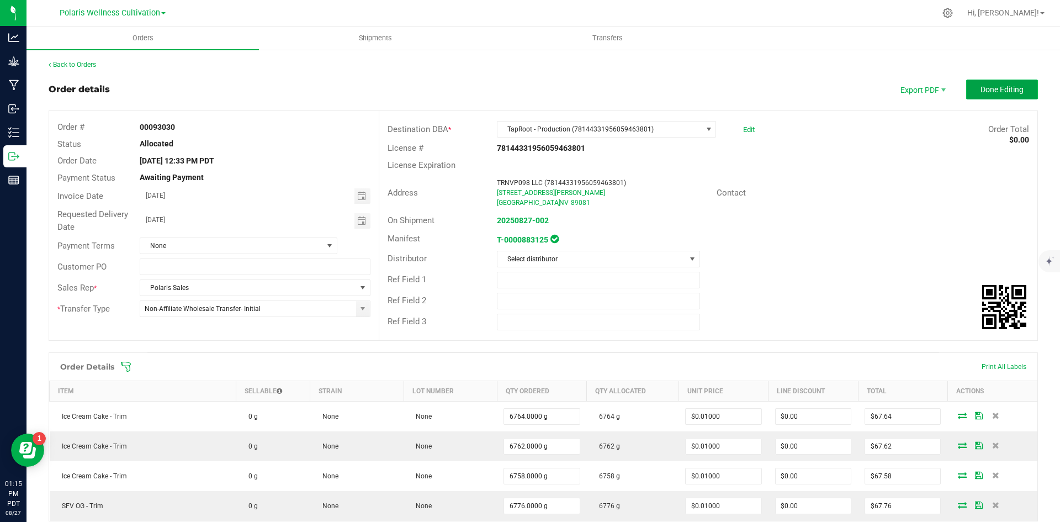
click at [1009, 95] on button "Done Editing" at bounding box center [1002, 90] width 72 height 20
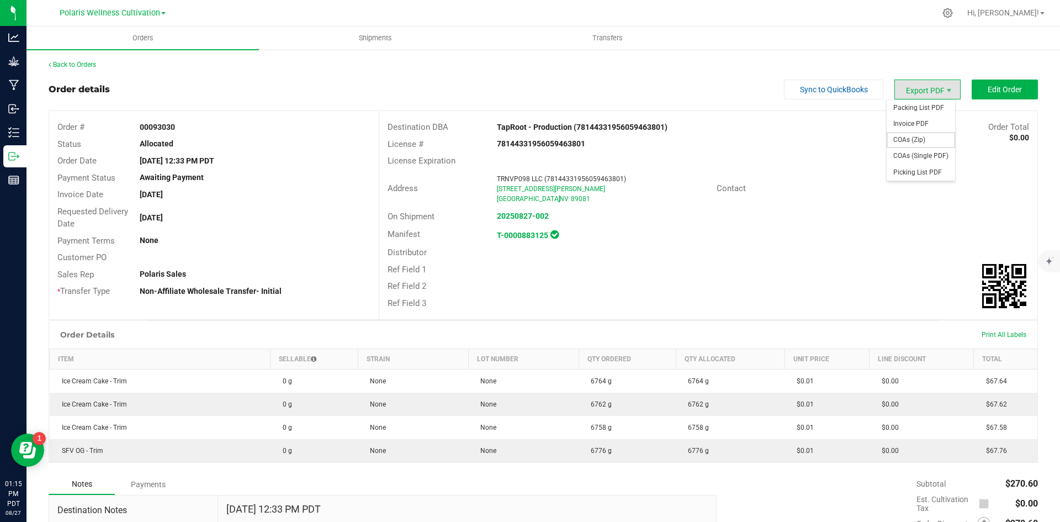
click at [921, 136] on span "COAs (Zip)" at bounding box center [921, 140] width 68 height 16
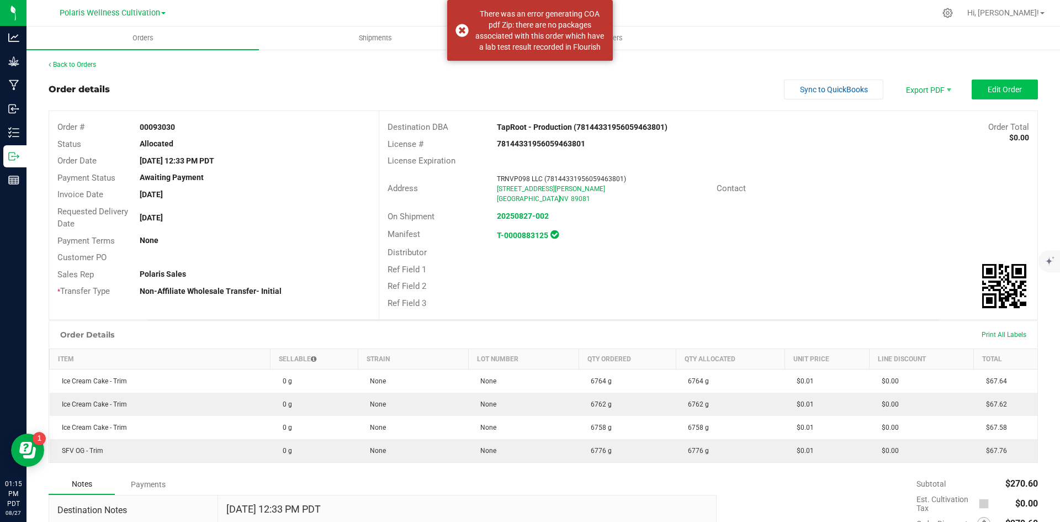
drag, startPoint x: 654, startPoint y: 56, endPoint x: 988, endPoint y: 96, distance: 337.0
click at [662, 56] on div "Back to Orders Order details Sync to QuickBooks Export PDF Edit Order Order # 0…" at bounding box center [544, 442] width 1034 height 787
click at [917, 125] on span "Invoice PDF" at bounding box center [921, 124] width 68 height 16
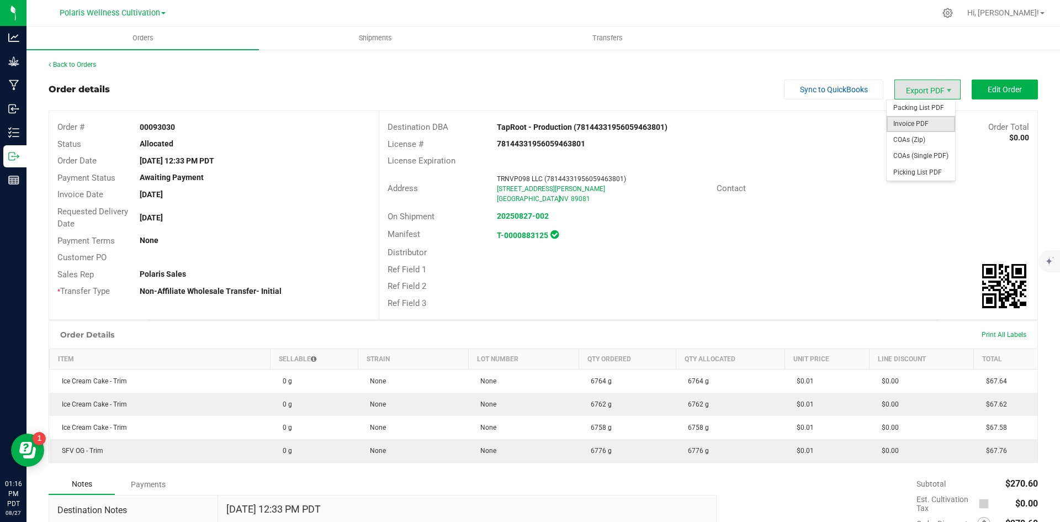
click at [903, 116] on span "Invoice PDF" at bounding box center [921, 124] width 68 height 16
click at [914, 112] on span "Packing List PDF" at bounding box center [921, 108] width 68 height 16
click at [80, 64] on link "Back to Orders" at bounding box center [72, 65] width 47 height 8
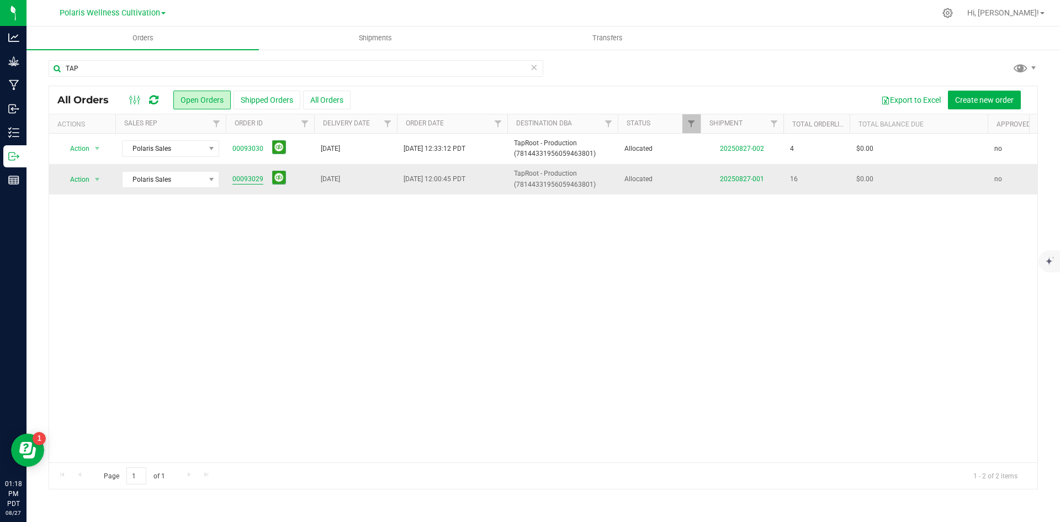
click at [241, 183] on link "00093029" at bounding box center [247, 179] width 31 height 10
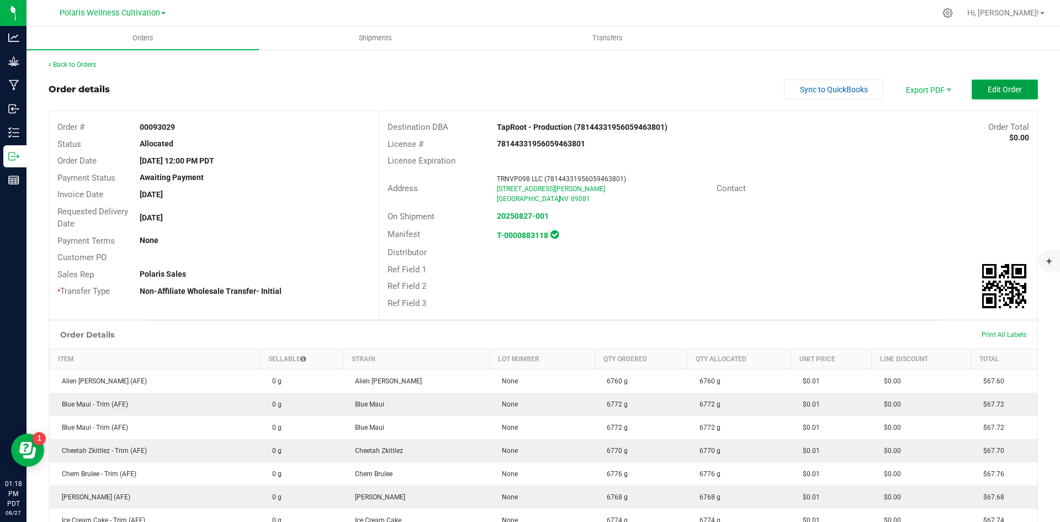
click at [1005, 92] on span "Edit Order" at bounding box center [1005, 89] width 34 height 9
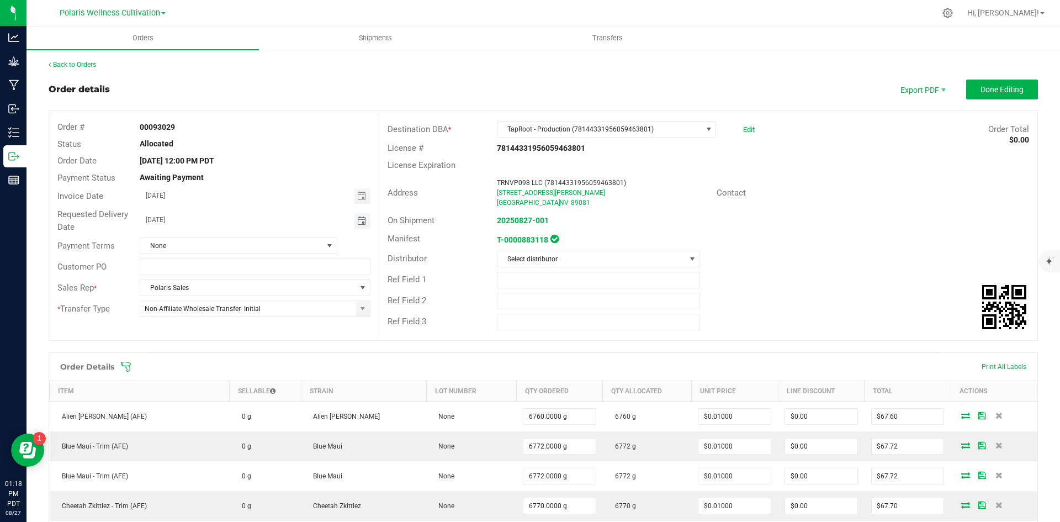
click at [357, 220] on span "Toggle calendar" at bounding box center [361, 220] width 9 height 9
click at [250, 343] on span "28" at bounding box center [254, 346] width 16 height 17
type input "08/28/2025"
click at [365, 65] on div "Back to Orders" at bounding box center [543, 65] width 989 height 10
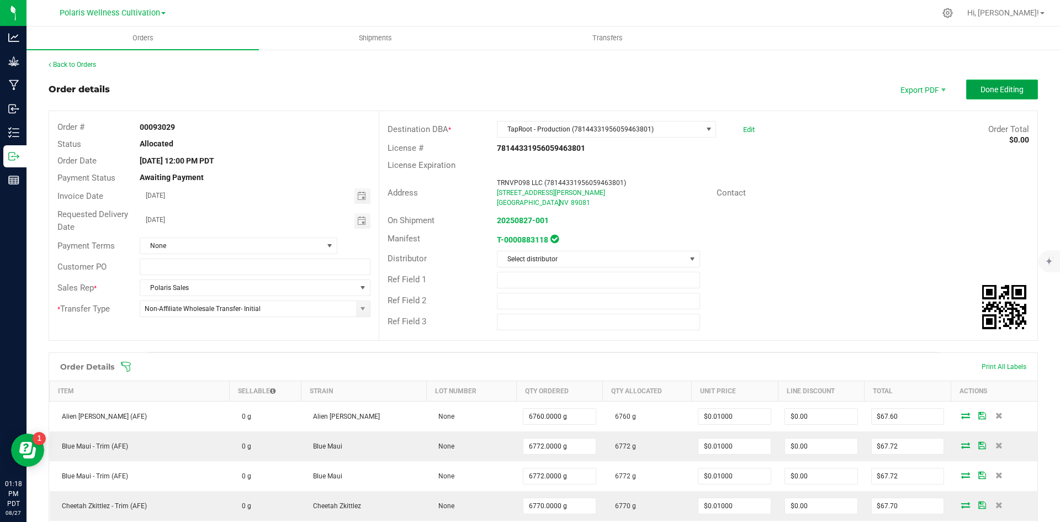
click at [1011, 97] on button "Done Editing" at bounding box center [1002, 90] width 72 height 20
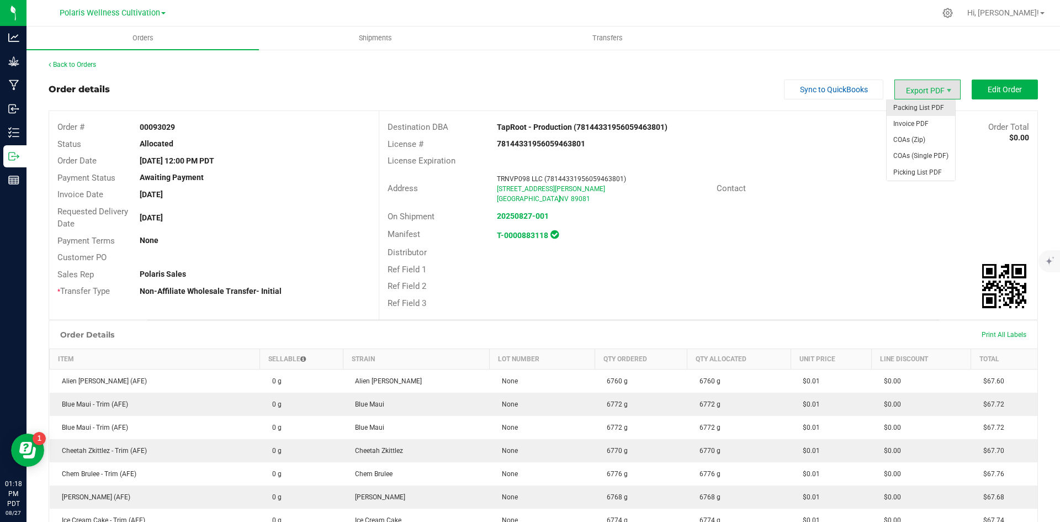
drag, startPoint x: 919, startPoint y: 88, endPoint x: 912, endPoint y: 101, distance: 14.3
click at [919, 89] on span "Export PDF" at bounding box center [927, 90] width 66 height 20
click at [915, 126] on span "Invoice PDF" at bounding box center [921, 124] width 68 height 16
click at [920, 107] on span "Packing List PDF" at bounding box center [921, 108] width 68 height 16
click at [178, 128] on div "00093029" at bounding box center [254, 127] width 247 height 12
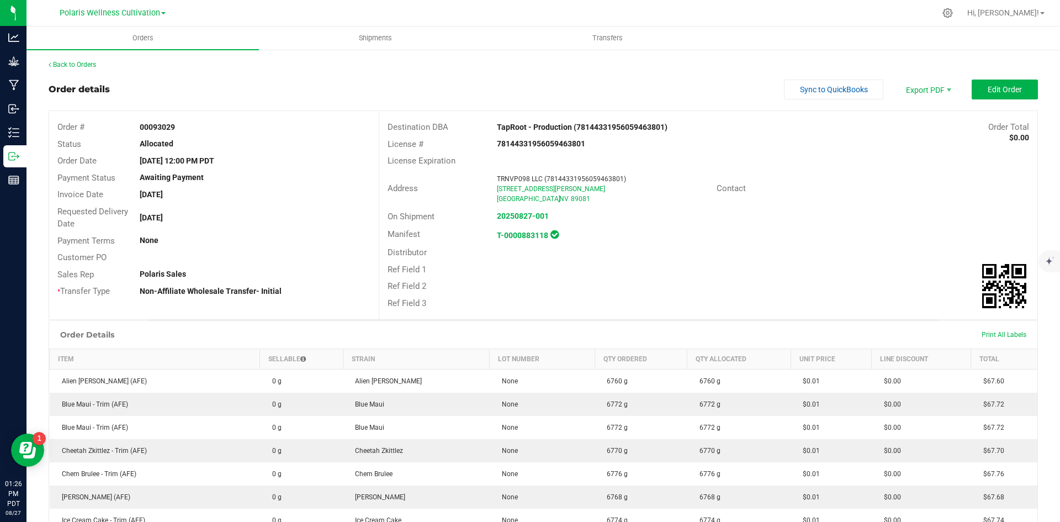
drag, startPoint x: 177, startPoint y: 128, endPoint x: 139, endPoint y: 131, distance: 38.2
click at [139, 131] on div "00093029" at bounding box center [254, 127] width 247 height 12
copy strong "00093029"
drag, startPoint x: 139, startPoint y: 5, endPoint x: 135, endPoint y: 14, distance: 9.6
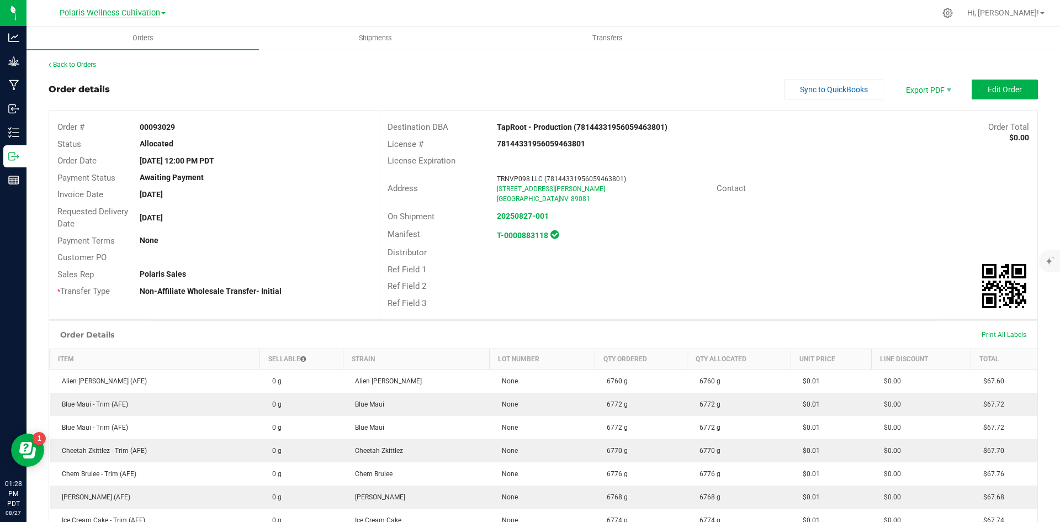
click at [139, 5] on div "Polaris Wellness Cultivation" at bounding box center [112, 12] width 161 height 17
click at [135, 14] on span "Polaris Wellness Cultivation" at bounding box center [110, 13] width 100 height 10
click at [130, 55] on link "Polaris Wellness Production" at bounding box center [112, 53] width 161 height 15
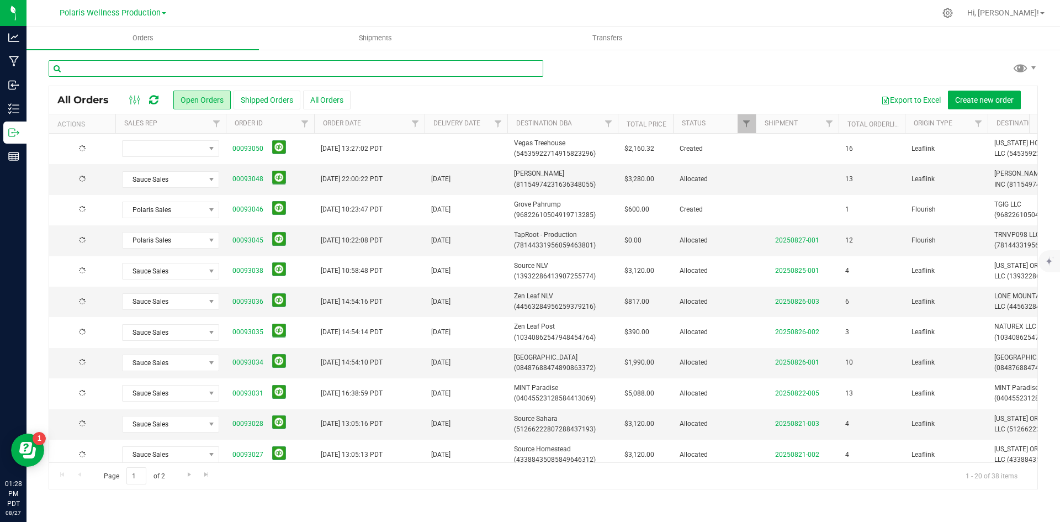
drag, startPoint x: 153, startPoint y: 73, endPoint x: 105, endPoint y: 63, distance: 49.6
click at [153, 72] on input "text" at bounding box center [296, 68] width 495 height 17
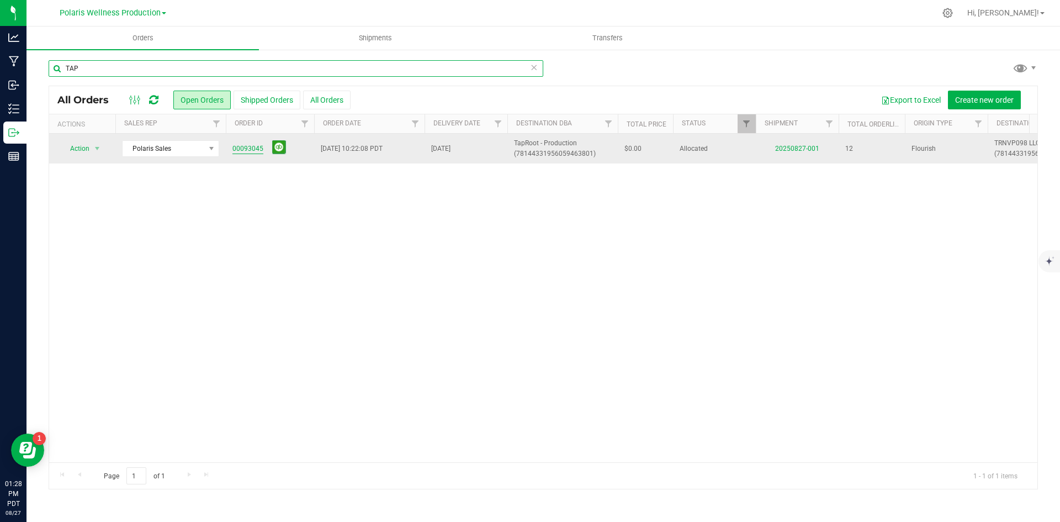
type input "TAP"
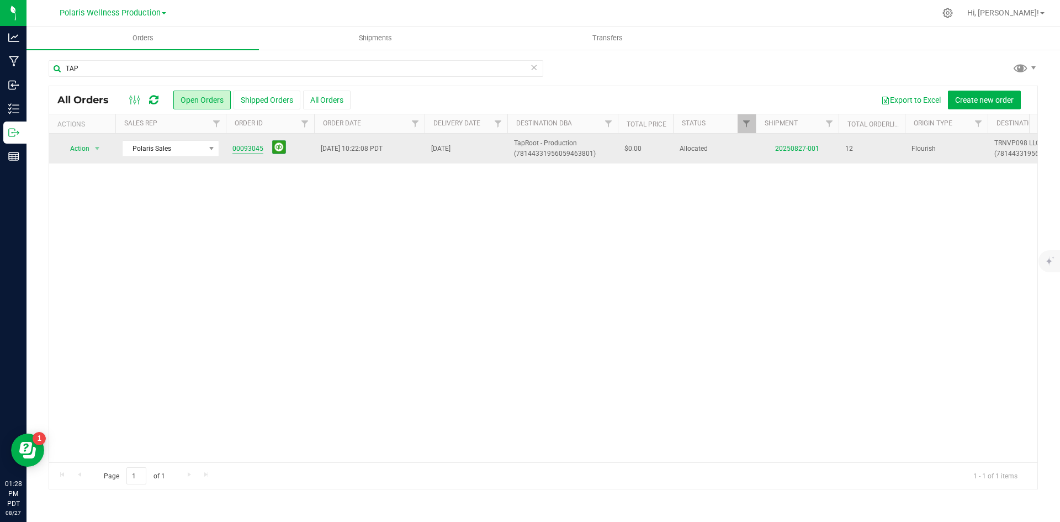
click at [251, 150] on link "00093045" at bounding box center [247, 149] width 31 height 10
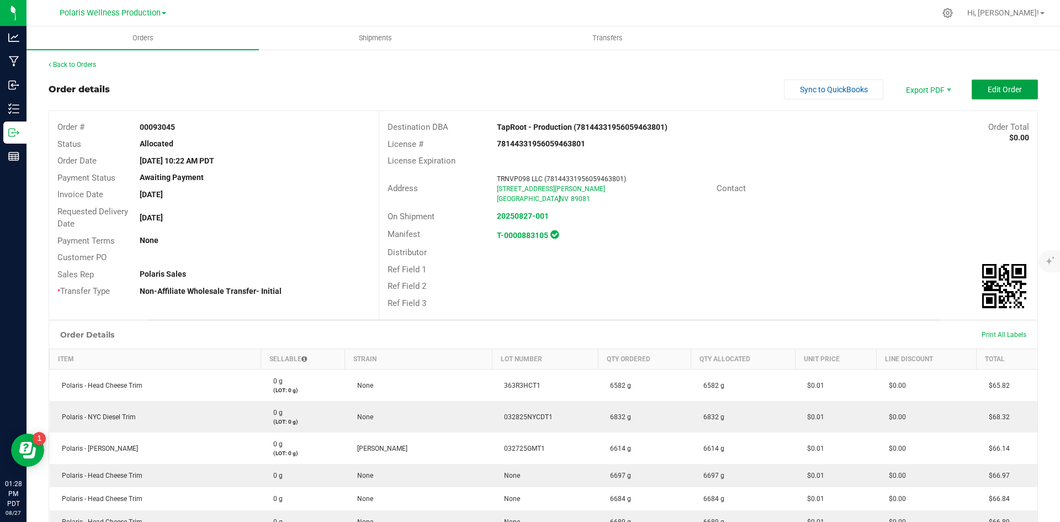
click at [994, 87] on span "Edit Order" at bounding box center [1005, 89] width 34 height 9
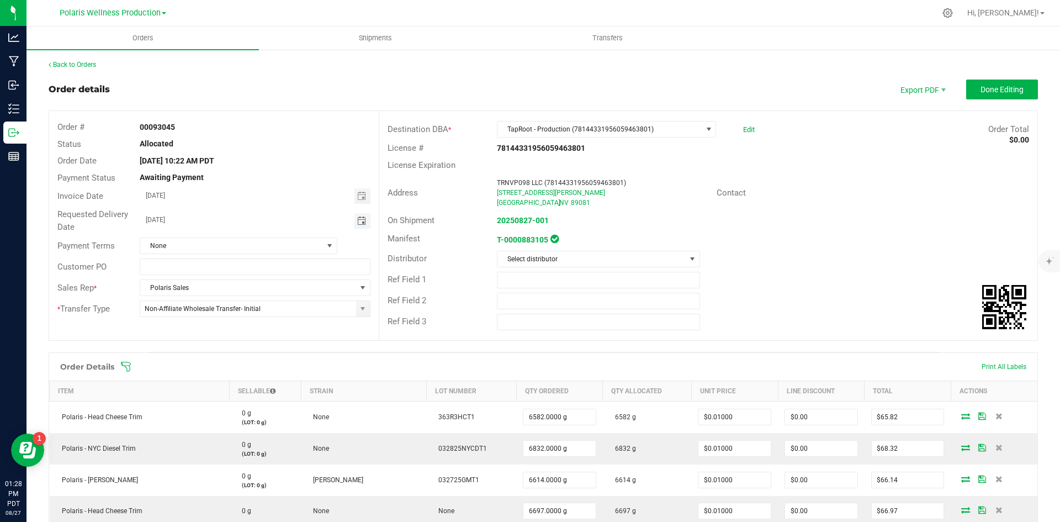
click at [362, 220] on span "Toggle calendar" at bounding box center [361, 220] width 9 height 9
click at [255, 353] on span "28" at bounding box center [254, 346] width 16 height 17
type input "08/28/2025"
click at [385, 105] on outbound-order-header "Order details Export PDF Done Editing Order # 00093045 Status Allocated Order D…" at bounding box center [543, 216] width 989 height 272
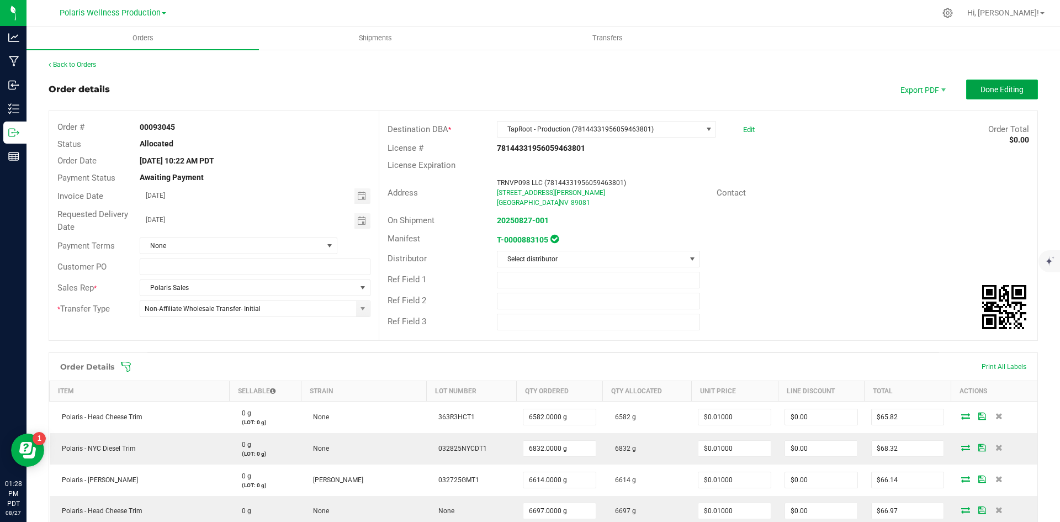
click at [993, 92] on span "Done Editing" at bounding box center [1002, 89] width 43 height 9
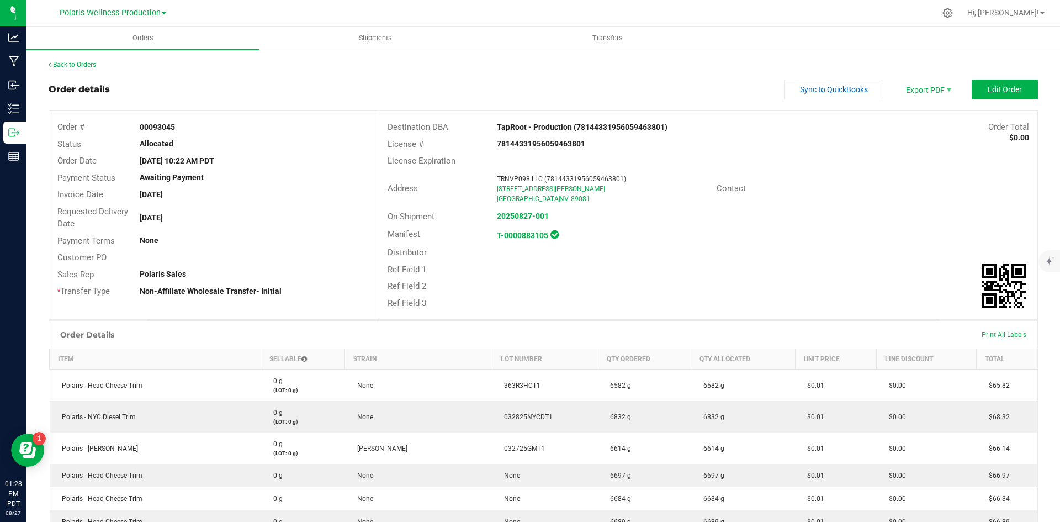
click at [591, 87] on div "Order details Sync to QuickBooks Export PDF Edit Order" at bounding box center [543, 90] width 989 height 20
click at [924, 120] on span "Invoice PDF" at bounding box center [921, 124] width 68 height 16
click at [938, 108] on span "Packing List PDF" at bounding box center [921, 108] width 68 height 16
click at [109, 13] on span "Polaris Wellness Production" at bounding box center [110, 13] width 101 height 10
click at [129, 40] on link "Polaris Wellness Cultivation" at bounding box center [112, 38] width 161 height 15
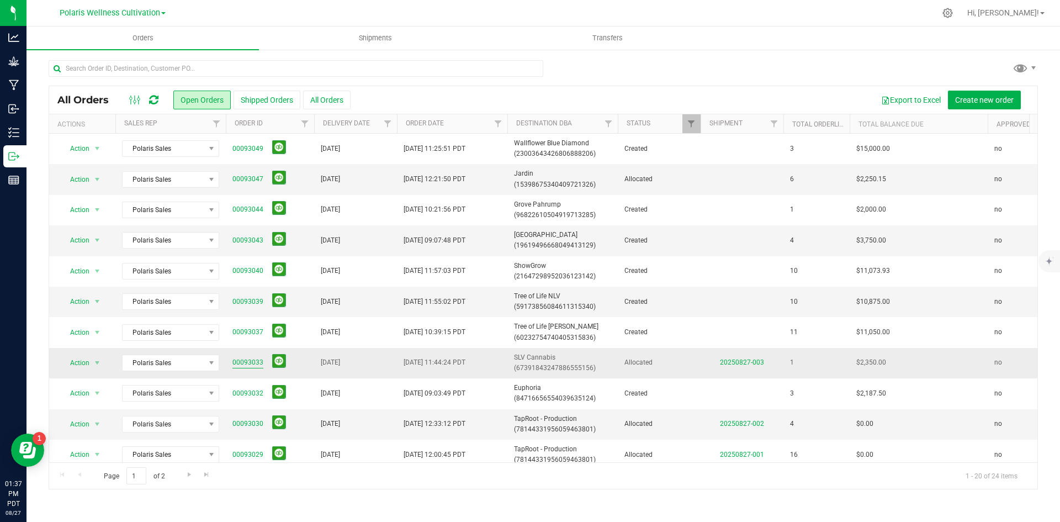
click at [248, 357] on link "00093033" at bounding box center [247, 362] width 31 height 10
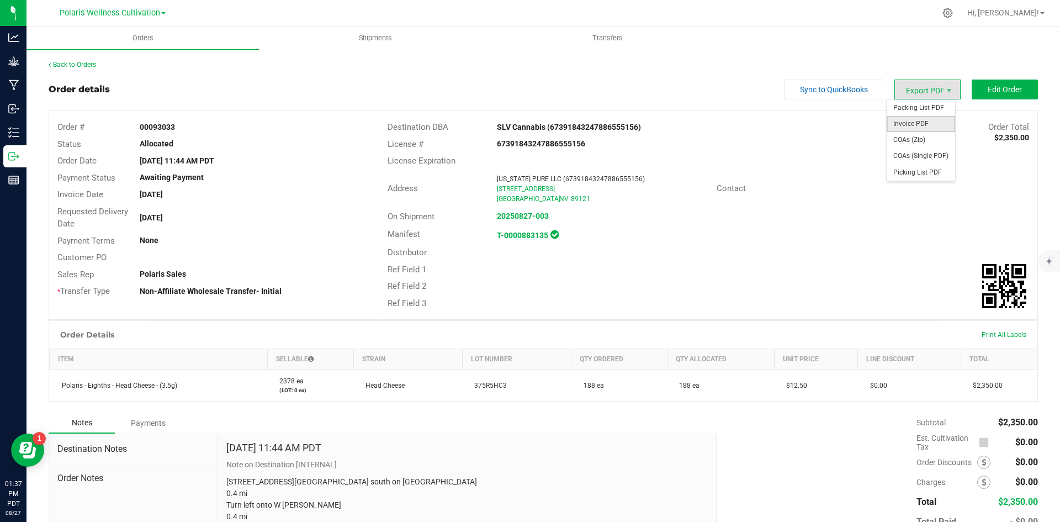
click at [913, 124] on span "Invoice PDF" at bounding box center [921, 124] width 68 height 16
click at [119, 13] on span "Polaris Wellness Cultivation" at bounding box center [110, 13] width 100 height 10
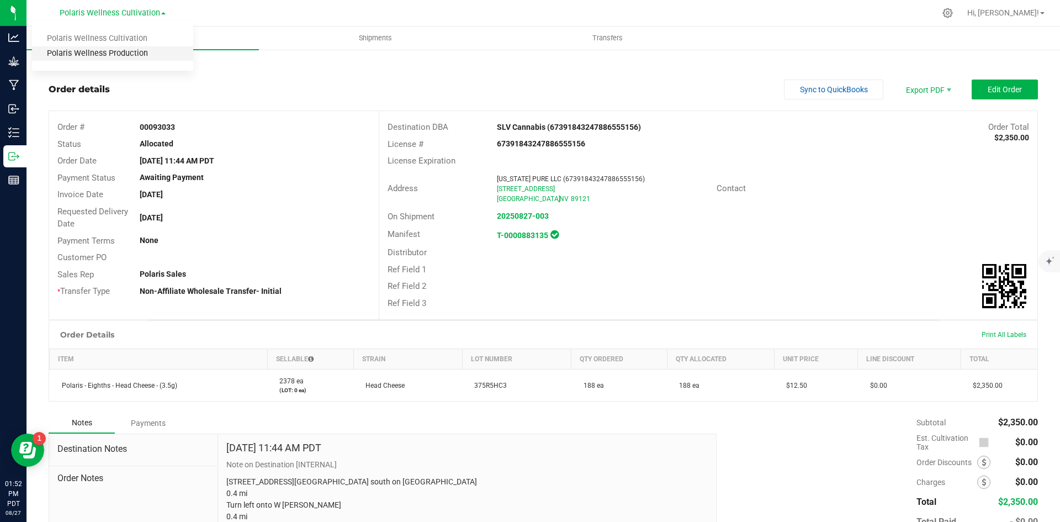
click at [123, 60] on link "Polaris Wellness Production" at bounding box center [112, 53] width 161 height 15
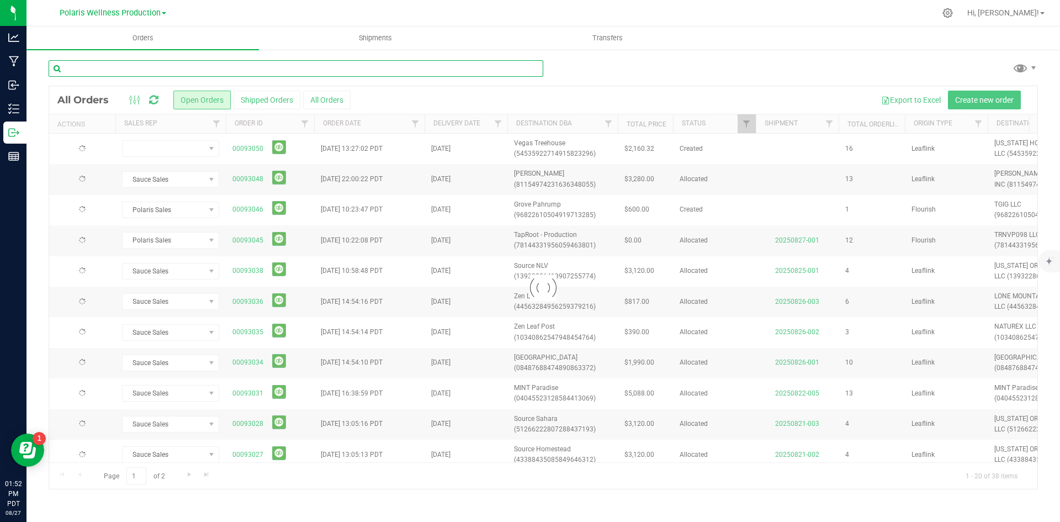
click at [147, 68] on input "text" at bounding box center [296, 68] width 495 height 17
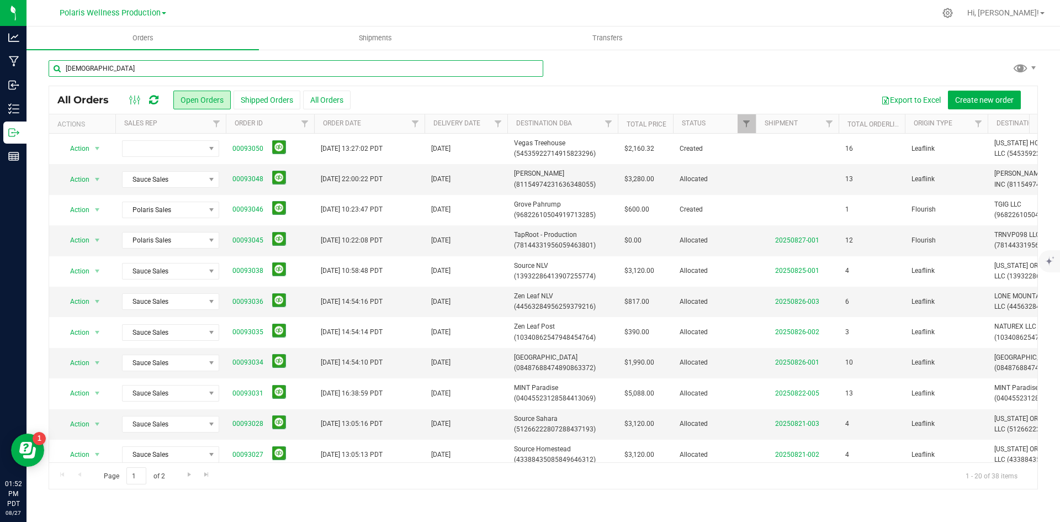
type input "ZEN"
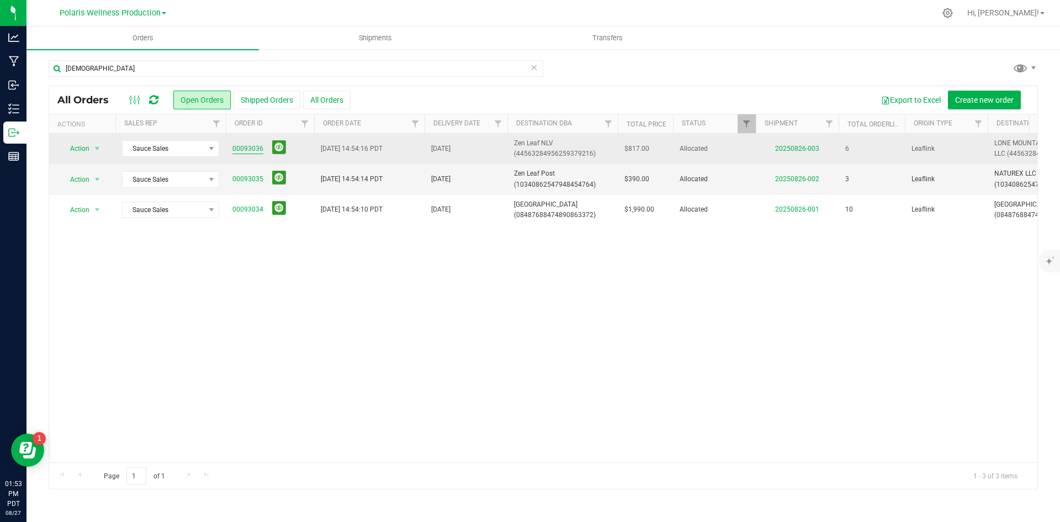
click at [255, 149] on link "00093036" at bounding box center [247, 149] width 31 height 10
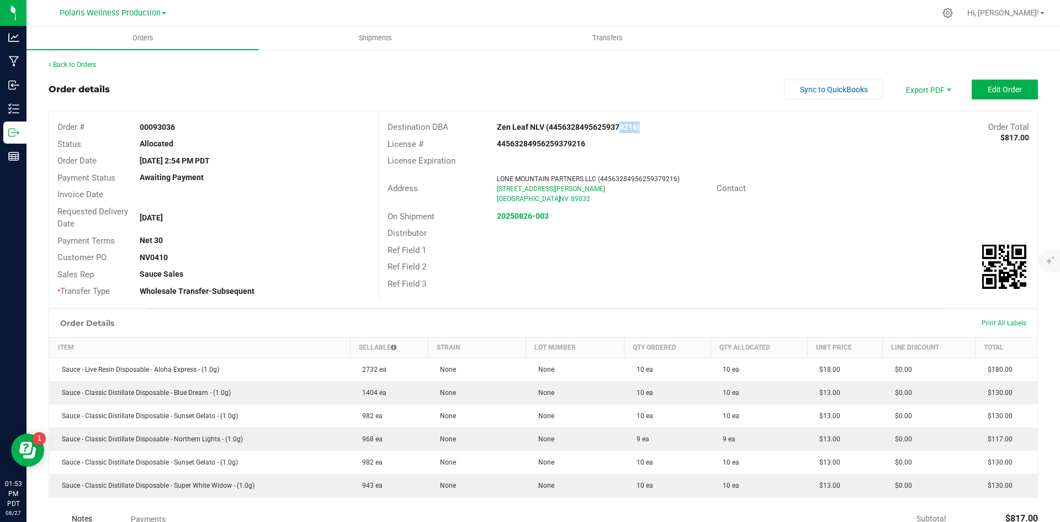
drag, startPoint x: 609, startPoint y: 126, endPoint x: 633, endPoint y: 126, distance: 23.7
click at [633, 126] on strong "Zen Leaf NLV (44563284956259379216)" at bounding box center [568, 127] width 143 height 9
copy strong "79216"
click at [670, 81] on div "Order details Sync to QuickBooks Export PDF Edit Order" at bounding box center [543, 90] width 989 height 20
click at [516, 218] on strong "20250826-003" at bounding box center [523, 215] width 52 height 9
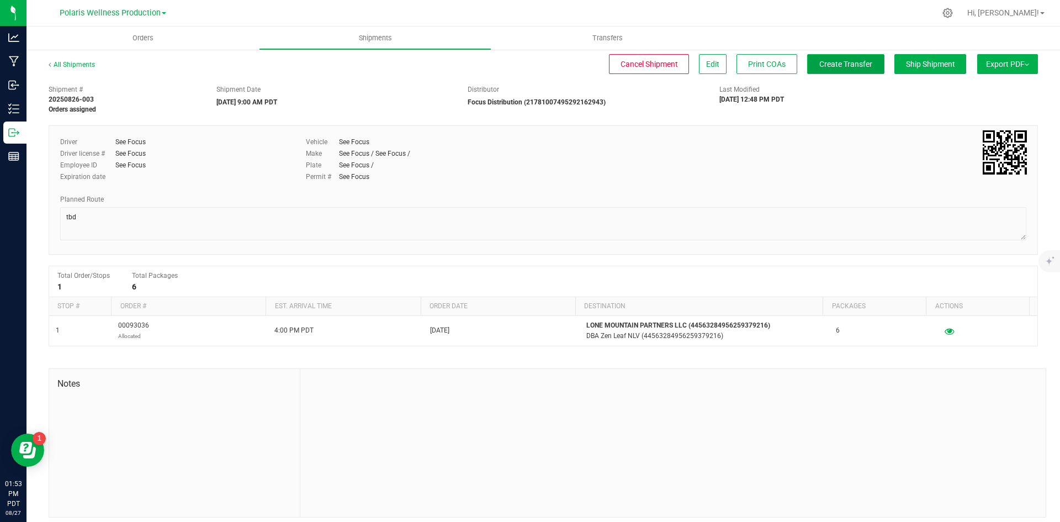
click at [841, 57] on button "Create Transfer" at bounding box center [845, 64] width 77 height 20
click at [759, 412] on div at bounding box center [672, 443] width 745 height 148
click at [61, 65] on link "All Shipments" at bounding box center [72, 65] width 46 height 8
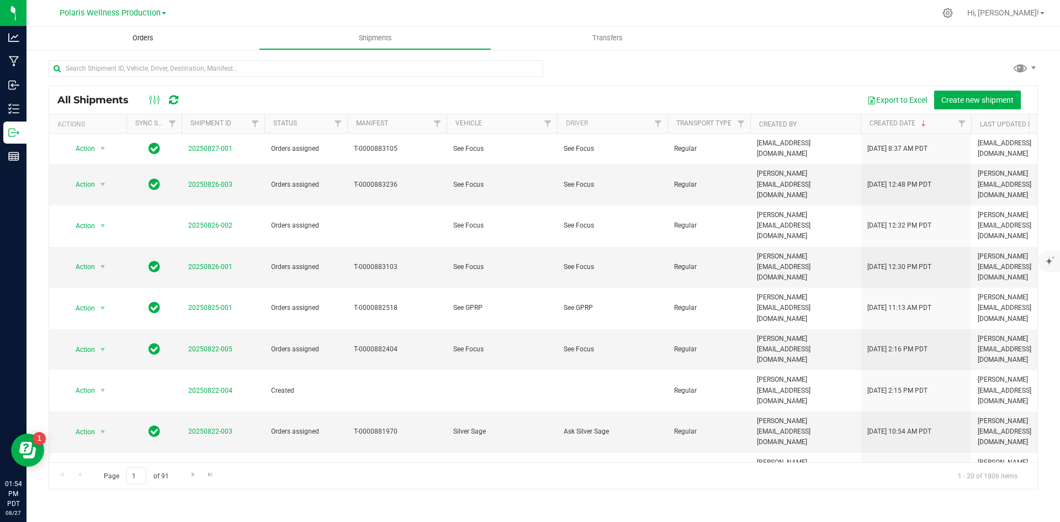
click at [140, 41] on span "Orders" at bounding box center [143, 38] width 51 height 10
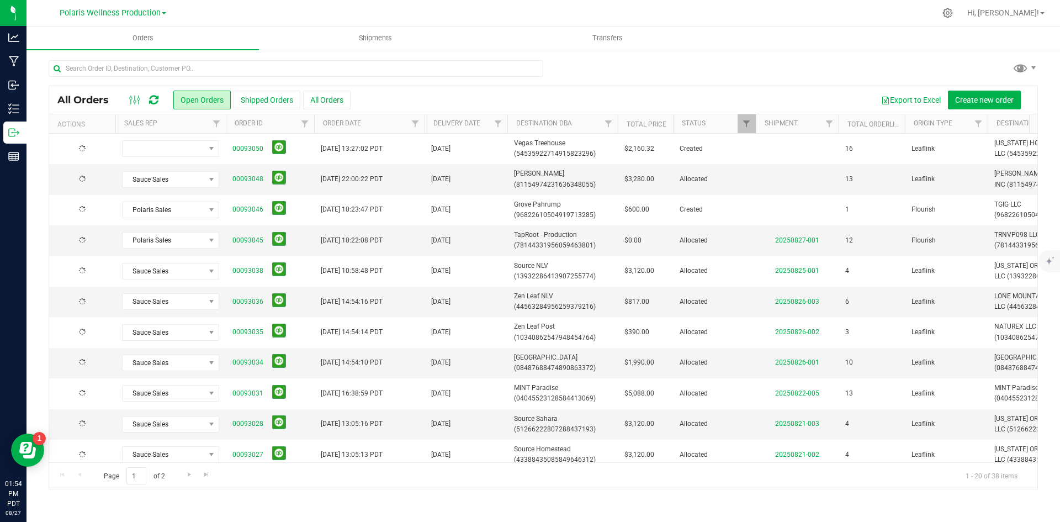
click at [272, 87] on div "All Orders Open Orders Shipped Orders All Orders Export to Excel Create new ord…" at bounding box center [543, 100] width 988 height 28
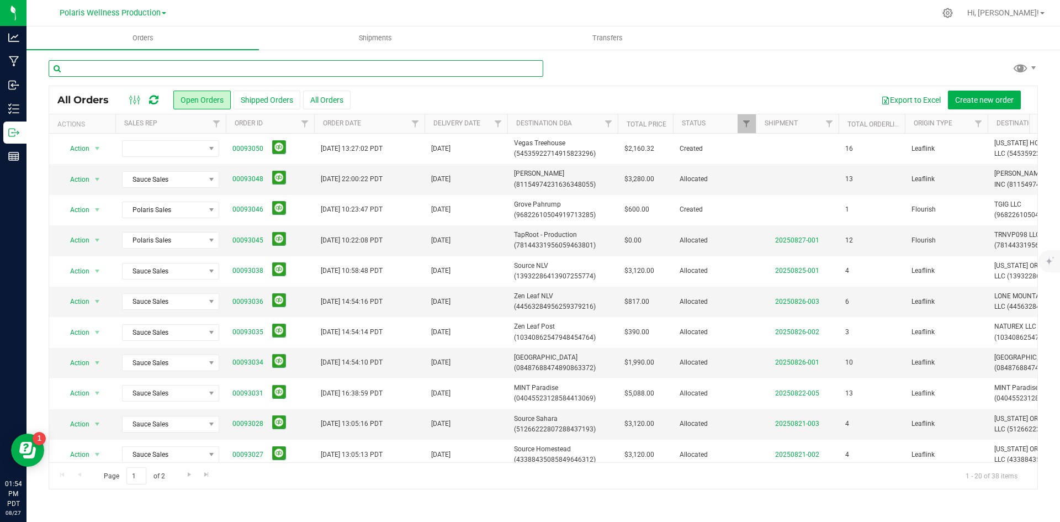
click at [283, 68] on input "text" at bounding box center [296, 68] width 495 height 17
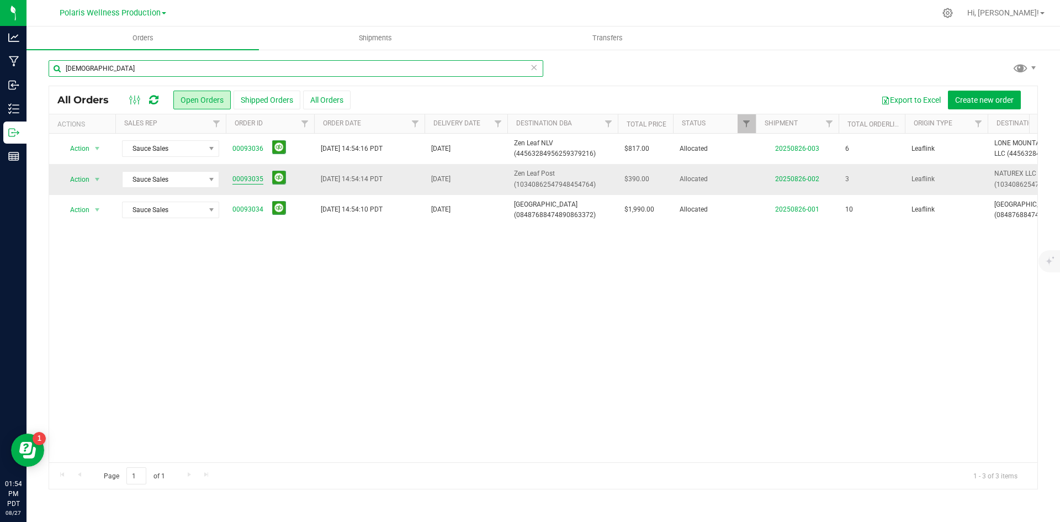
type input "ZEN"
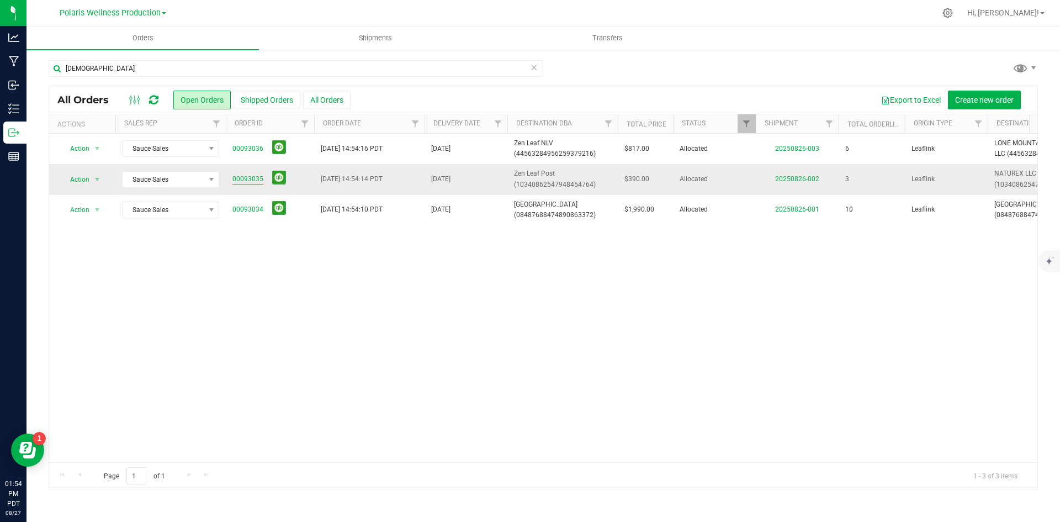
click at [243, 177] on link "00093035" at bounding box center [247, 179] width 31 height 10
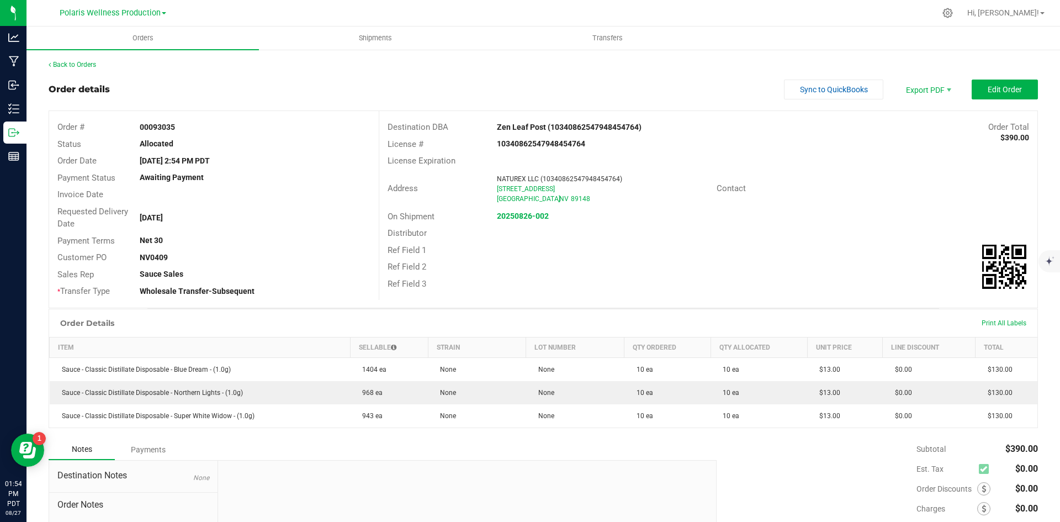
click at [526, 225] on div "Distributor" at bounding box center [708, 233] width 658 height 17
click at [525, 216] on strong "20250826-002" at bounding box center [523, 215] width 52 height 9
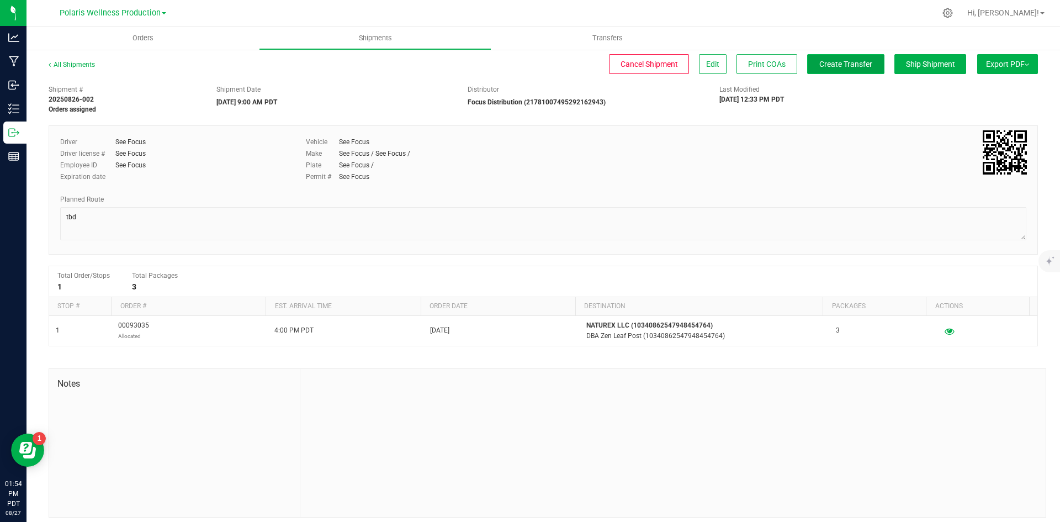
click at [832, 61] on span "Create Transfer" at bounding box center [845, 64] width 53 height 9
click at [628, 75] on div "All Shipments Cancel Shipment Edit Print COAs Ship Shipment Export PDF Manifest…" at bounding box center [543, 70] width 989 height 20
click at [153, 30] on uib-tab-heading "Orders" at bounding box center [143, 38] width 232 height 23
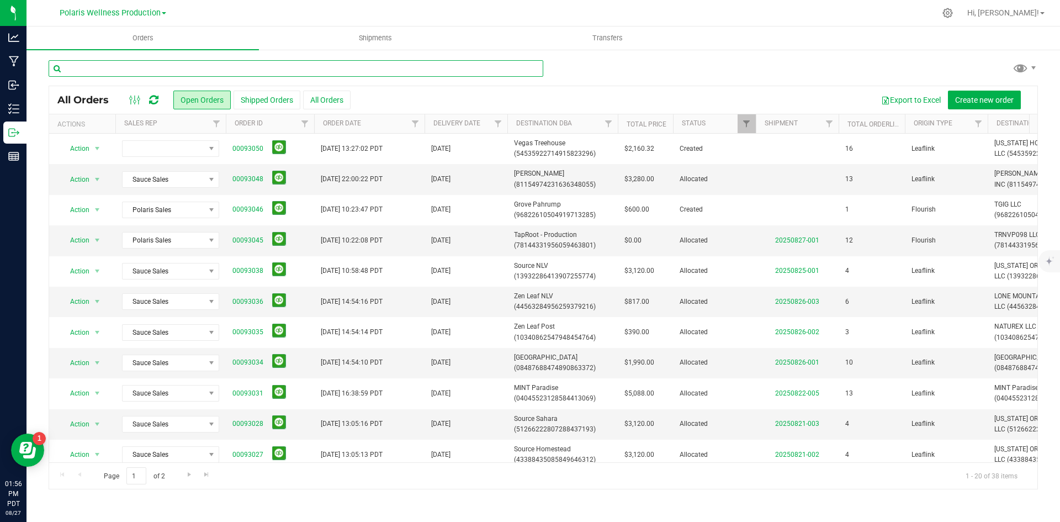
click at [129, 69] on input "text" at bounding box center [296, 68] width 495 height 17
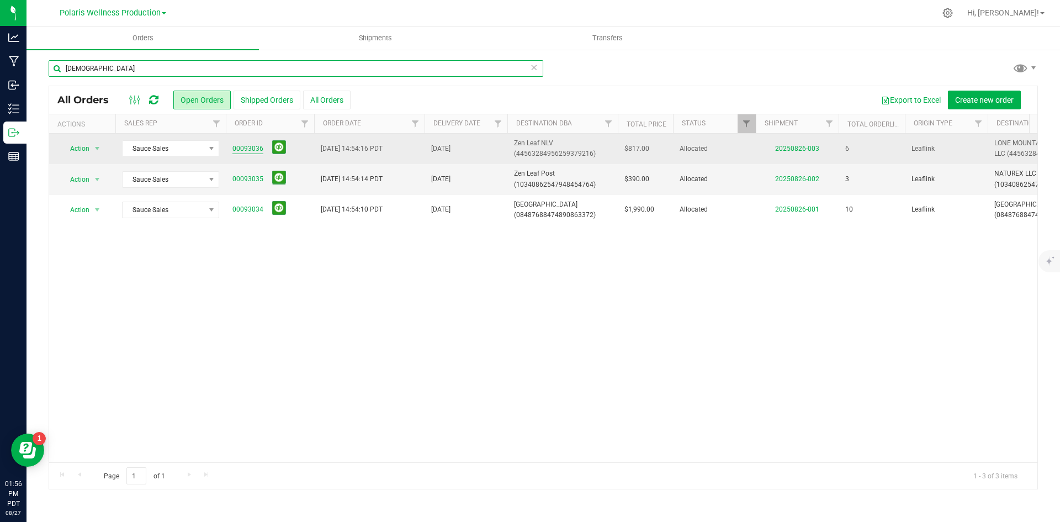
type input "ZEN"
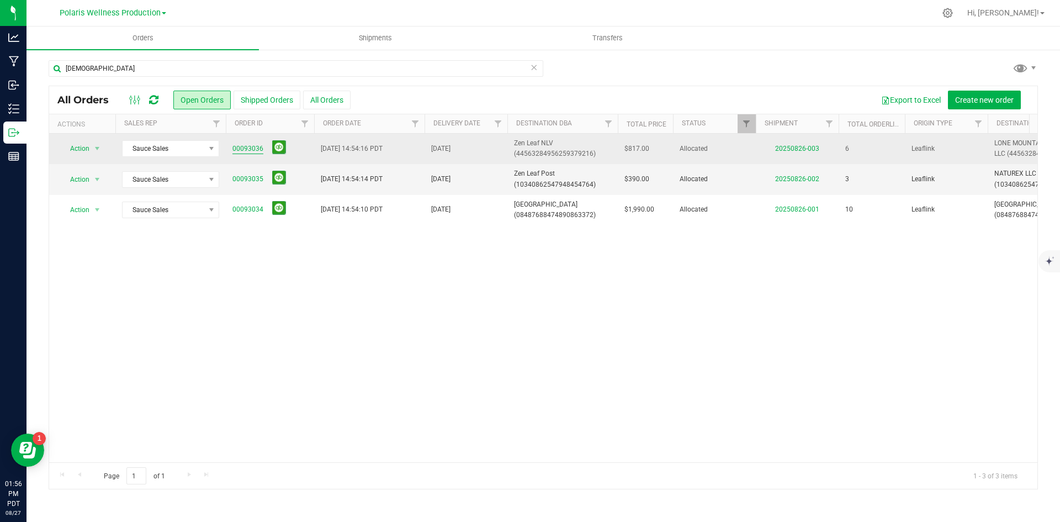
click at [258, 151] on link "00093036" at bounding box center [247, 149] width 31 height 10
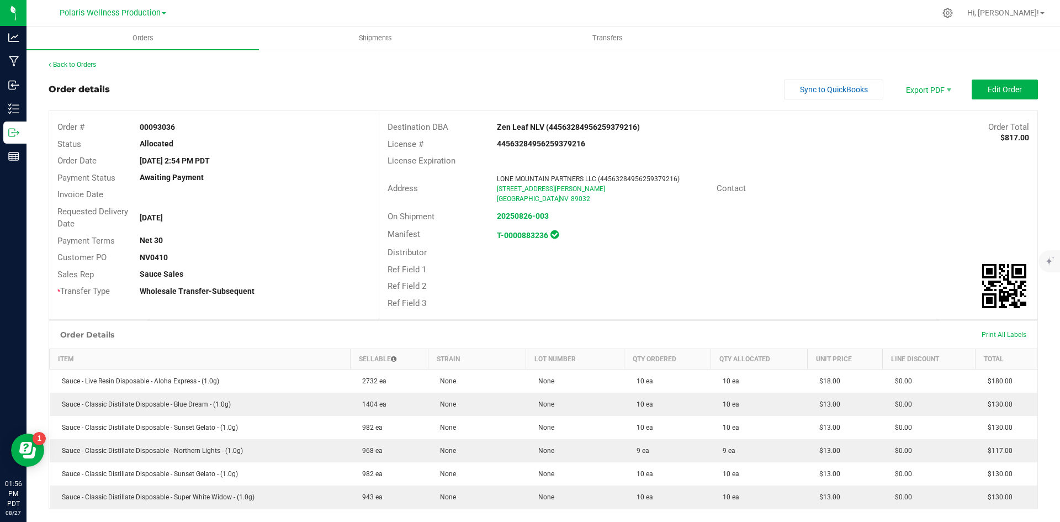
drag, startPoint x: 190, startPoint y: 127, endPoint x: 122, endPoint y: 128, distance: 68.5
click at [122, 128] on div "Order # 00093036" at bounding box center [214, 127] width 330 height 17
copy div "00093036"
click at [83, 65] on link "Back to Orders" at bounding box center [72, 65] width 47 height 8
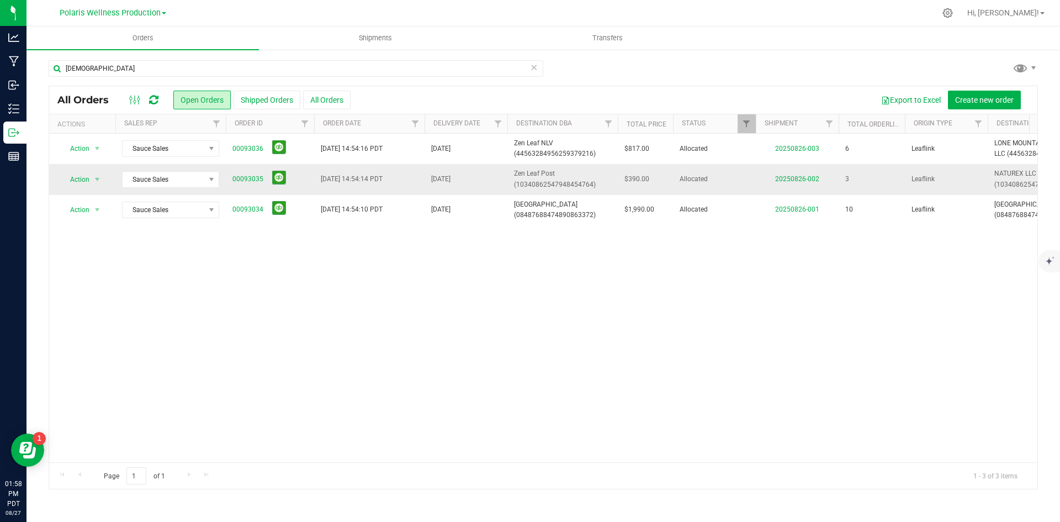
click at [787, 183] on td "20250826-002" at bounding box center [797, 179] width 83 height 30
click at [798, 180] on link "20250826-002" at bounding box center [797, 179] width 44 height 8
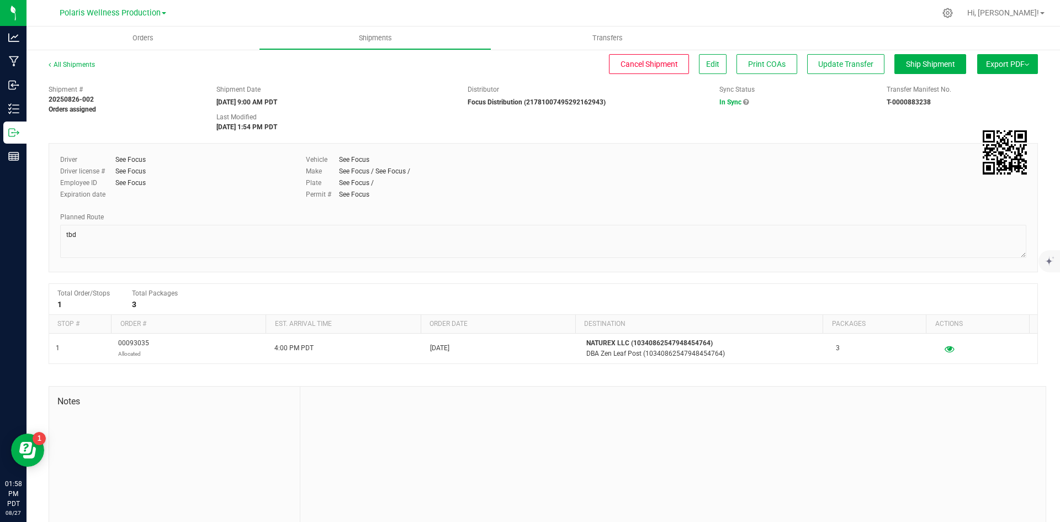
click at [817, 121] on div "Shipment # 20250826-002 Orders assigned Shipment Date 08/28/2025 9:00 AM PDT Di…" at bounding box center [543, 106] width 1006 height 52
click at [75, 62] on link "All Shipments" at bounding box center [72, 65] width 46 height 8
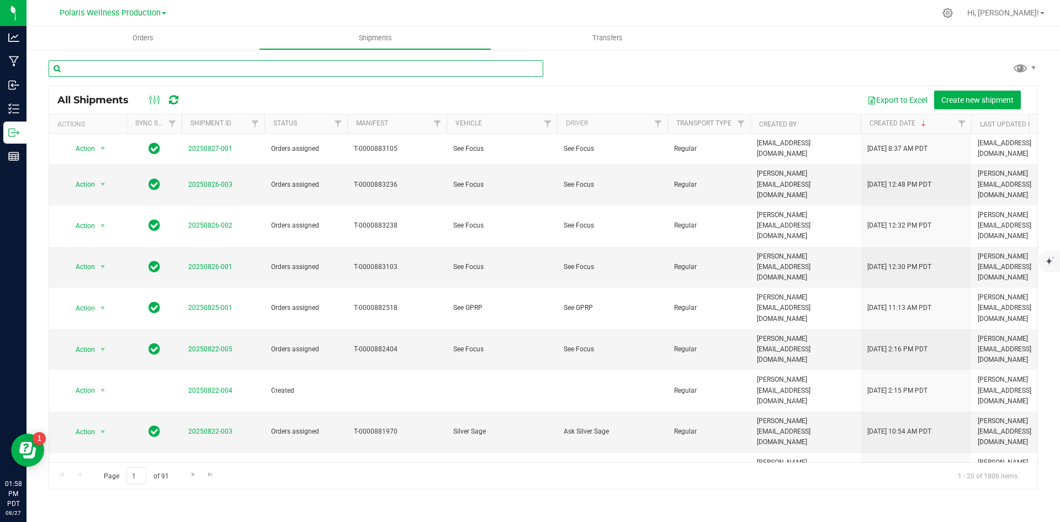
click at [182, 71] on input "text" at bounding box center [296, 68] width 495 height 17
click at [134, 36] on span "Orders" at bounding box center [143, 38] width 51 height 10
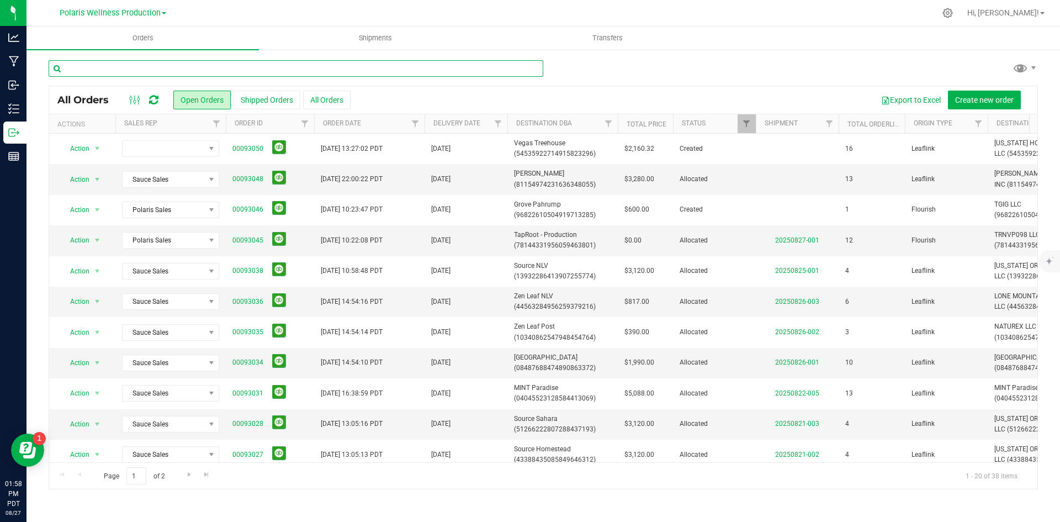
click at [149, 68] on input "text" at bounding box center [296, 68] width 495 height 17
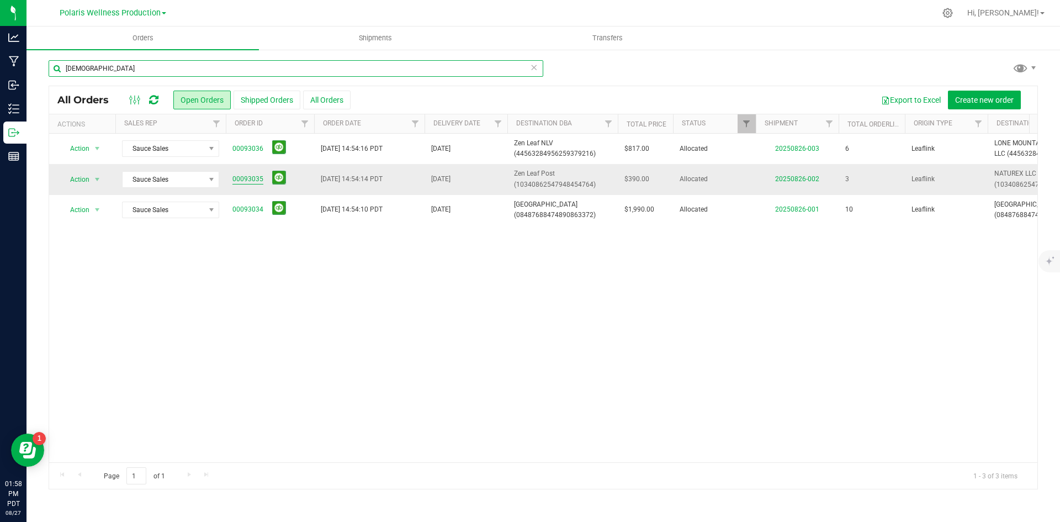
type input "ZEN"
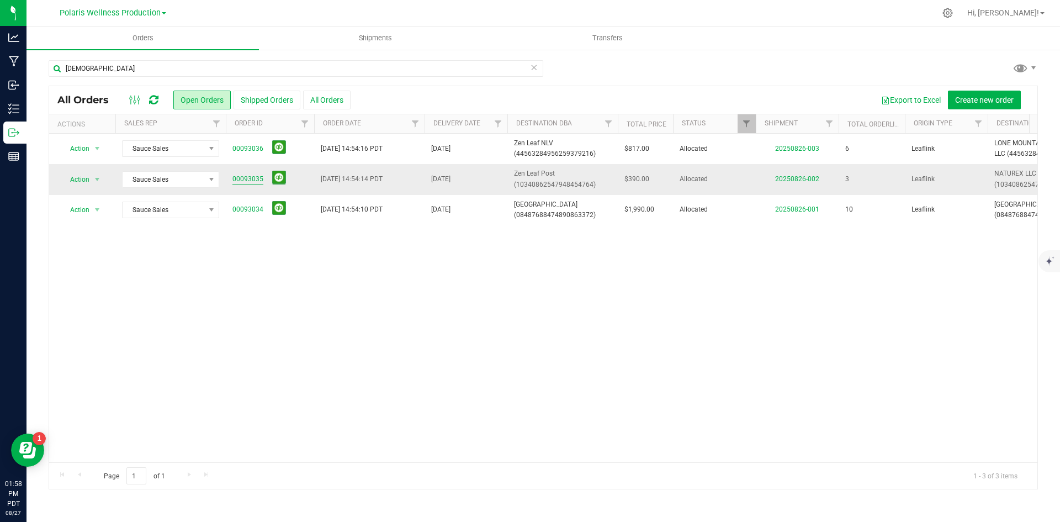
click at [250, 175] on link "00093035" at bounding box center [247, 179] width 31 height 10
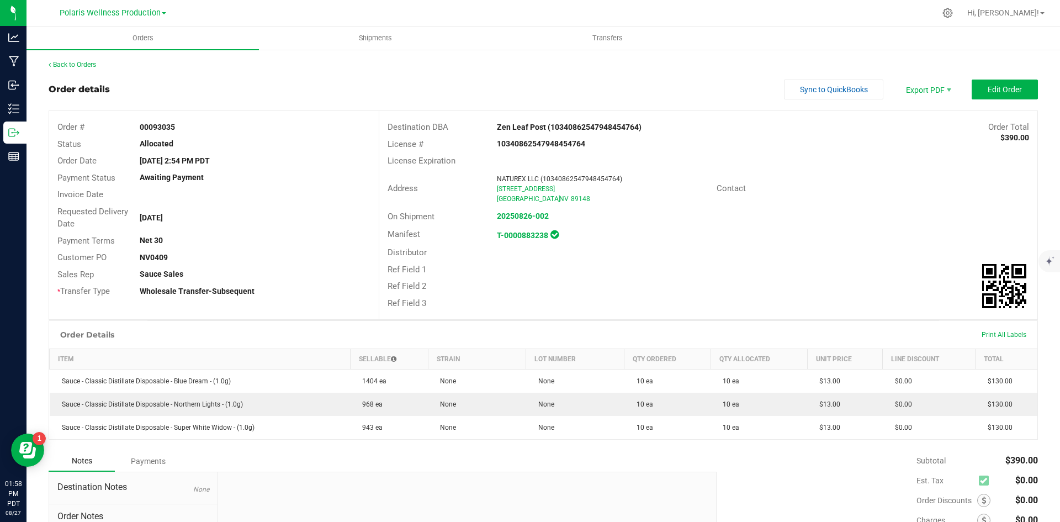
drag, startPoint x: 176, startPoint y: 126, endPoint x: 137, endPoint y: 128, distance: 38.1
click at [137, 128] on div "00093035" at bounding box center [254, 127] width 247 height 12
copy strong "00093035"
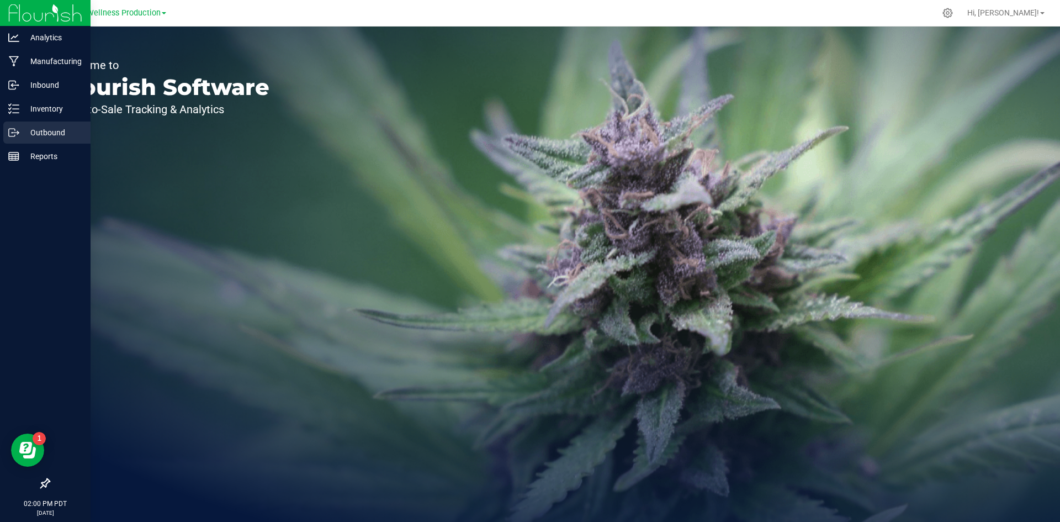
click at [25, 130] on p "Outbound" at bounding box center [52, 132] width 66 height 13
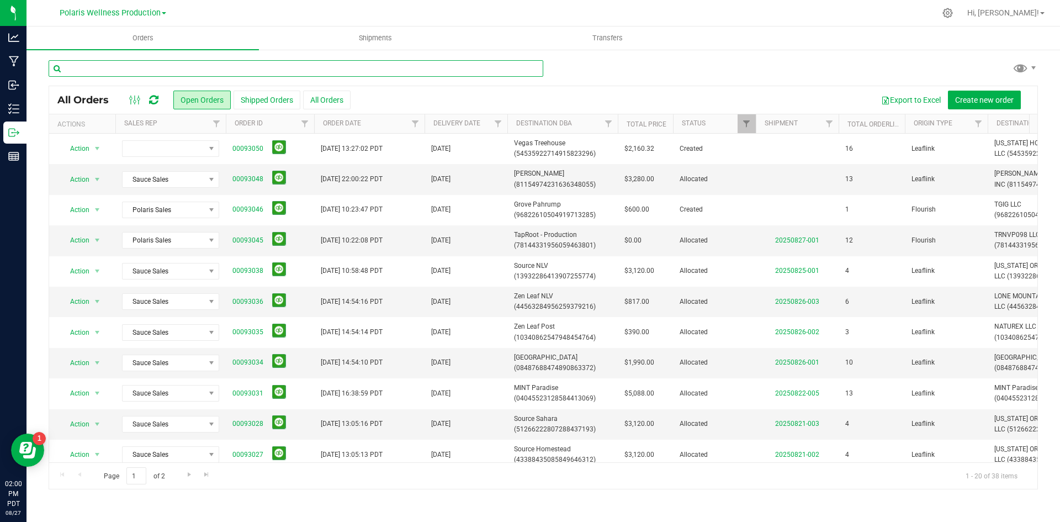
click at [160, 67] on input "text" at bounding box center [296, 68] width 495 height 17
type input "MINT"
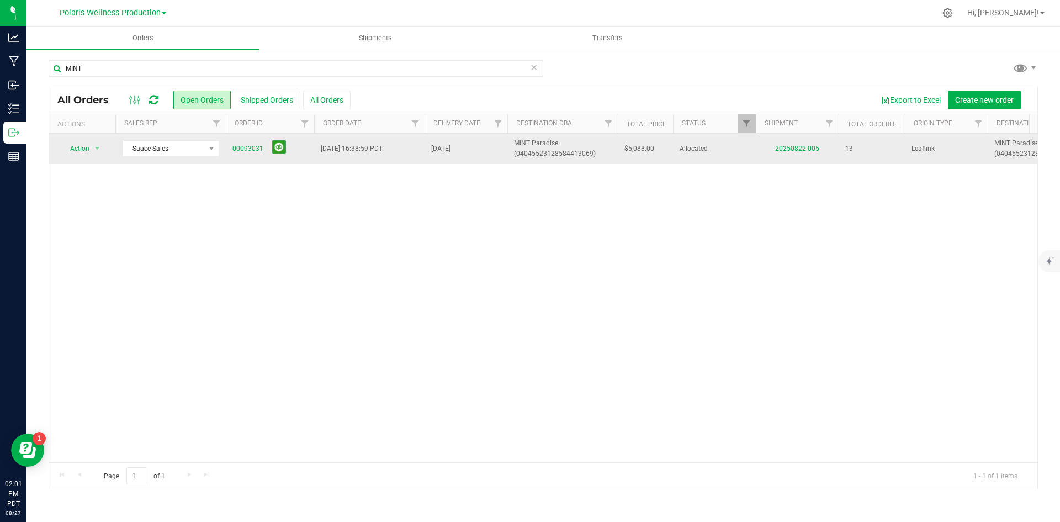
click at [800, 142] on td "20250822-005" at bounding box center [797, 149] width 83 height 30
click at [801, 150] on link "20250822-005" at bounding box center [797, 149] width 44 height 8
click at [251, 144] on link "00093031" at bounding box center [247, 149] width 31 height 10
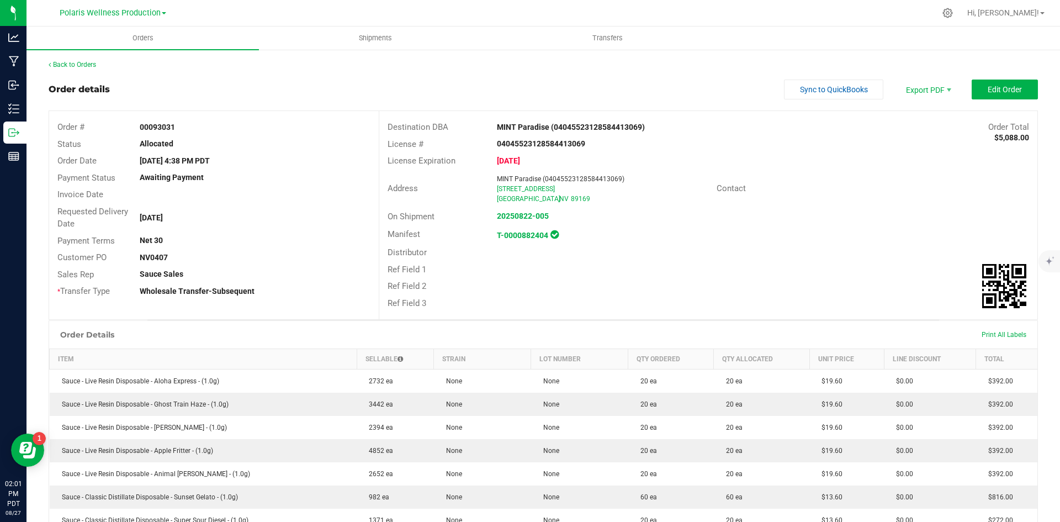
click at [167, 120] on div "Order # 00093031" at bounding box center [214, 127] width 330 height 17
drag, startPoint x: 172, startPoint y: 128, endPoint x: 121, endPoint y: 133, distance: 51.0
click at [121, 133] on div "Order # 00093031" at bounding box center [214, 127] width 330 height 17
copy div "00093031"
drag, startPoint x: 604, startPoint y: 130, endPoint x: 636, endPoint y: 127, distance: 32.7
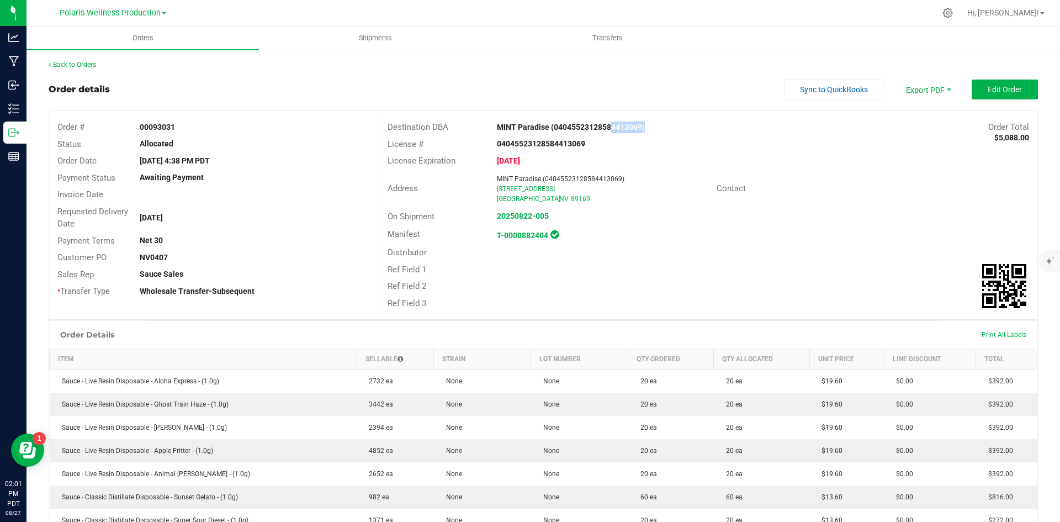
click at [636, 127] on strong "MINT Paradise (04045523128584413069)" at bounding box center [571, 127] width 148 height 9
copy strong "84413069"
drag, startPoint x: 179, startPoint y: 126, endPoint x: 136, endPoint y: 127, distance: 43.1
click at [136, 127] on div "00093031" at bounding box center [254, 127] width 247 height 12
copy strong "00093031"
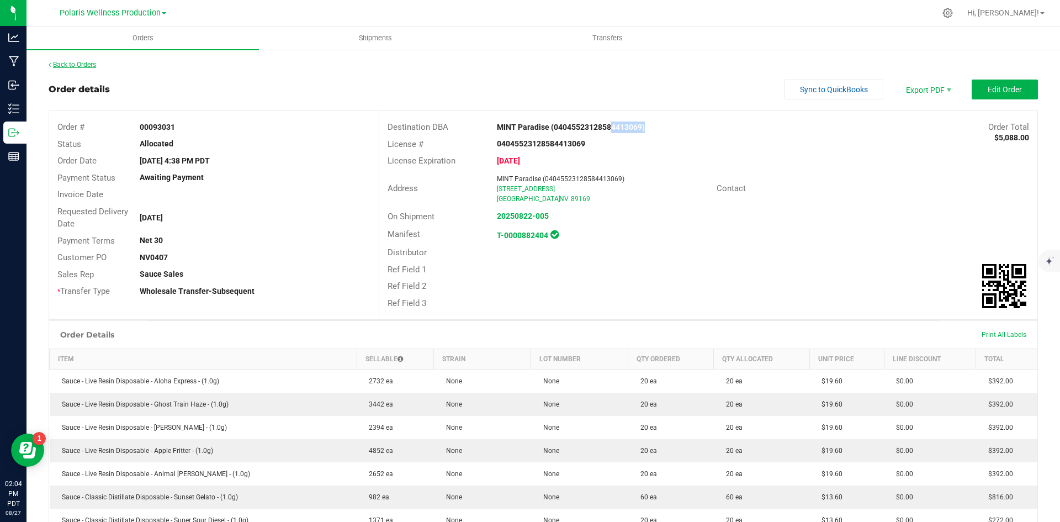
click at [75, 62] on link "Back to Orders" at bounding box center [72, 65] width 47 height 8
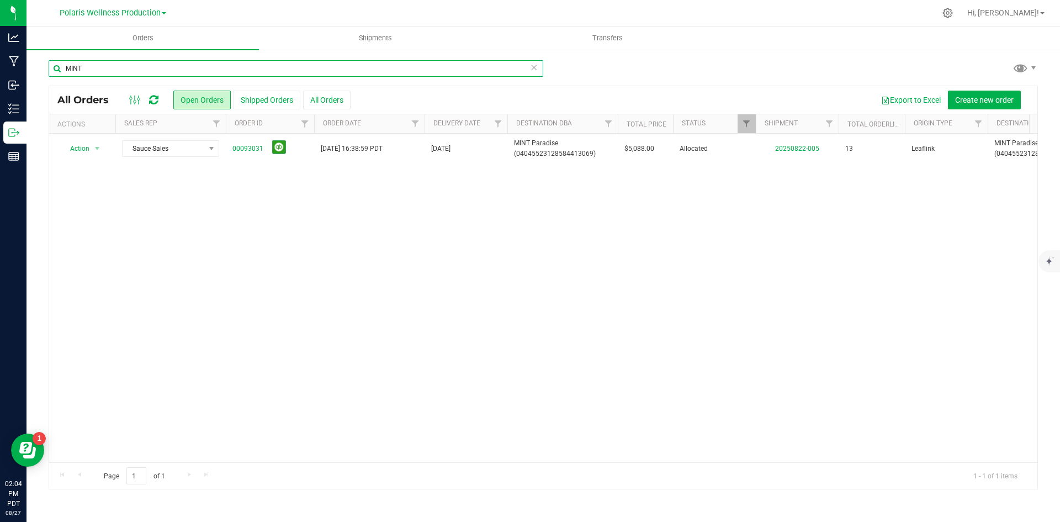
drag, startPoint x: 151, startPoint y: 72, endPoint x: 97, endPoint y: 56, distance: 55.9
click at [148, 71] on input "MINT" at bounding box center [296, 68] width 495 height 17
type input "M"
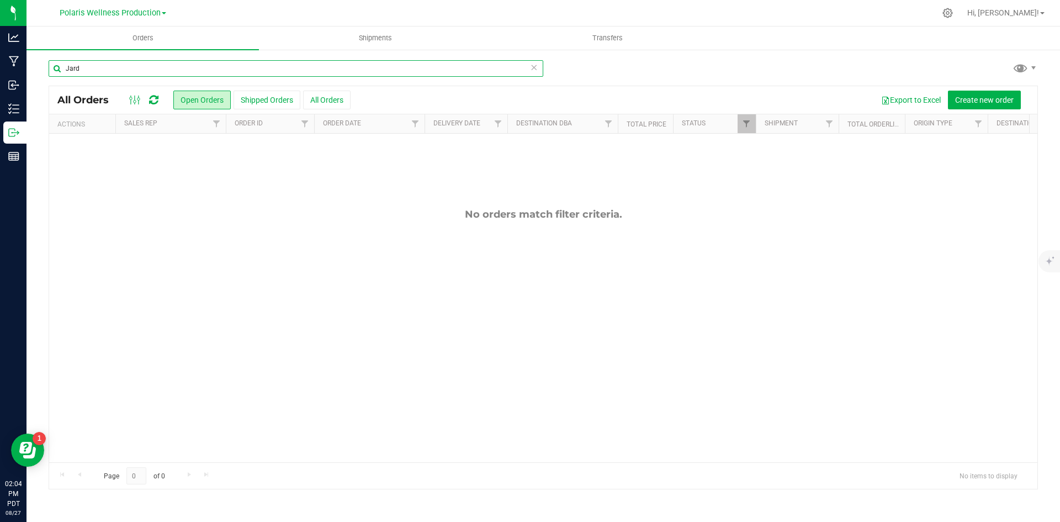
drag, startPoint x: 127, startPoint y: 68, endPoint x: 72, endPoint y: 68, distance: 54.7
click at [72, 68] on input "Jard" at bounding box center [296, 68] width 495 height 17
type input "J"
type input "jardi"
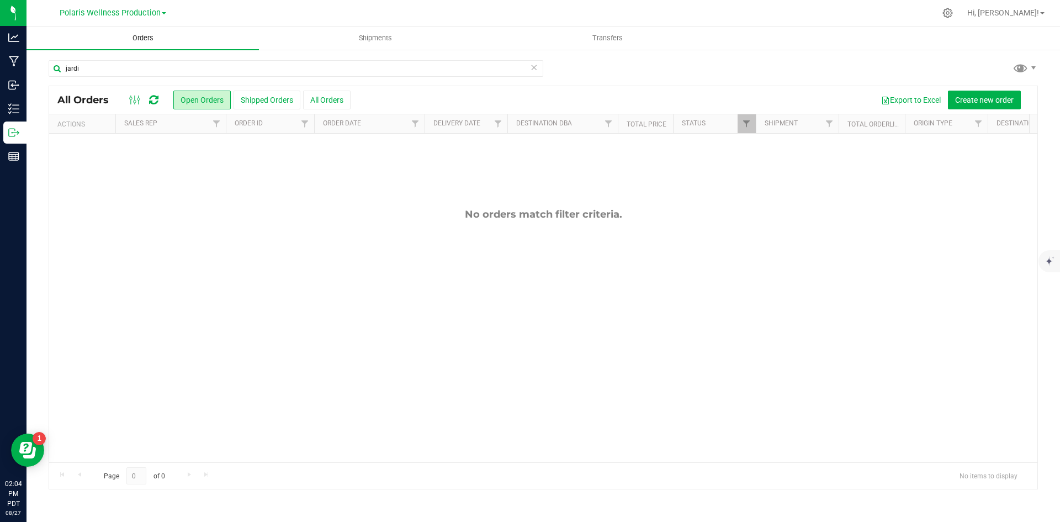
click at [143, 40] on span "Orders" at bounding box center [143, 38] width 51 height 10
click at [108, 12] on span "Polaris Wellness Production" at bounding box center [110, 13] width 101 height 10
click at [114, 54] on link "Polaris Wellness Production" at bounding box center [112, 53] width 161 height 15
click at [124, 14] on span "Polaris Wellness Production" at bounding box center [110, 13] width 101 height 10
click at [120, 38] on link "Polaris Wellness Cultivation" at bounding box center [112, 38] width 161 height 15
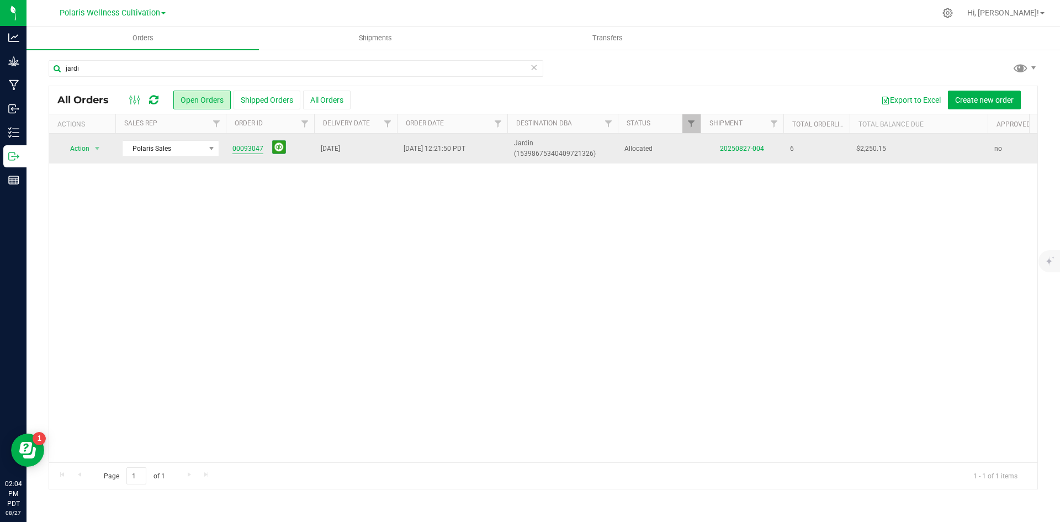
click at [246, 145] on link "00093047" at bounding box center [247, 149] width 31 height 10
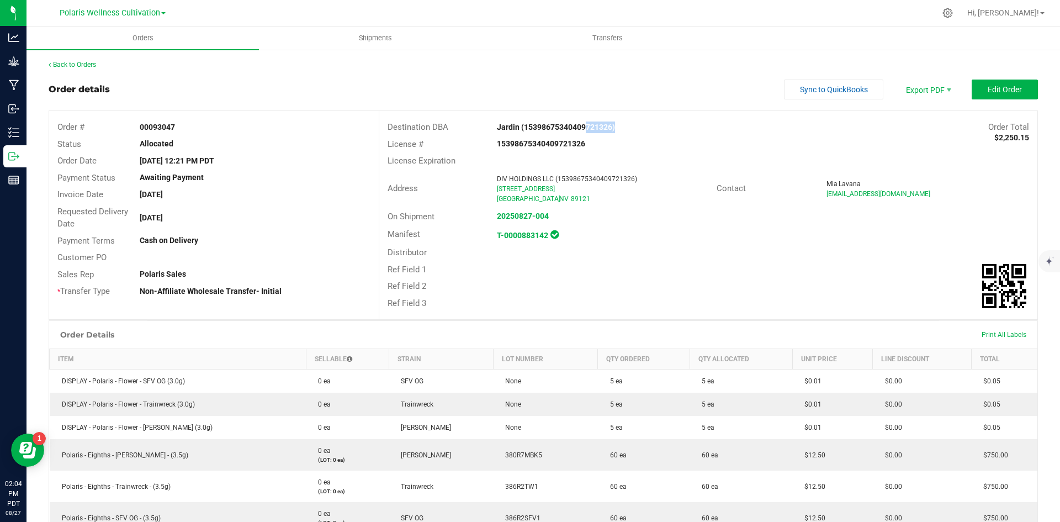
drag, startPoint x: 580, startPoint y: 125, endPoint x: 607, endPoint y: 124, distance: 27.1
click at [607, 124] on strong "Jardin (15398675340409721326)" at bounding box center [556, 127] width 118 height 9
copy strong "9721326"
drag, startPoint x: 203, startPoint y: 132, endPoint x: 141, endPoint y: 128, distance: 62.0
click at [141, 128] on div "00093047" at bounding box center [254, 127] width 247 height 12
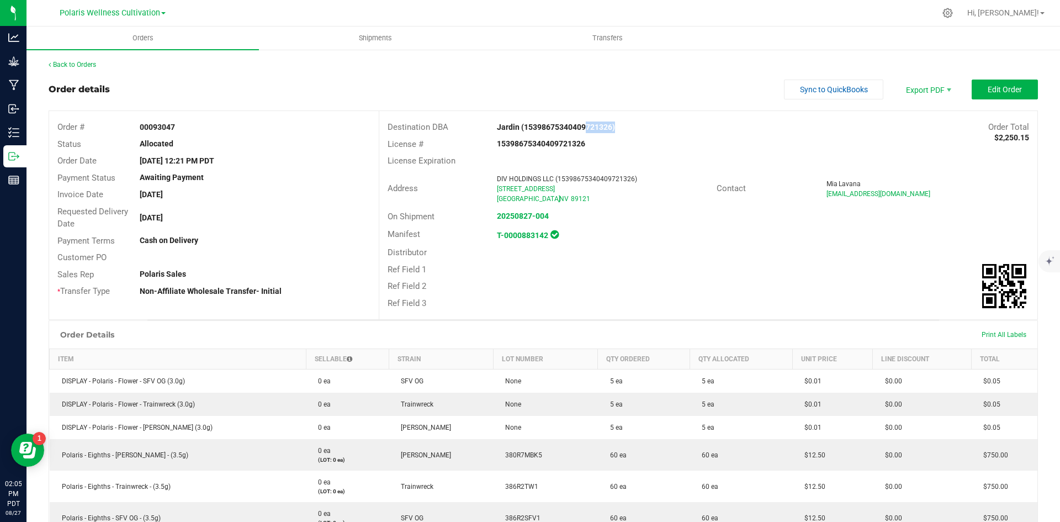
copy strong "00093047"
click at [90, 64] on link "Back to Orders" at bounding box center [72, 65] width 47 height 8
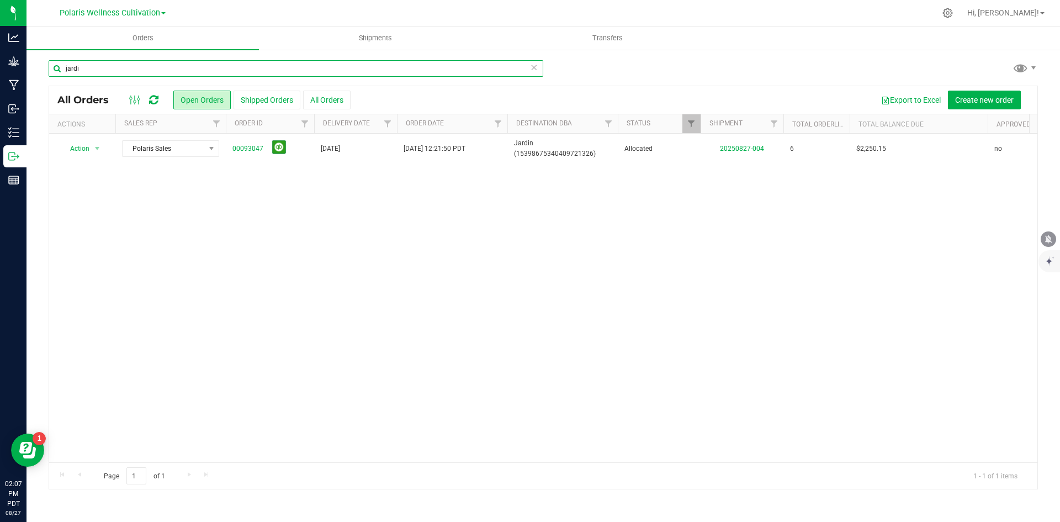
click at [161, 64] on input "jardi" at bounding box center [296, 68] width 495 height 17
type input "j"
type input "tap"
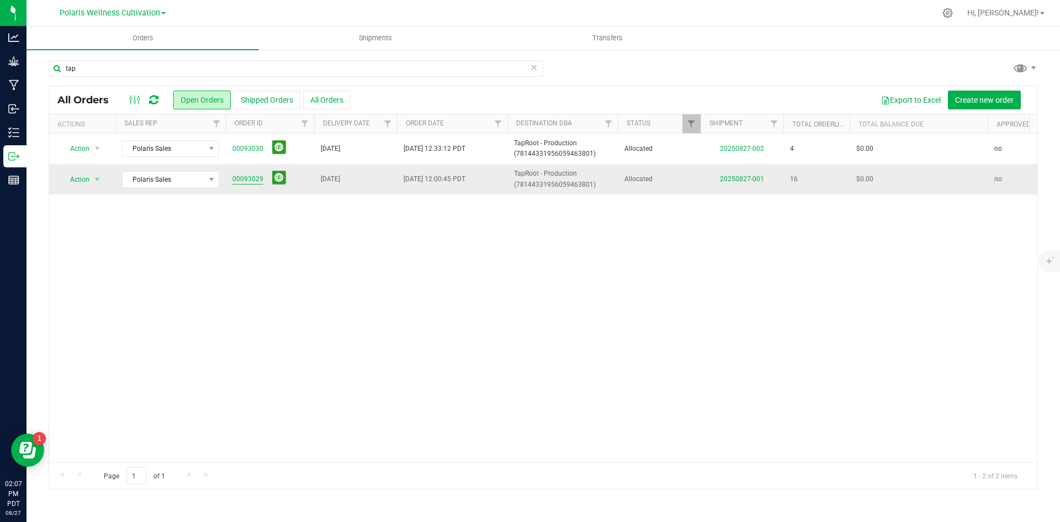
click at [244, 179] on link "00093029" at bounding box center [247, 179] width 31 height 10
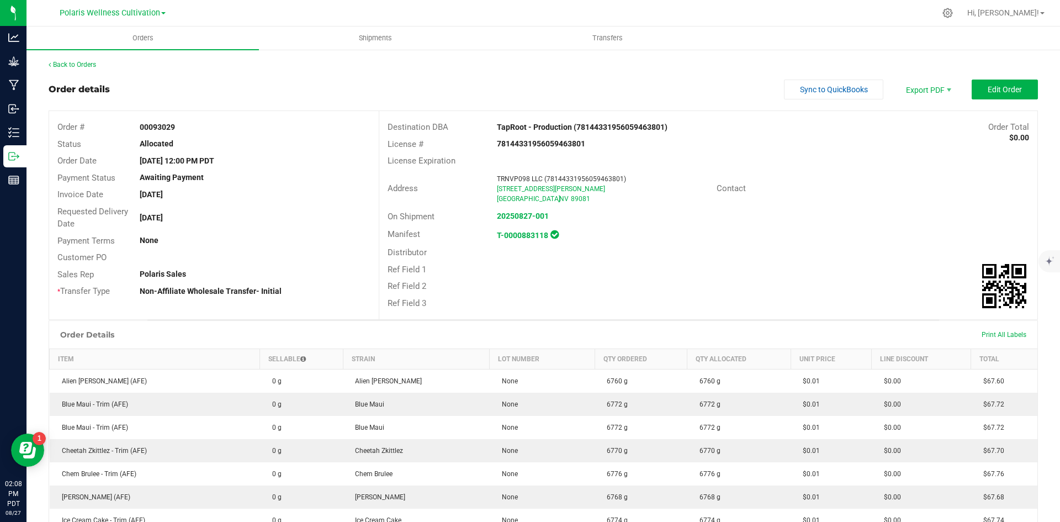
drag, startPoint x: 177, startPoint y: 128, endPoint x: 127, endPoint y: 128, distance: 50.2
click at [127, 128] on div "Order # 00093029" at bounding box center [214, 127] width 330 height 17
copy div "00093029"
click at [96, 63] on link "Back to Orders" at bounding box center [72, 65] width 47 height 8
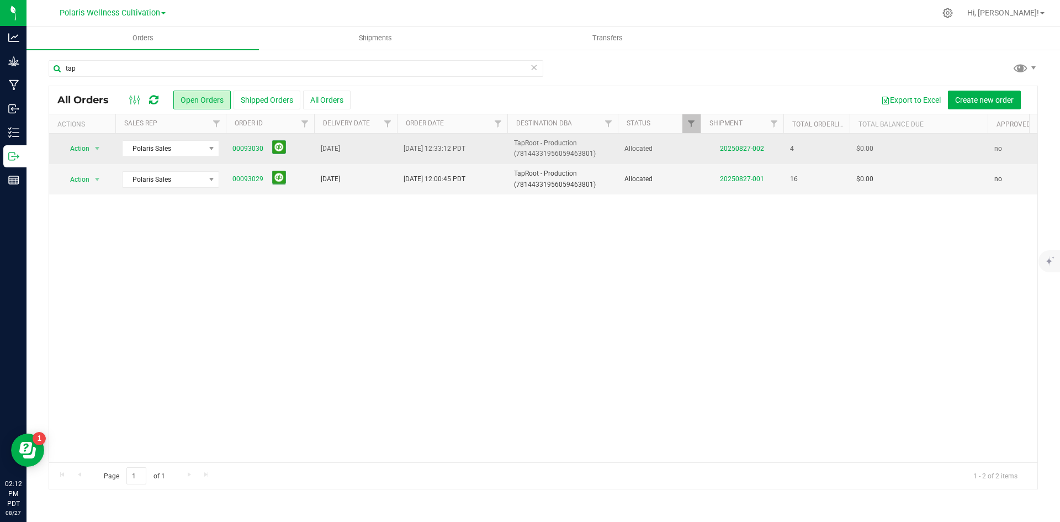
click at [247, 138] on td "00093030" at bounding box center [270, 149] width 88 height 30
click at [242, 146] on link "00093030" at bounding box center [247, 149] width 31 height 10
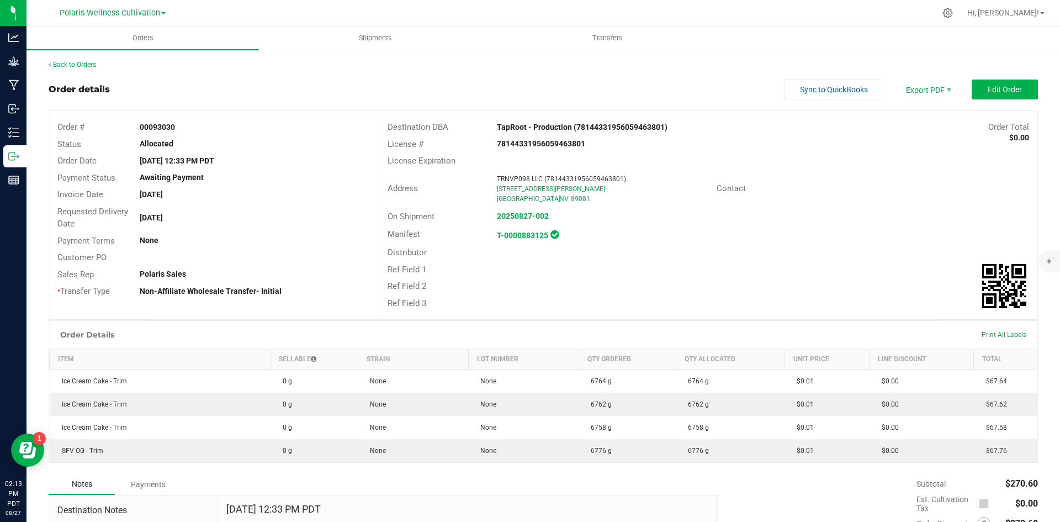
drag, startPoint x: 187, startPoint y: 130, endPoint x: 133, endPoint y: 123, distance: 55.1
click at [133, 123] on div "00093030" at bounding box center [254, 127] width 247 height 12
copy strong "00093030"
click at [137, 11] on span "Polaris Wellness Cultivation" at bounding box center [110, 13] width 100 height 10
click at [131, 51] on link "Polaris Wellness Production" at bounding box center [112, 53] width 161 height 15
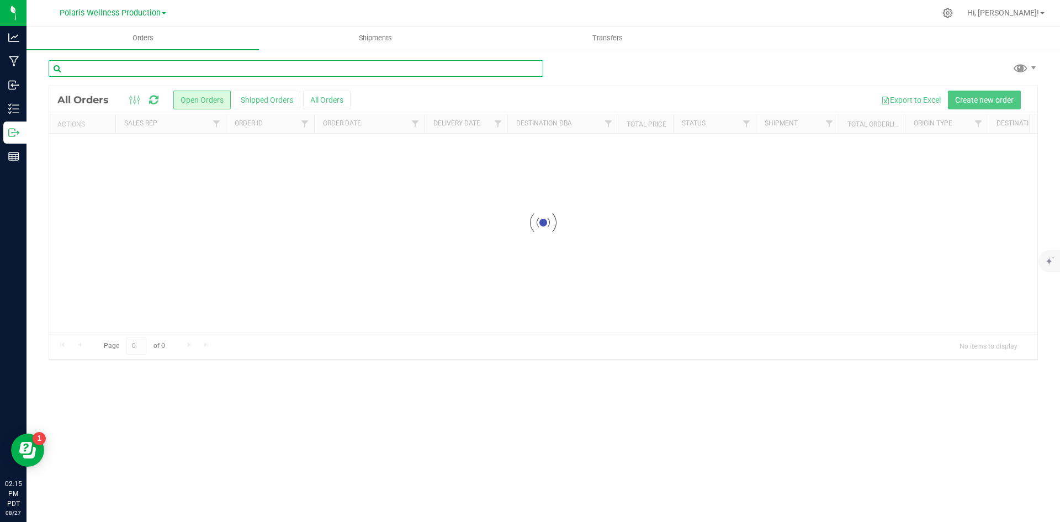
click at [82, 68] on input "text" at bounding box center [296, 68] width 495 height 17
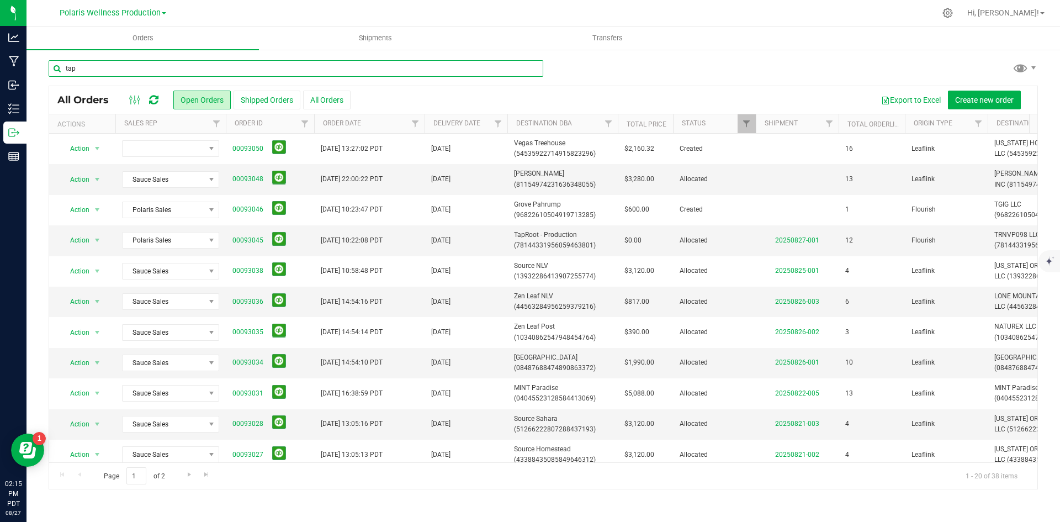
type input "tap"
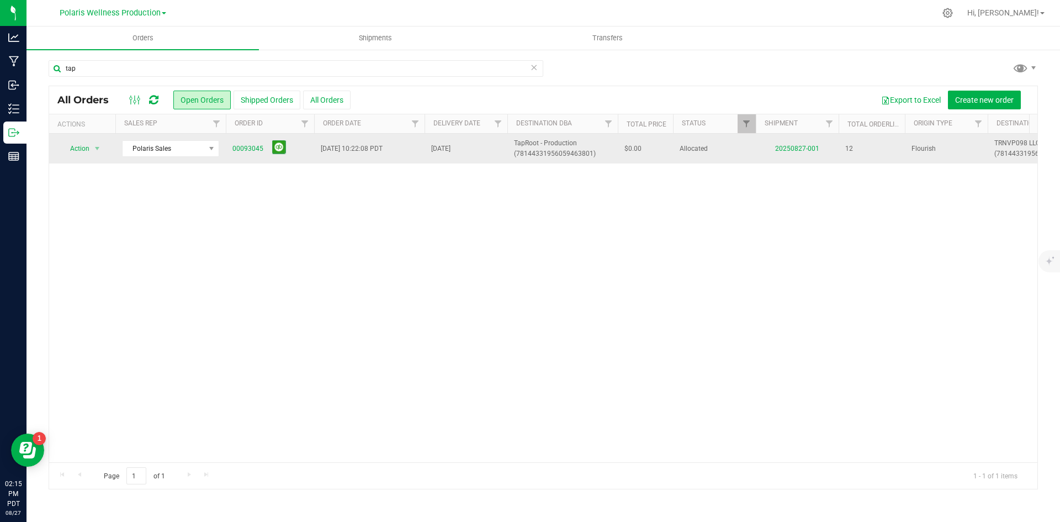
click at [236, 138] on td "00093045" at bounding box center [270, 149] width 88 height 30
click at [249, 152] on link "00093045" at bounding box center [247, 149] width 31 height 10
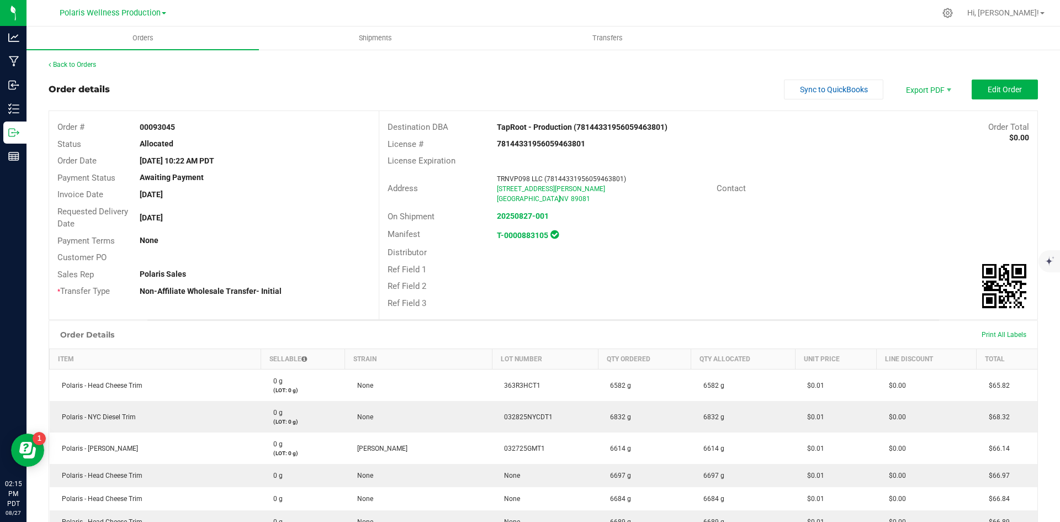
drag, startPoint x: 179, startPoint y: 129, endPoint x: 118, endPoint y: 127, distance: 61.3
click at [118, 127] on div "Order # 00093045" at bounding box center [214, 127] width 330 height 17
copy div "00093045"
click at [90, 65] on link "Back to Orders" at bounding box center [72, 65] width 47 height 8
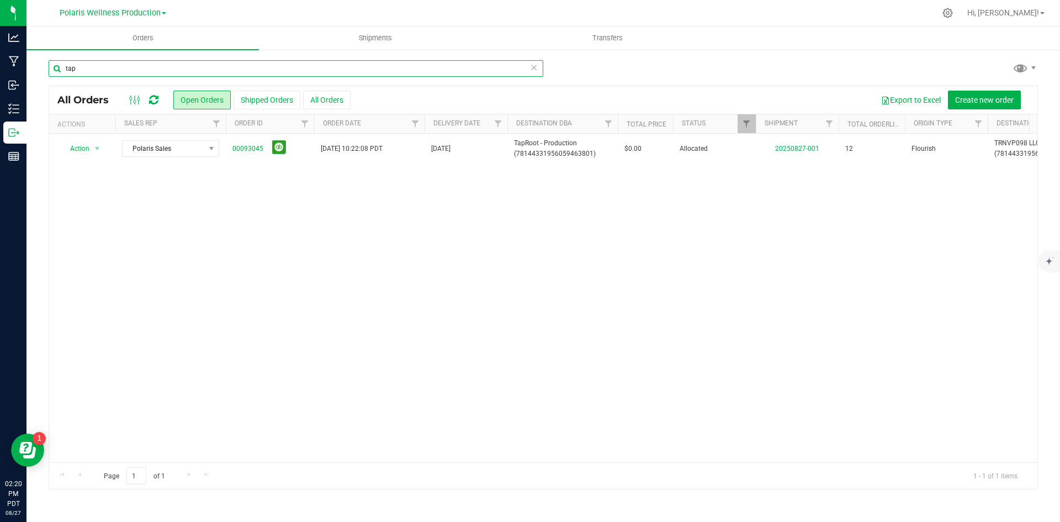
drag, startPoint x: 81, startPoint y: 66, endPoint x: 31, endPoint y: 67, distance: 49.7
click at [31, 67] on div "tap All Orders Open Orders Shipped Orders All Orders Export to Excel Create new…" at bounding box center [544, 275] width 1034 height 452
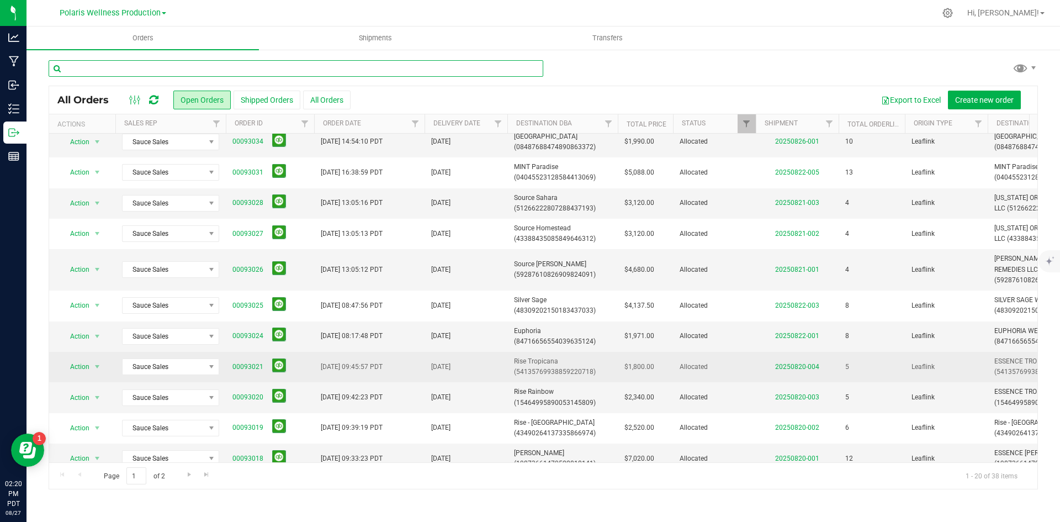
scroll to position [301, 0]
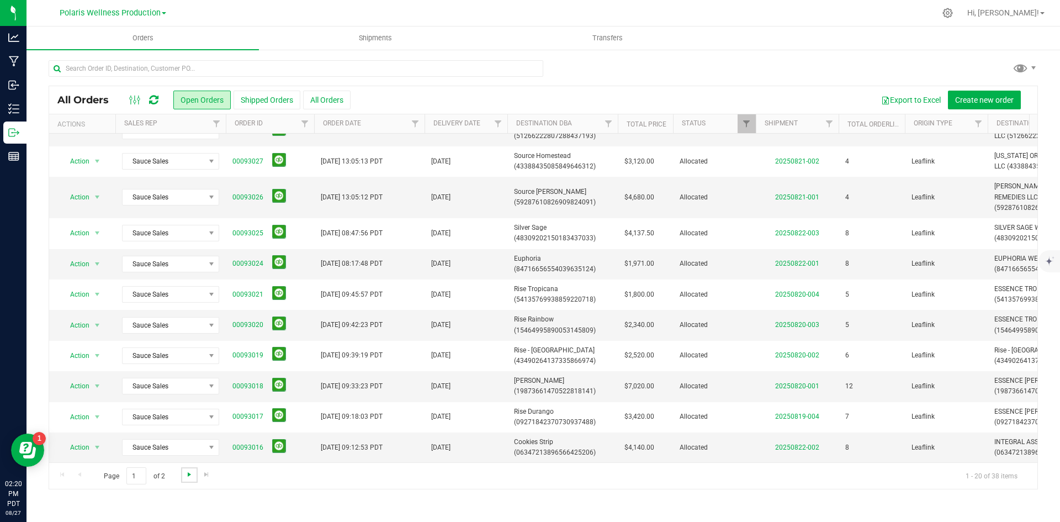
click at [190, 474] on span "Go to the next page" at bounding box center [189, 474] width 9 height 9
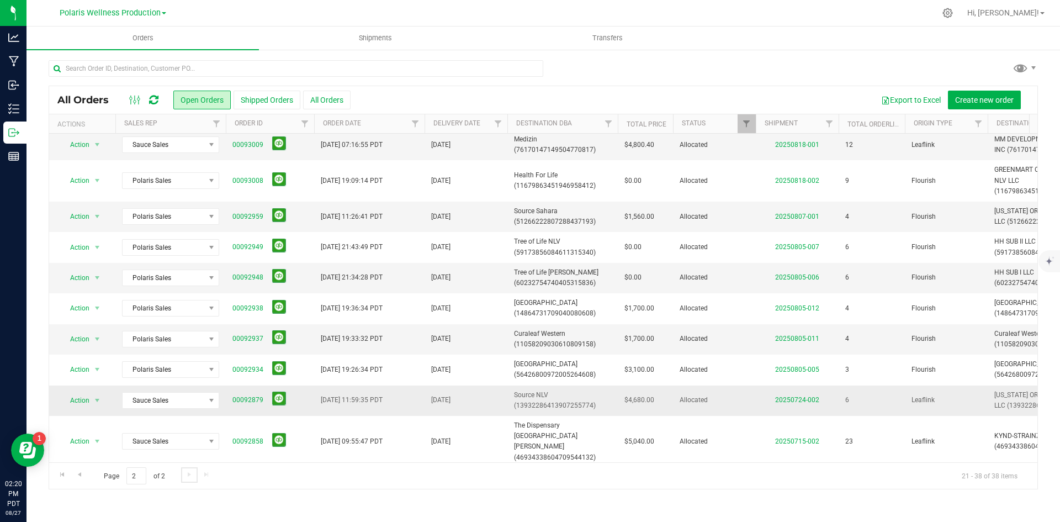
scroll to position [230, 0]
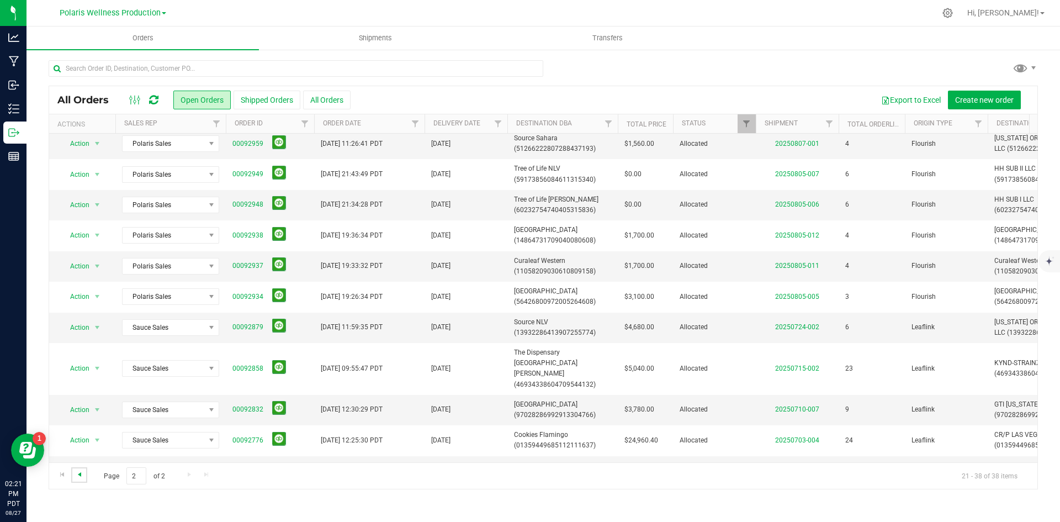
click at [83, 474] on span "Go to the previous page" at bounding box center [79, 474] width 9 height 9
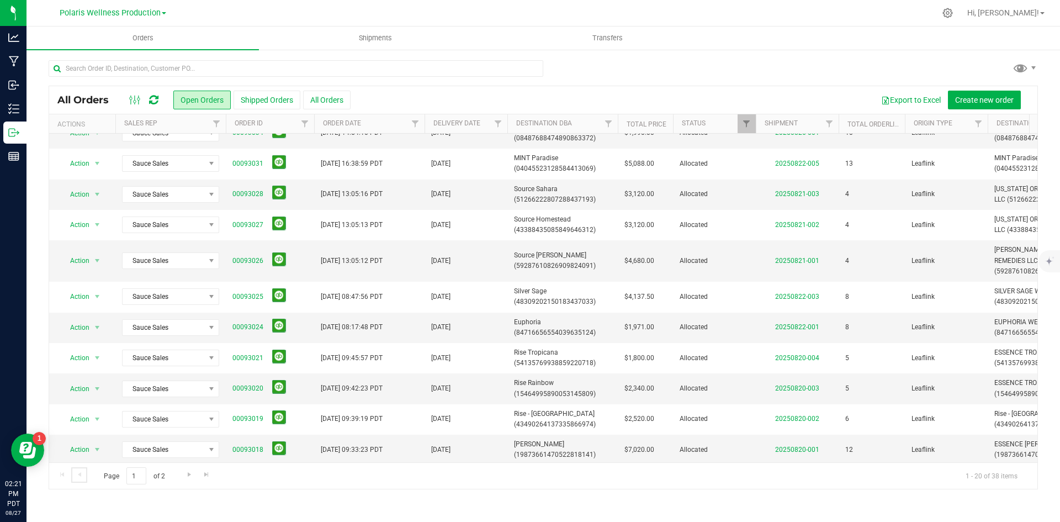
scroll to position [0, 0]
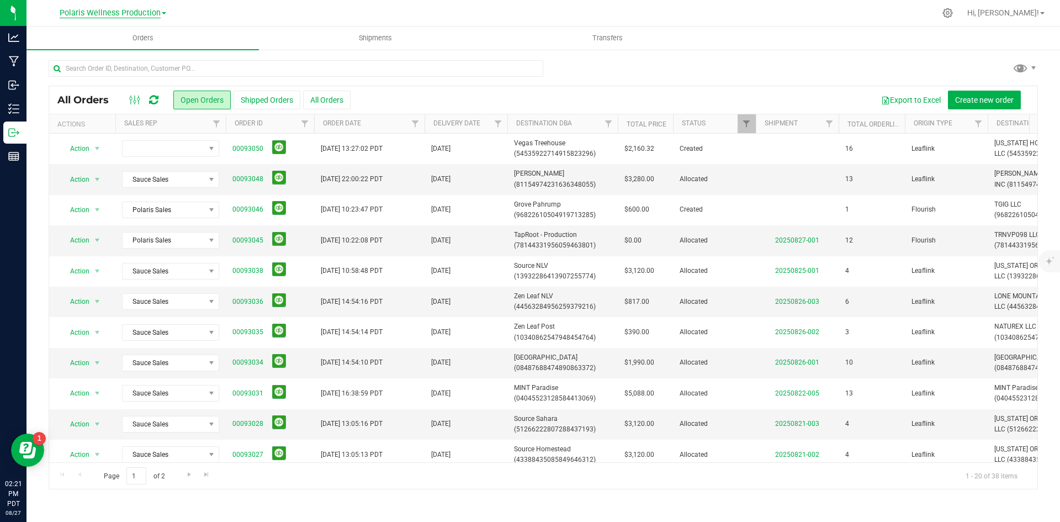
click at [134, 14] on span "Polaris Wellness Production" at bounding box center [110, 13] width 101 height 10
click at [140, 43] on link "Polaris Wellness Cultivation" at bounding box center [112, 38] width 161 height 15
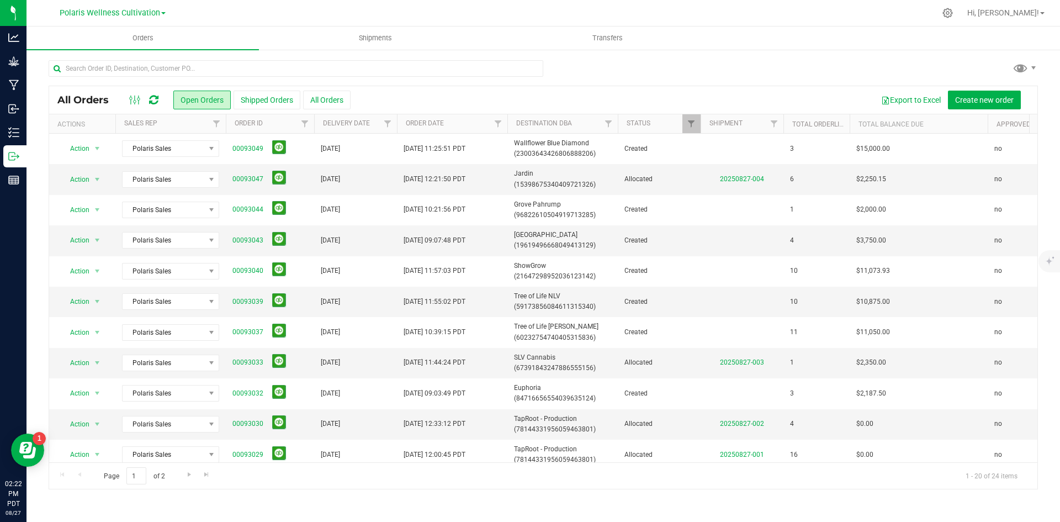
click at [674, 61] on div at bounding box center [543, 72] width 989 height 25
